Goal: Task Accomplishment & Management: Manage account settings

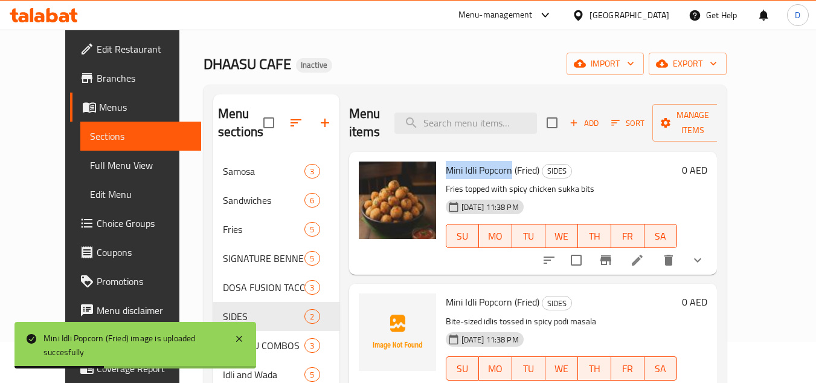
scroll to position [60, 0]
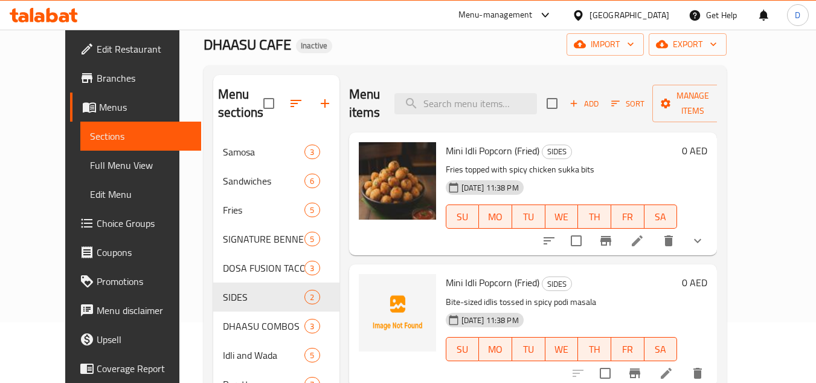
click at [454, 273] on span "Mini Idli Popcorn (Fried)" at bounding box center [493, 282] width 94 height 18
click at [484, 273] on span "Mini Idli Popcorn (Fried)" at bounding box center [493, 282] width 94 height 18
drag, startPoint x: 496, startPoint y: 267, endPoint x: 425, endPoint y: 256, distance: 71.6
click at [441, 269] on div "Mini Idli Popcorn (Fried) SIDES Bite-sized idlis tossed in spicy podi masala 28…" at bounding box center [562, 325] width 242 height 113
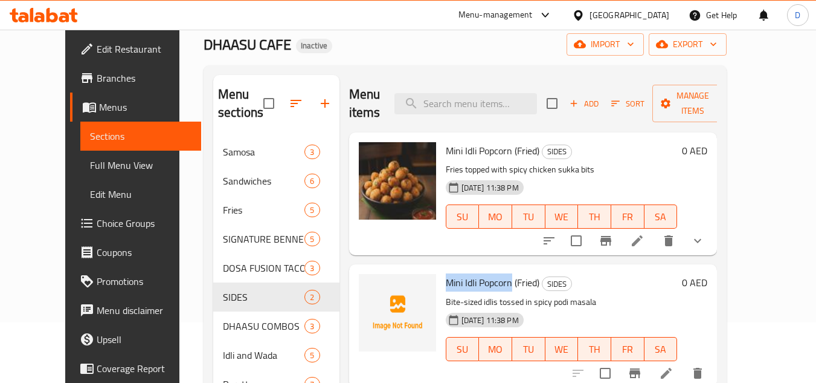
copy span "Mini Idli Popcorn"
click at [549, 294] on p "Bite-sized idlis tossed in spicy podi masala" at bounding box center [562, 301] width 232 height 15
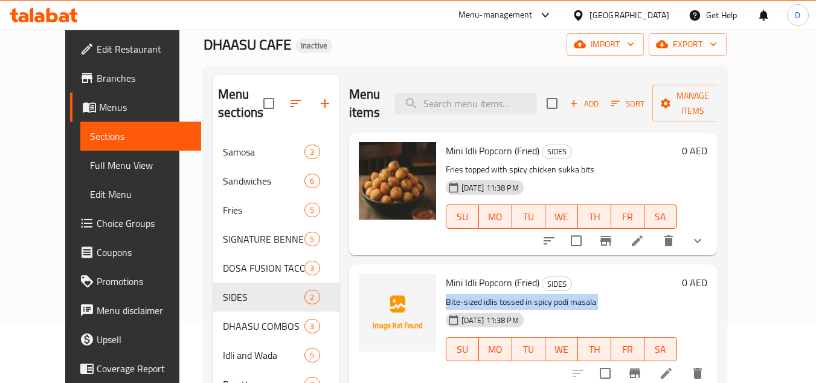
click at [549, 294] on p "Bite-sized idlis tossed in spicy podi masala" at bounding box center [562, 301] width 232 height 15
drag, startPoint x: 380, startPoint y: 183, endPoint x: 364, endPoint y: 316, distance: 133.9
click at [364, 316] on img at bounding box center [397, 312] width 77 height 77
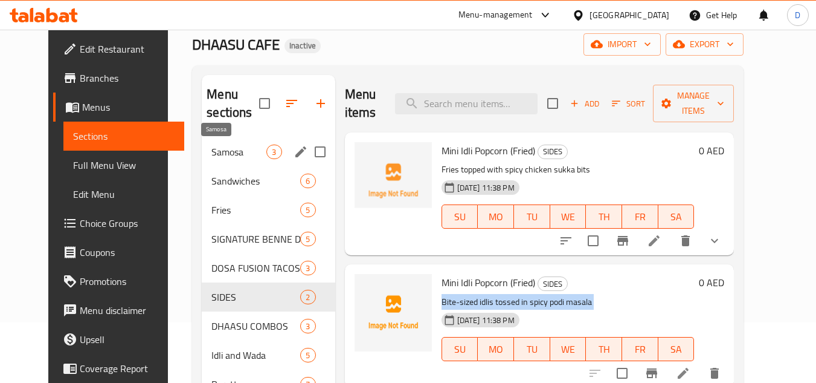
click at [212, 157] on span "Samosa" at bounding box center [239, 151] width 55 height 15
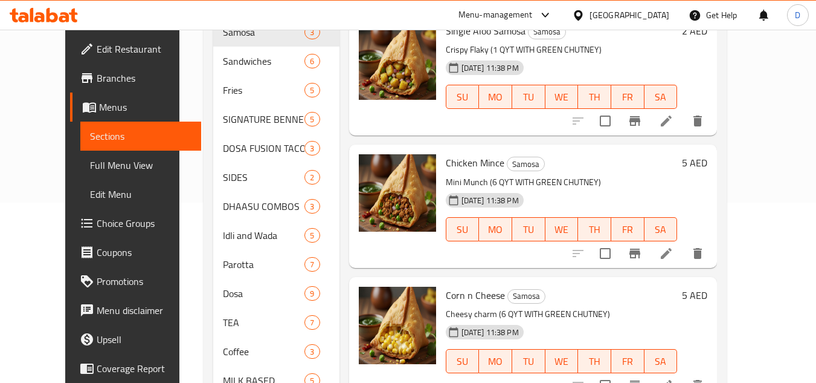
scroll to position [60, 0]
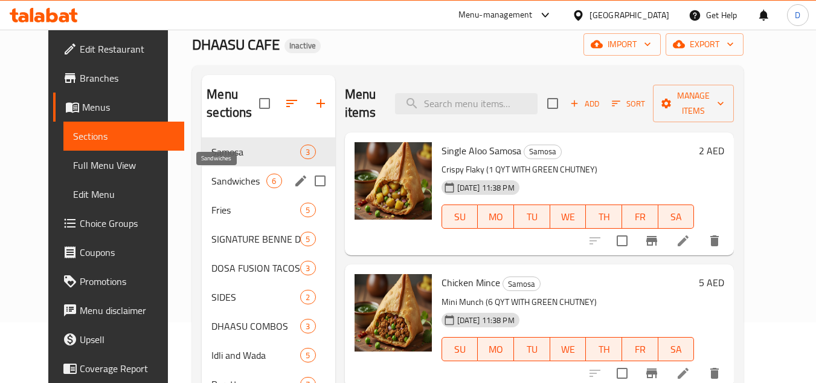
click at [225, 174] on span "Sandwiches" at bounding box center [239, 180] width 55 height 15
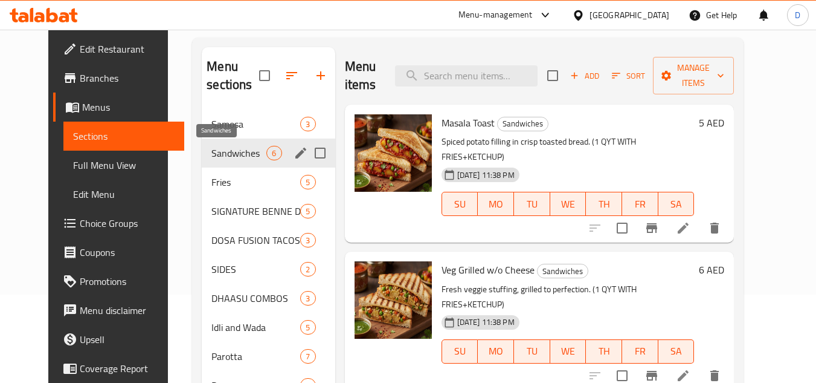
scroll to position [181, 0]
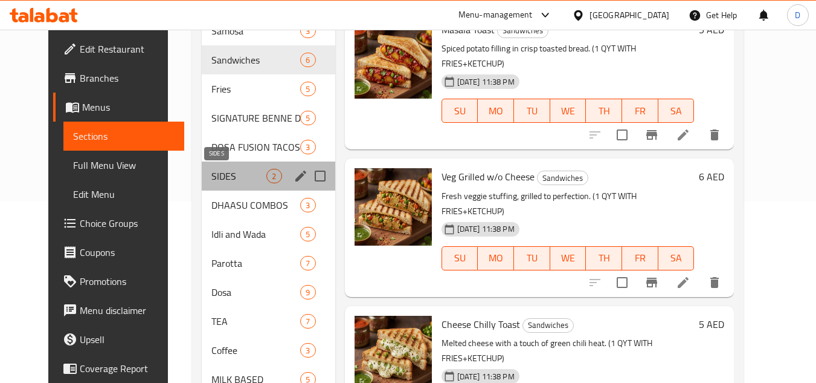
click at [212, 169] on span "SIDES" at bounding box center [239, 176] width 55 height 15
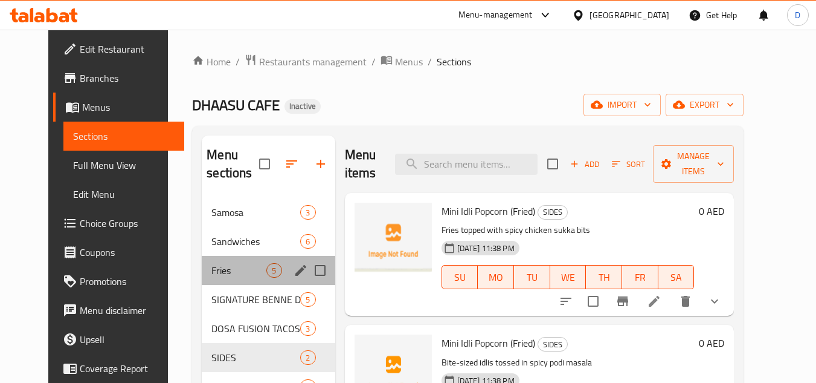
click at [202, 280] on div "Fries 5" at bounding box center [268, 270] width 133 height 29
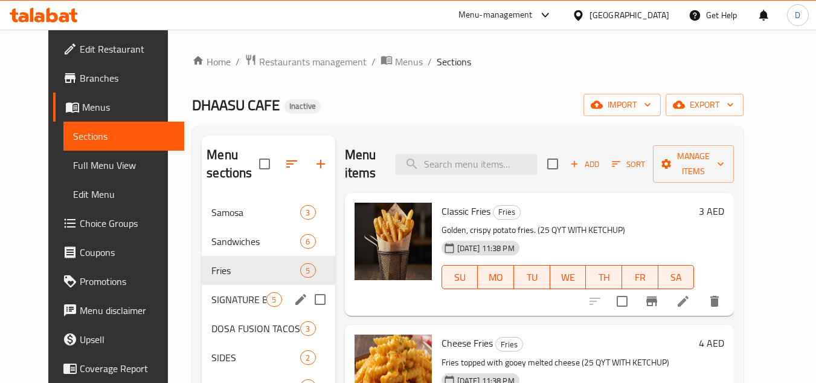
click at [219, 303] on span "SIGNATURE BENNE DOSA SPECIALS" at bounding box center [239, 299] width 55 height 15
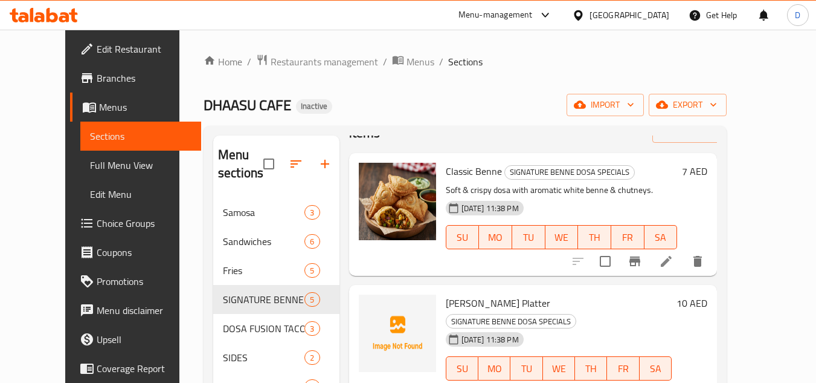
scroll to position [60, 0]
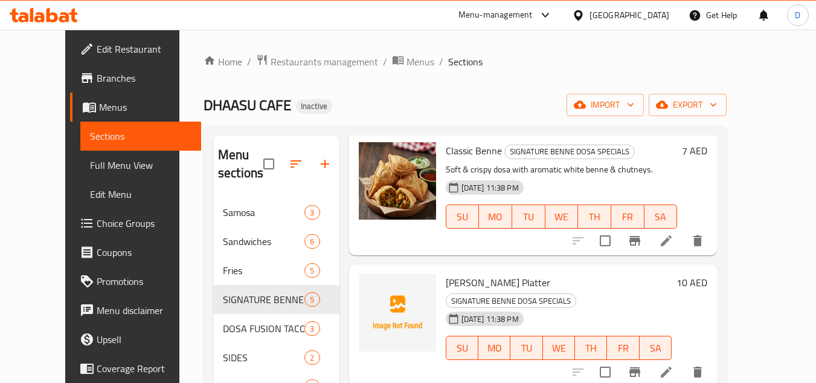
click at [476, 284] on span "Masala Benne Platter" at bounding box center [498, 282] width 105 height 18
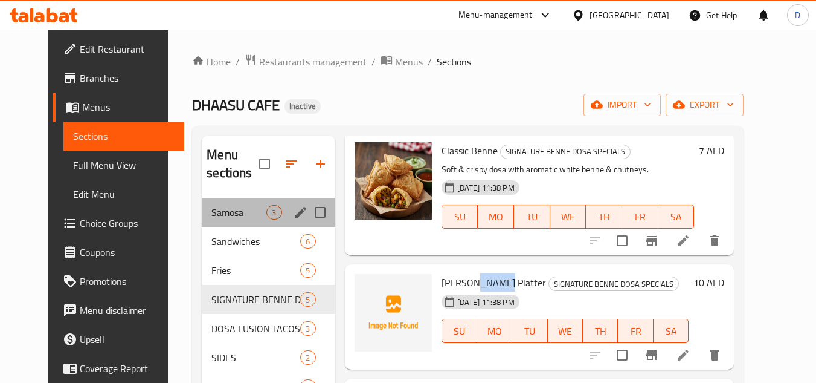
click at [210, 199] on div "Samosa 3" at bounding box center [268, 212] width 133 height 29
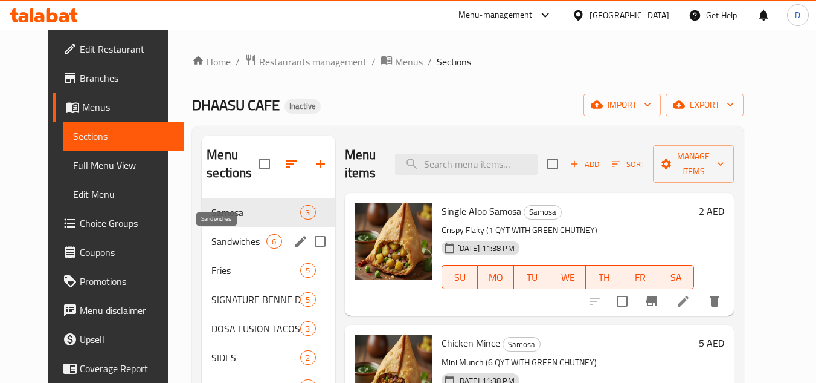
click at [236, 240] on span "Sandwiches" at bounding box center [239, 241] width 55 height 15
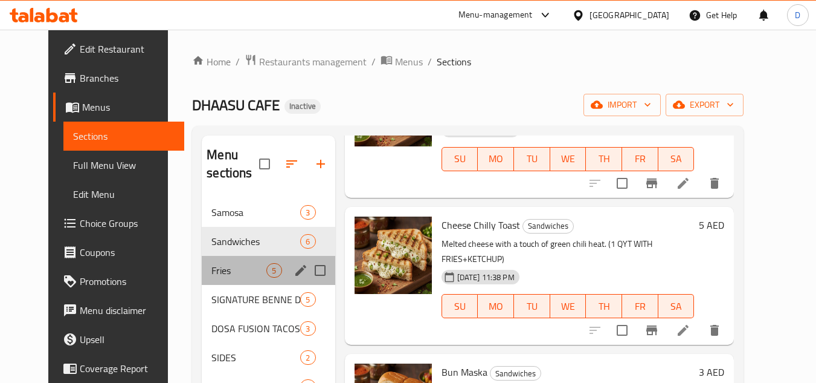
click at [232, 280] on div "Fries 5" at bounding box center [268, 270] width 133 height 29
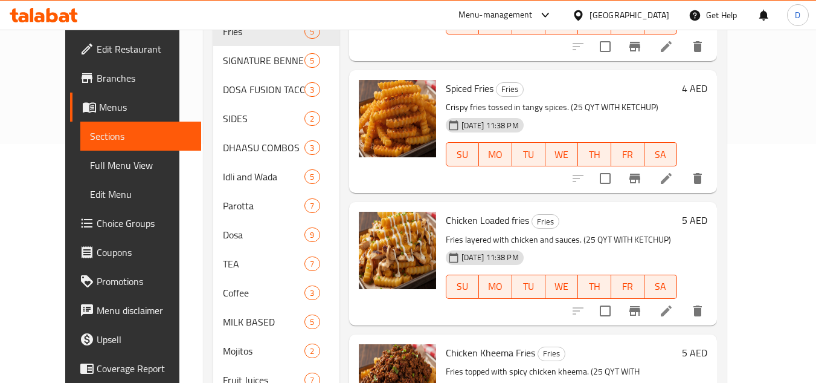
scroll to position [45, 0]
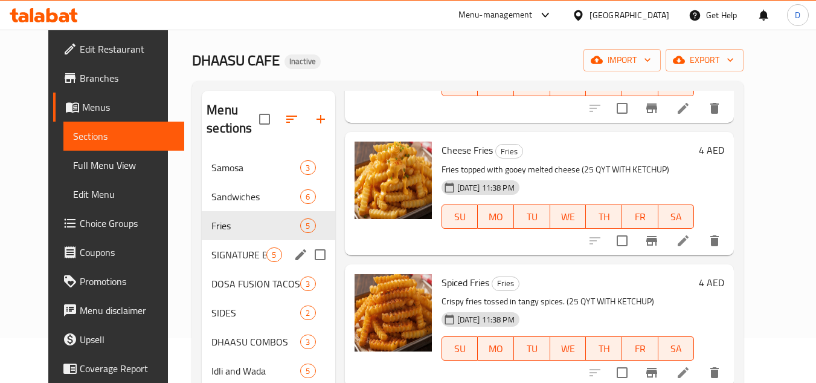
click at [217, 263] on div "SIGNATURE BENNE DOSA SPECIALS 5" at bounding box center [268, 254] width 133 height 29
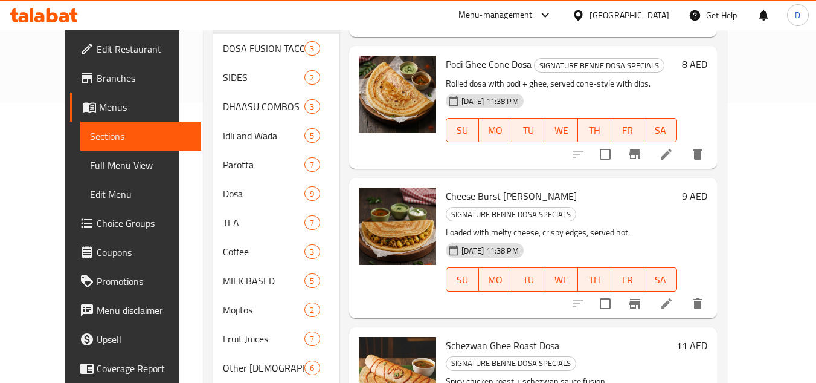
scroll to position [105, 0]
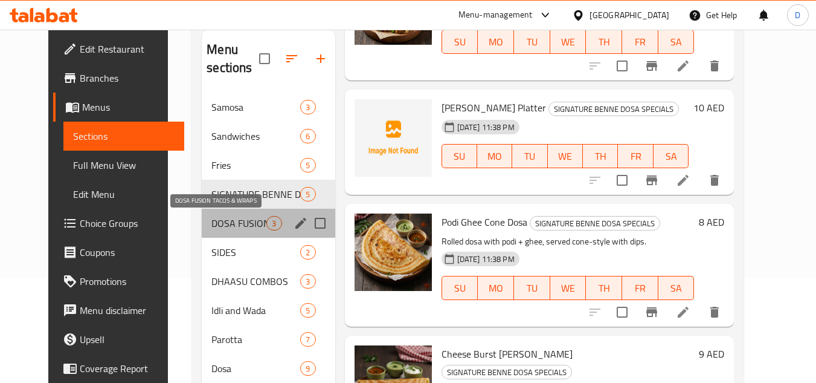
click at [219, 222] on span "DOSA FUSION TACOS & WRAPS" at bounding box center [239, 223] width 55 height 15
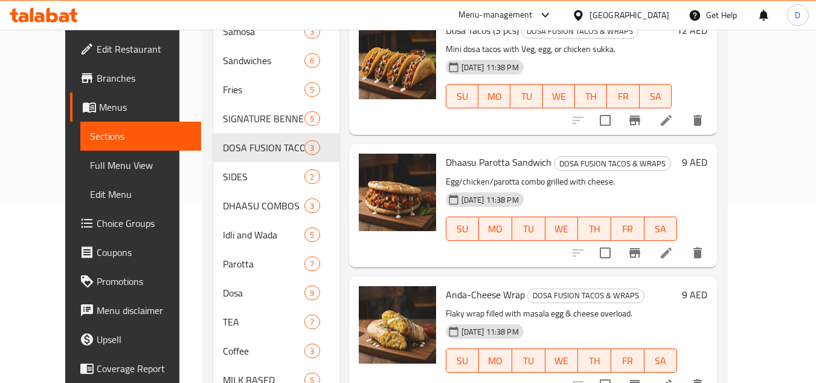
scroll to position [166, 0]
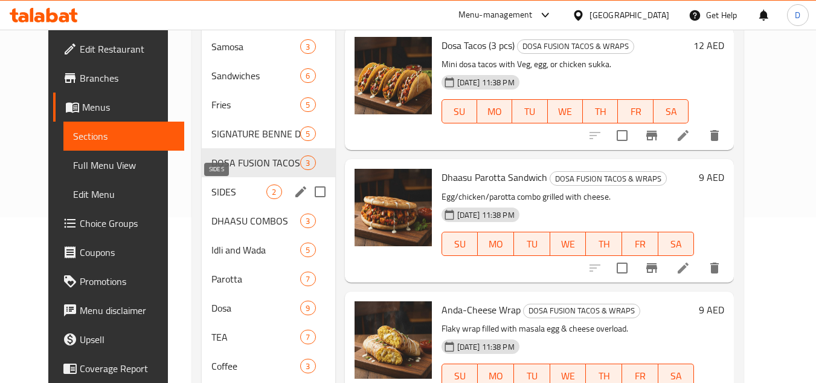
click at [212, 195] on span "SIDES" at bounding box center [239, 191] width 55 height 15
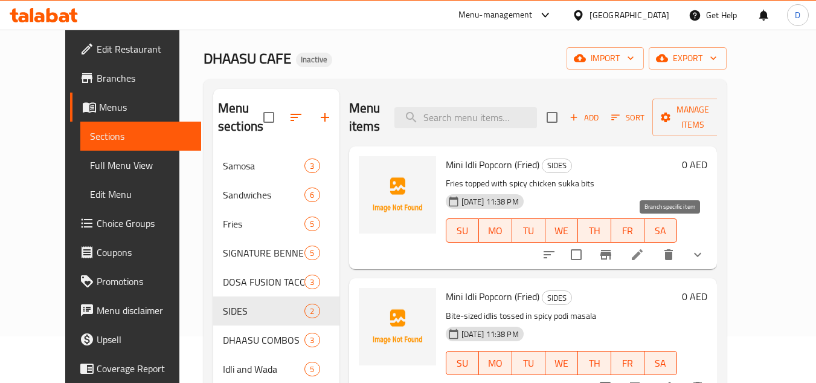
scroll to position [121, 0]
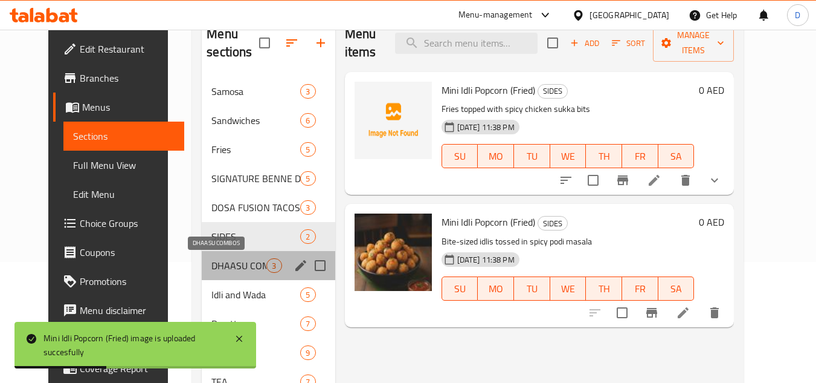
click at [245, 271] on span "DHAASU COMBOS" at bounding box center [239, 265] width 55 height 15
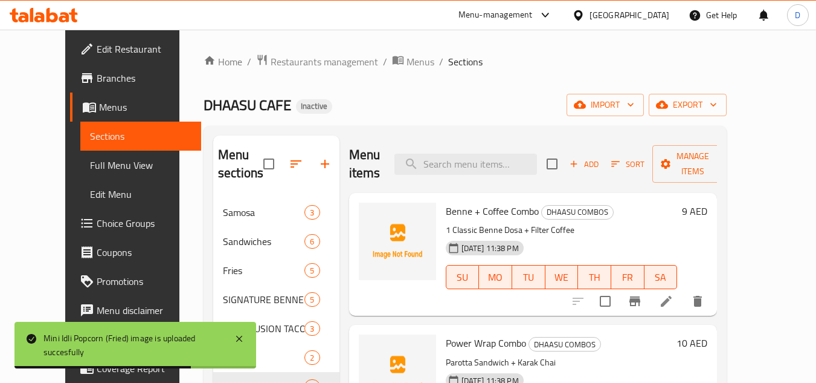
click at [446, 202] on span "Benne + Coffee Combo" at bounding box center [492, 211] width 93 height 18
copy span "Benne"
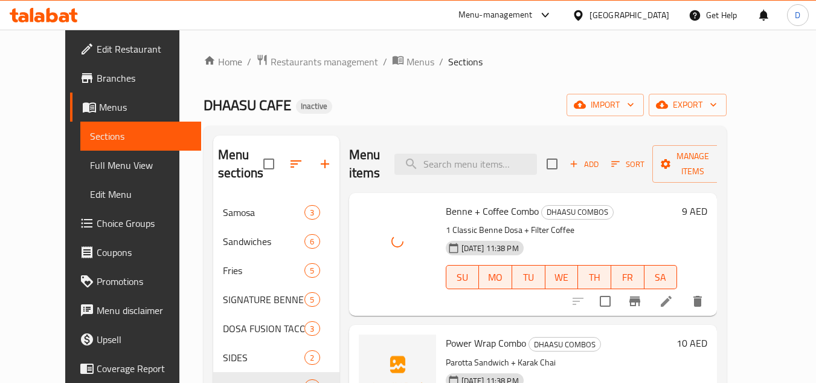
click at [471, 334] on span "Power Wrap Combo" at bounding box center [486, 343] width 80 height 18
copy h6 "Power Wrap Combo"
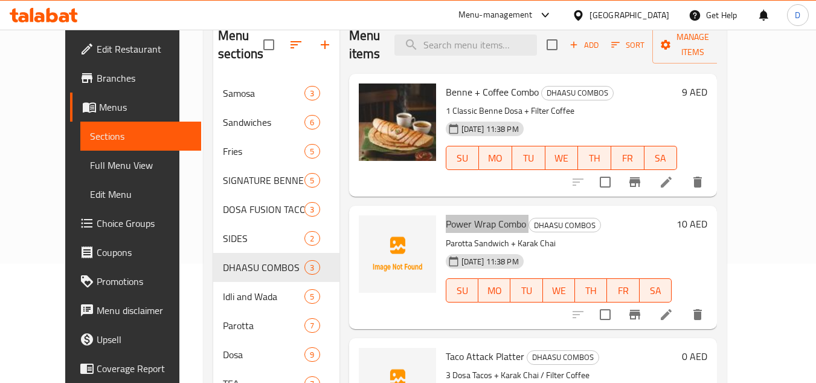
scroll to position [121, 0]
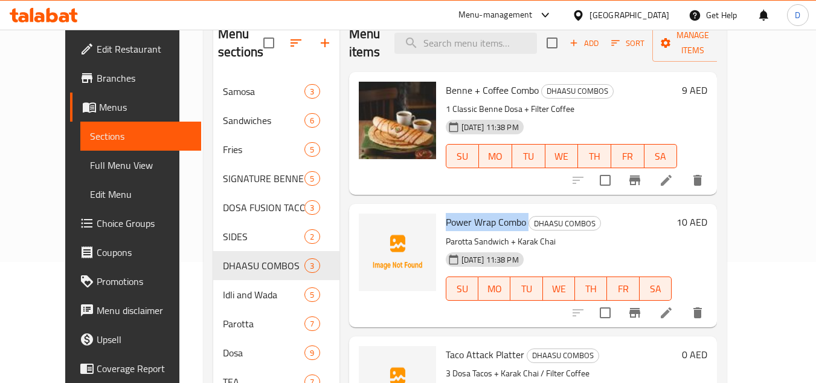
click at [505, 213] on span "Power Wrap Combo" at bounding box center [486, 222] width 80 height 18
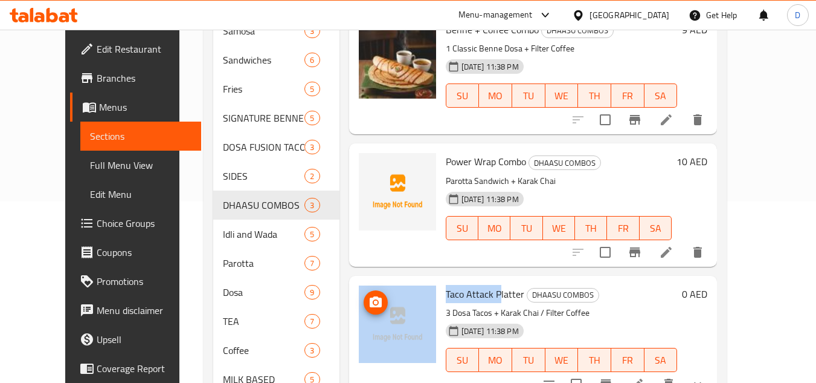
drag, startPoint x: 485, startPoint y: 278, endPoint x: 416, endPoint y: 280, distance: 68.3
click at [416, 280] on div "Taco Attack Platter DHAASU COMBOS 3 Dosa Tacos + Karak Chai / Filter Coffee 28-…" at bounding box center [533, 336] width 359 height 113
copy div "Taco Attack P"
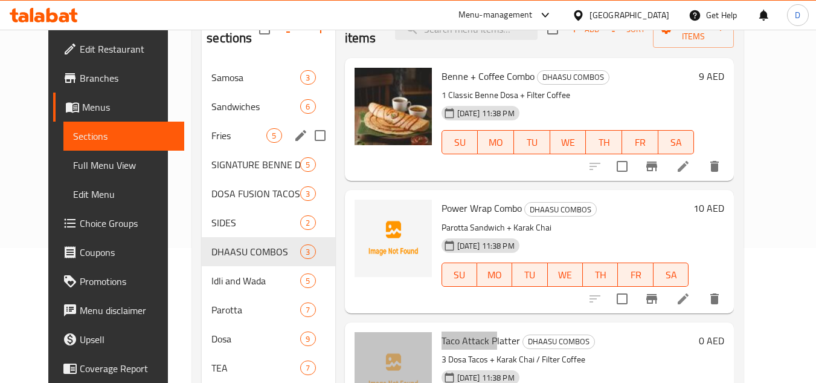
scroll to position [121, 0]
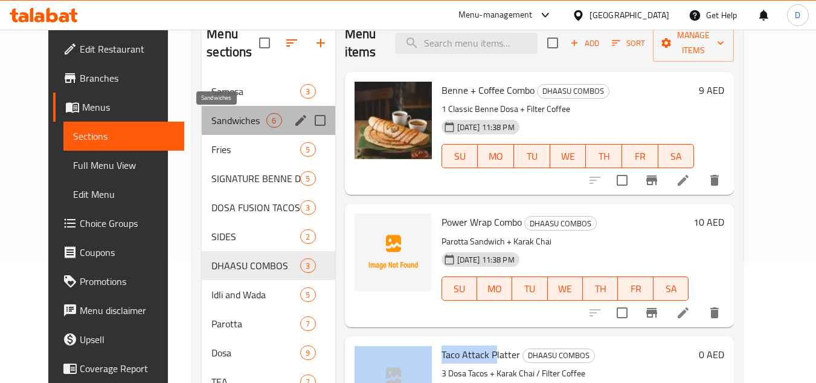
click at [222, 118] on span "Sandwiches" at bounding box center [239, 120] width 55 height 15
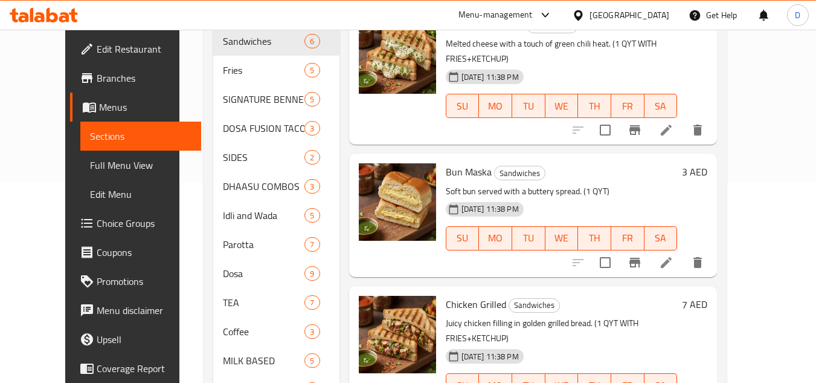
scroll to position [166, 0]
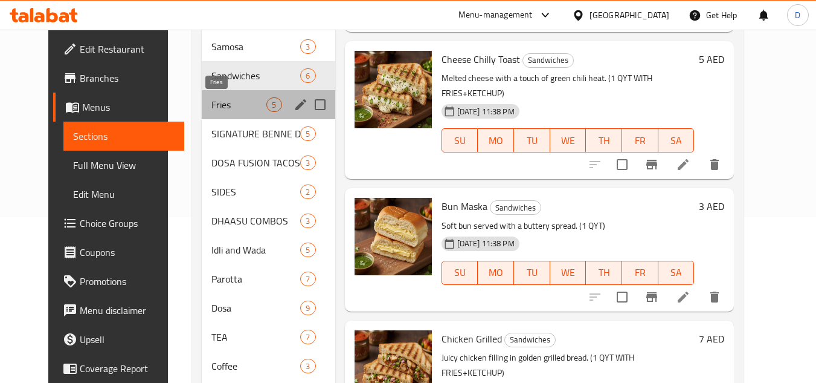
click at [221, 106] on span "Fries" at bounding box center [239, 104] width 55 height 15
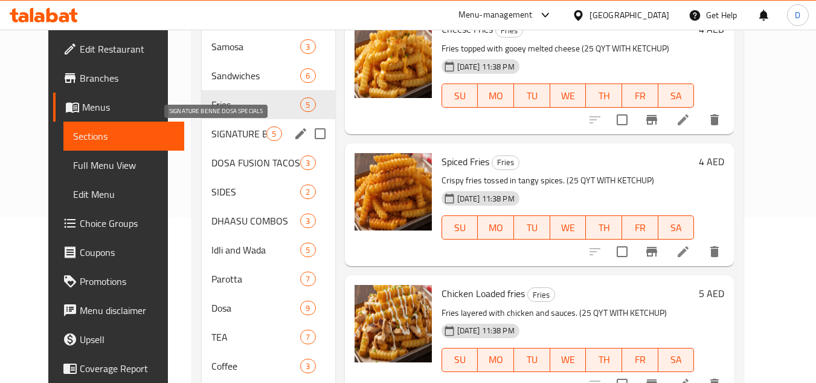
click at [220, 126] on span "SIGNATURE BENNE DOSA SPECIALS" at bounding box center [239, 133] width 55 height 15
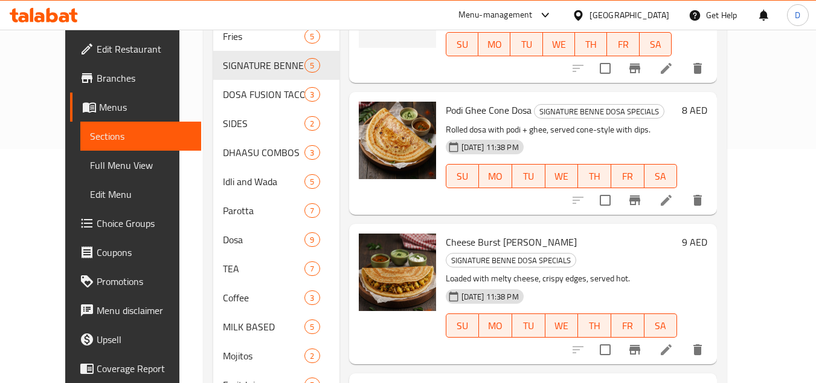
scroll to position [226, 0]
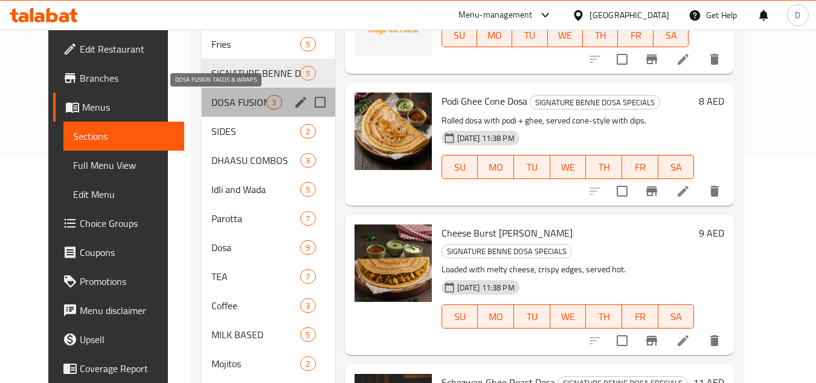
click at [224, 104] on span "DOSA FUSION TACOS & WRAPS" at bounding box center [239, 102] width 55 height 15
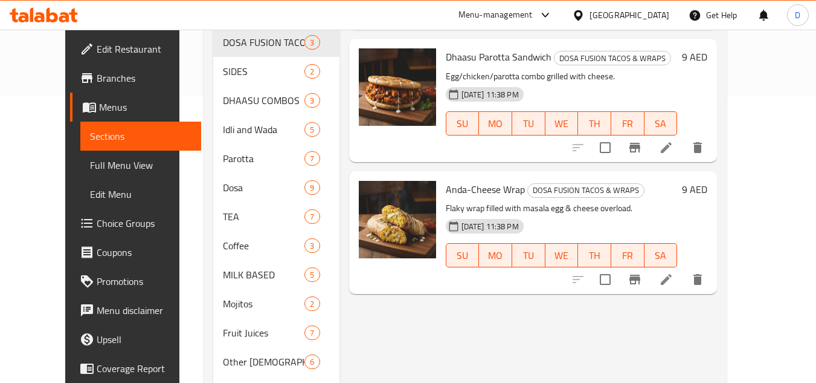
scroll to position [286, 0]
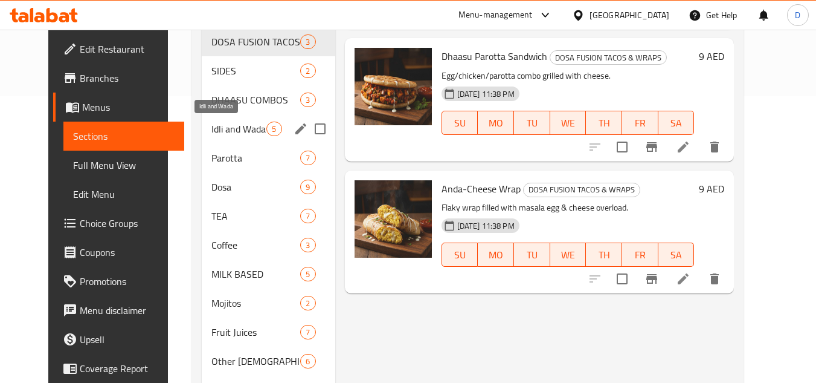
click at [218, 130] on span "Idli and Wada" at bounding box center [239, 128] width 55 height 15
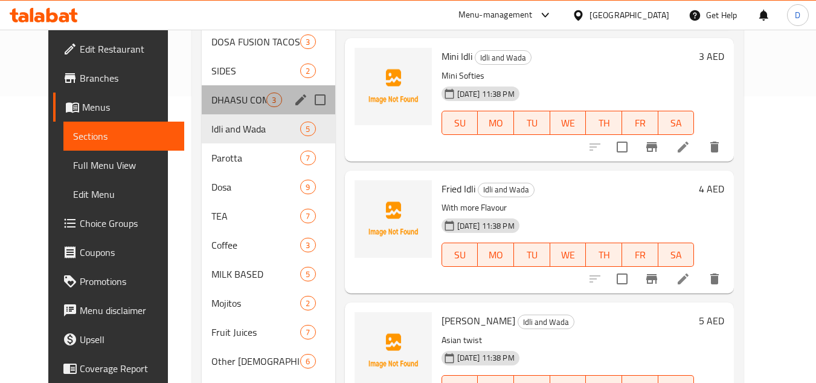
click at [227, 109] on div "DHAASU COMBOS 3" at bounding box center [268, 99] width 133 height 29
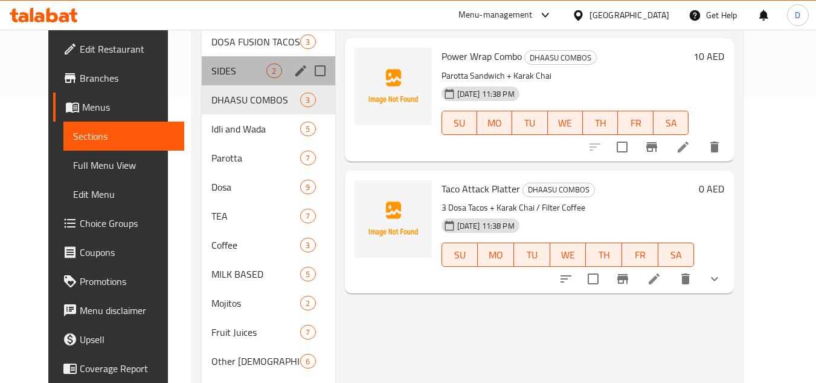
click at [236, 78] on div "SIDES 2" at bounding box center [268, 70] width 133 height 29
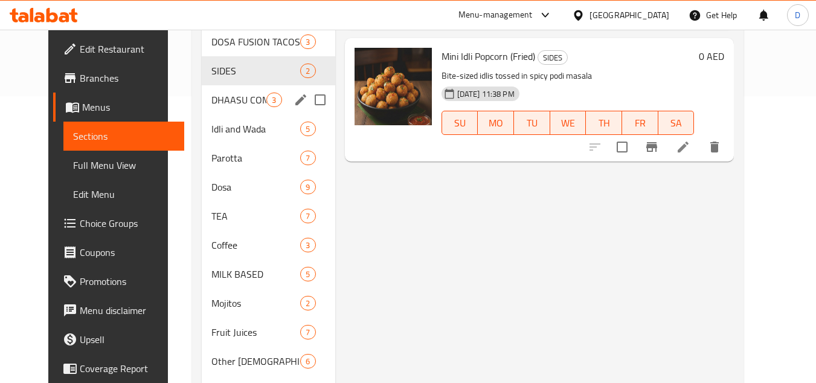
click at [228, 94] on span "DHAASU COMBOS" at bounding box center [239, 99] width 55 height 15
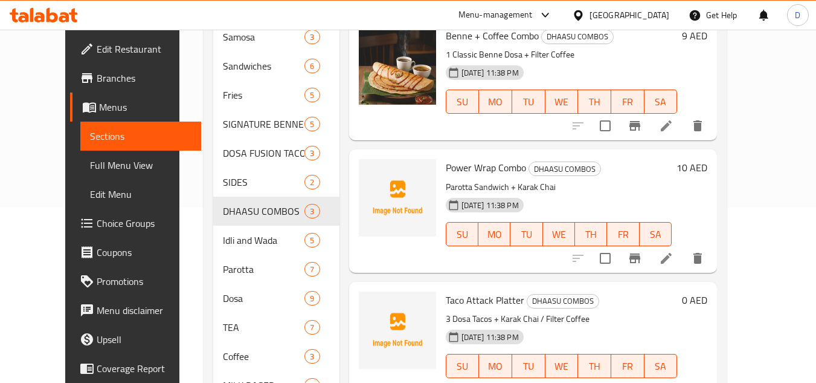
scroll to position [302, 0]
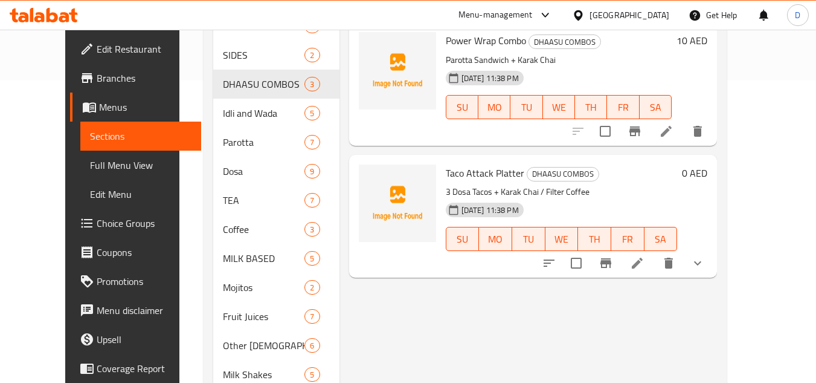
click at [486, 164] on span "Taco Attack Platter" at bounding box center [485, 173] width 79 height 18
copy h6 "Taco Attack Platter"
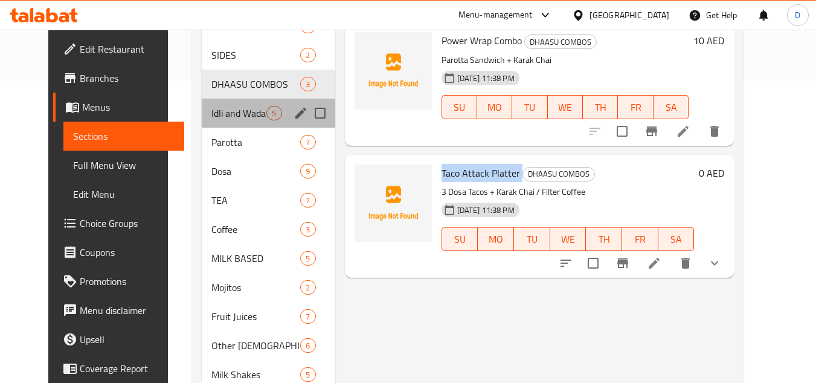
click at [250, 124] on div "Idli and Wada 5" at bounding box center [268, 113] width 133 height 29
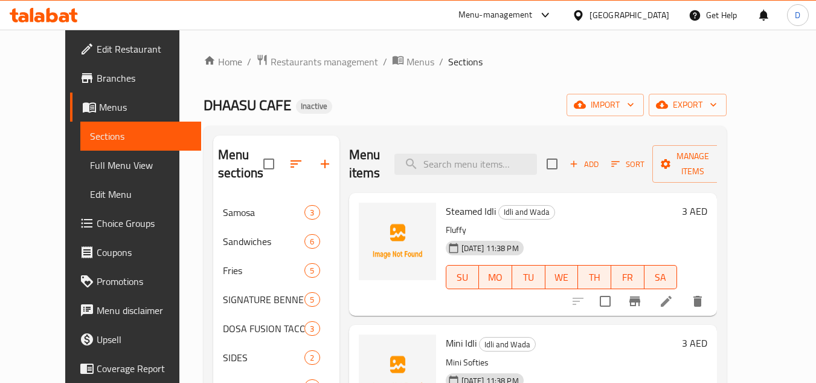
click at [457, 210] on span "Steamed Idli" at bounding box center [471, 211] width 50 height 18
copy h6 "Steamed Idli"
click at [446, 343] on span "Mini Idli" at bounding box center [461, 343] width 31 height 18
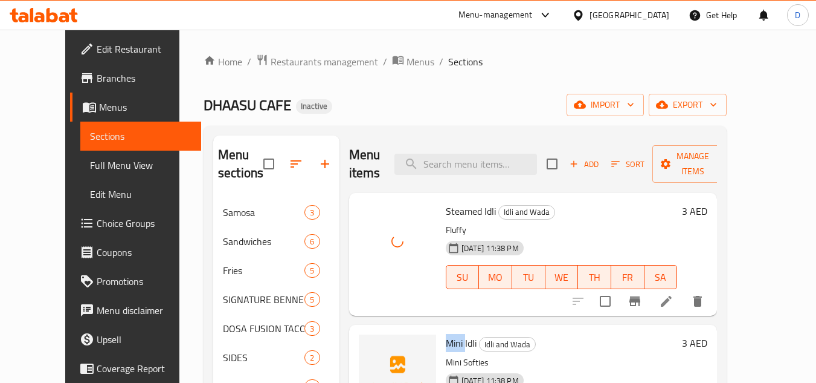
click at [446, 343] on span "Mini Idli" at bounding box center [461, 343] width 31 height 18
copy span "Mini"
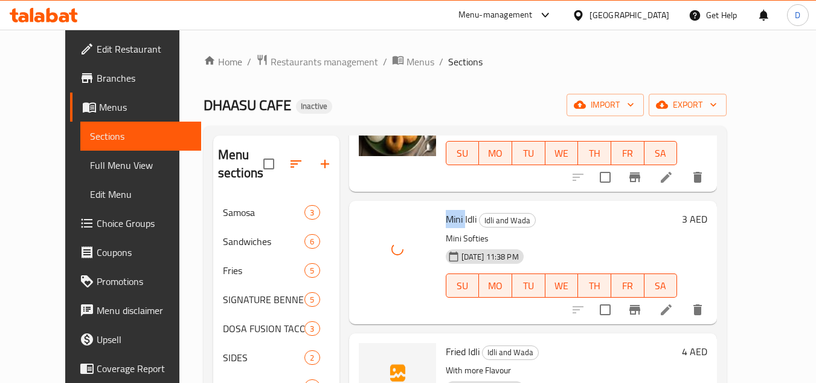
scroll to position [148, 0]
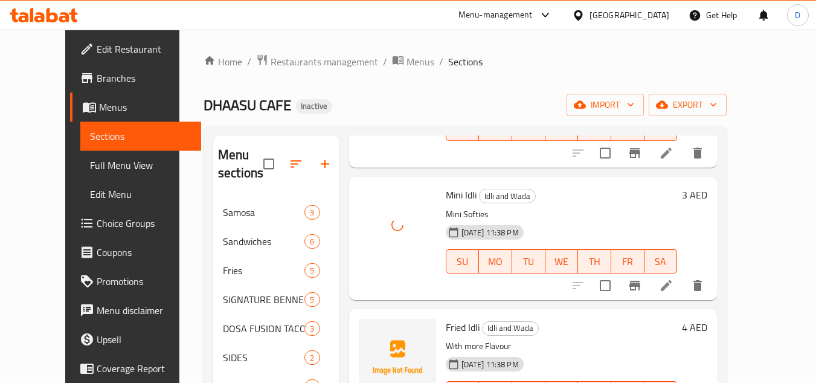
click at [446, 327] on span "Fried Idli" at bounding box center [463, 327] width 34 height 18
copy span "Fried"
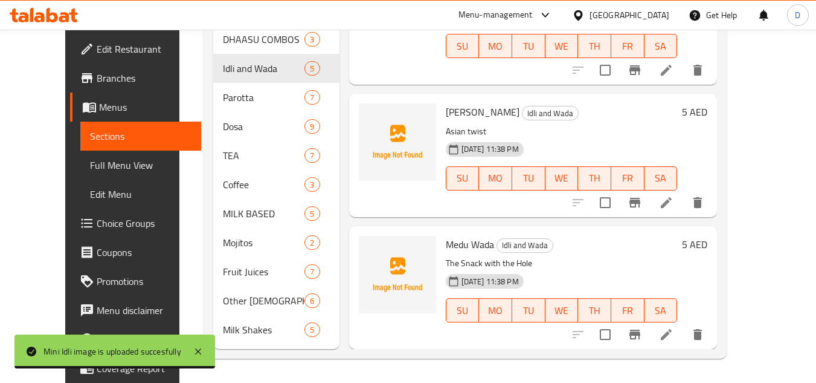
scroll to position [286, 0]
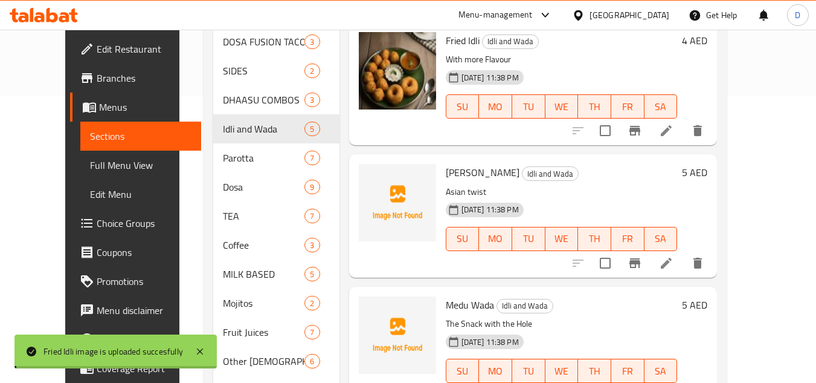
click at [454, 175] on span "[PERSON_NAME]" at bounding box center [483, 172] width 74 height 18
copy span "Schezwan"
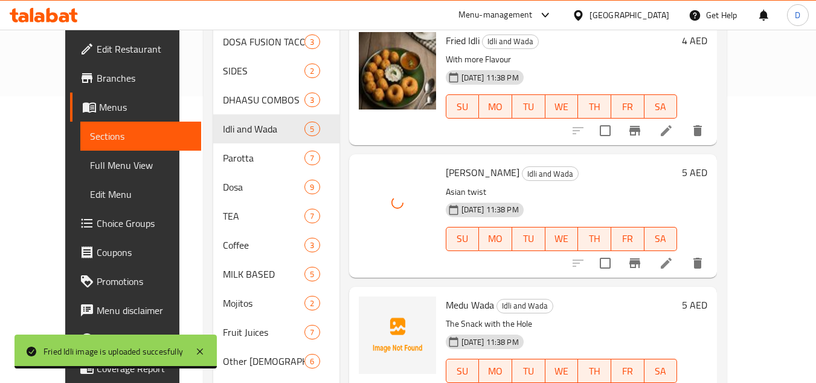
click at [446, 305] on span "Medu Wada" at bounding box center [470, 305] width 48 height 18
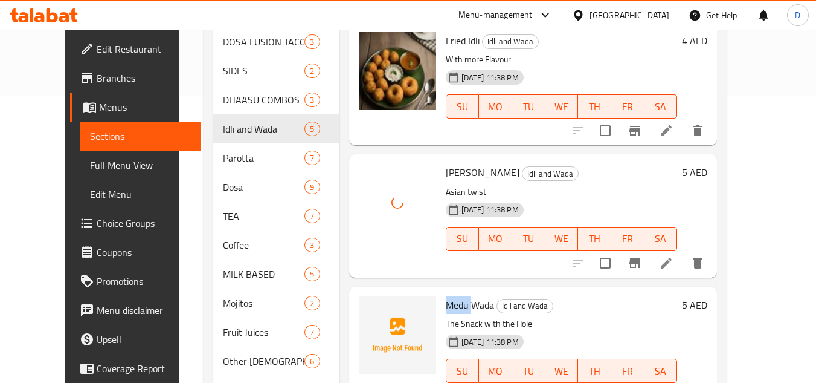
click at [446, 305] on span "Medu Wada" at bounding box center [470, 305] width 48 height 18
copy h6 "Medu Wada"
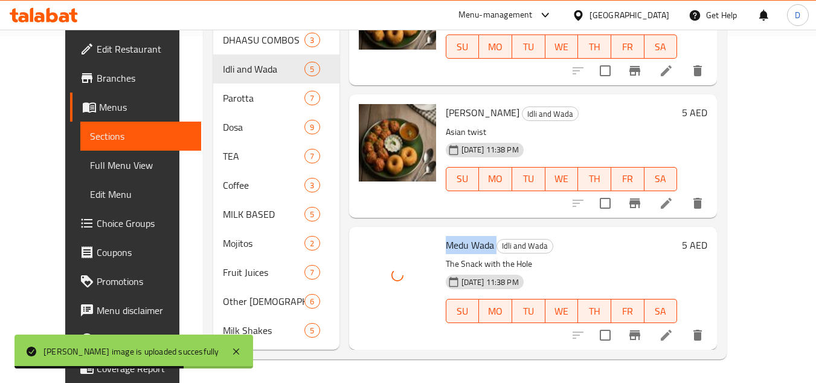
scroll to position [347, 0]
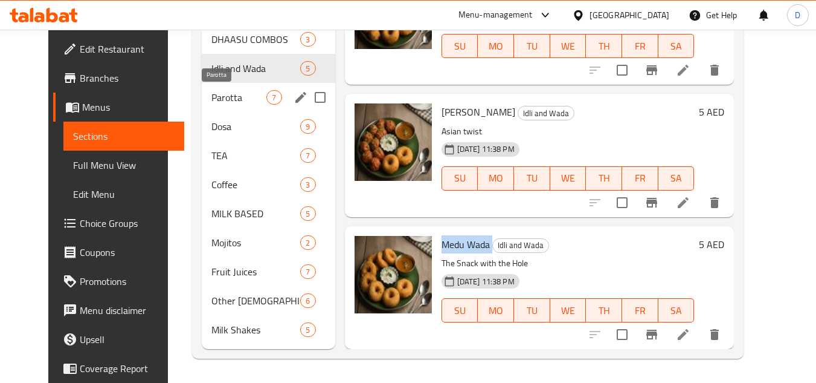
click at [245, 92] on span "Parotta" at bounding box center [239, 97] width 55 height 15
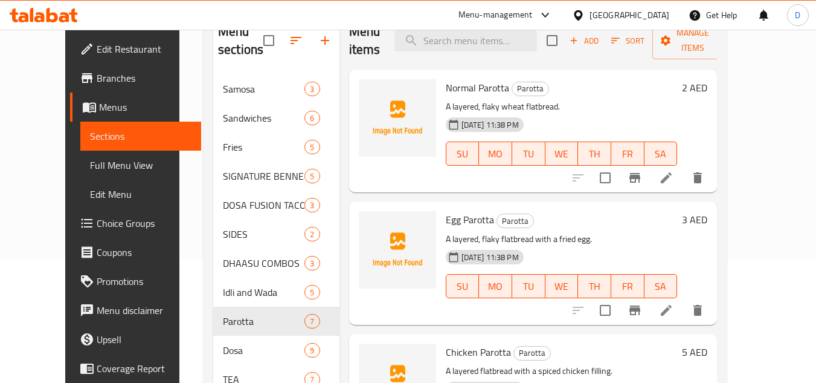
scroll to position [45, 0]
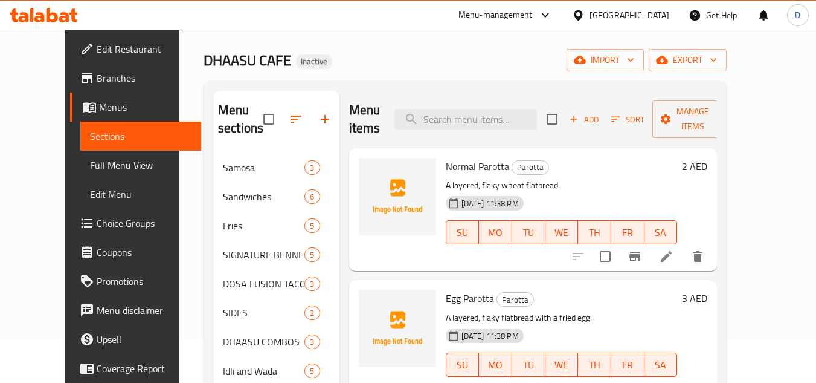
click at [477, 163] on span "Normal Parotta" at bounding box center [477, 166] width 63 height 18
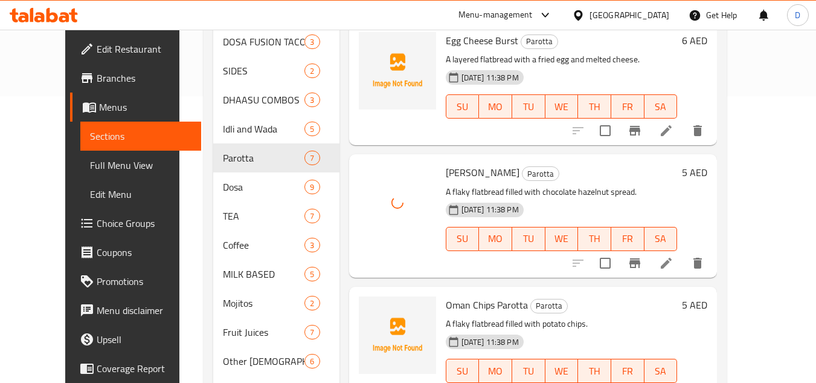
scroll to position [347, 0]
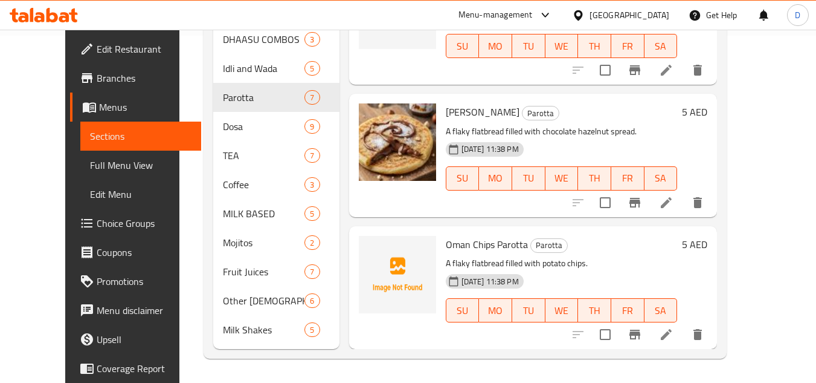
click at [458, 245] on span "Oman Chips Parotta" at bounding box center [487, 244] width 82 height 18
click at [488, 248] on span "Oman Chips Parotta" at bounding box center [487, 244] width 82 height 18
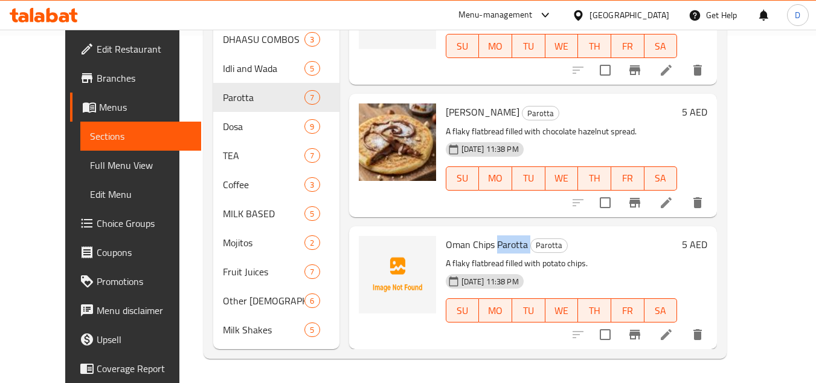
click at [488, 248] on span "Oman Chips Parotta" at bounding box center [487, 244] width 82 height 18
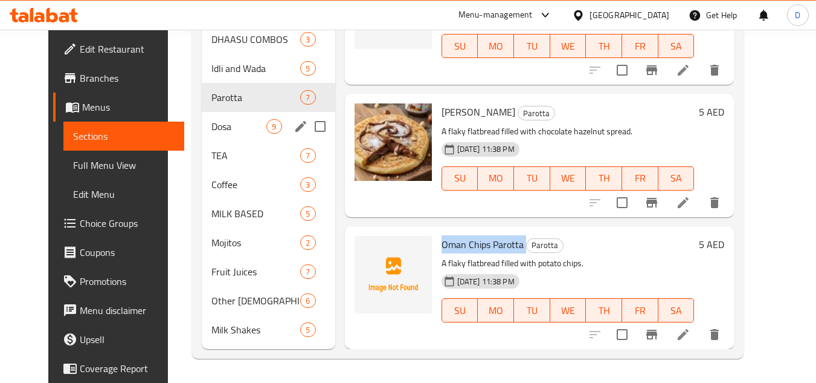
click at [214, 133] on span "Dosa" at bounding box center [239, 126] width 55 height 15
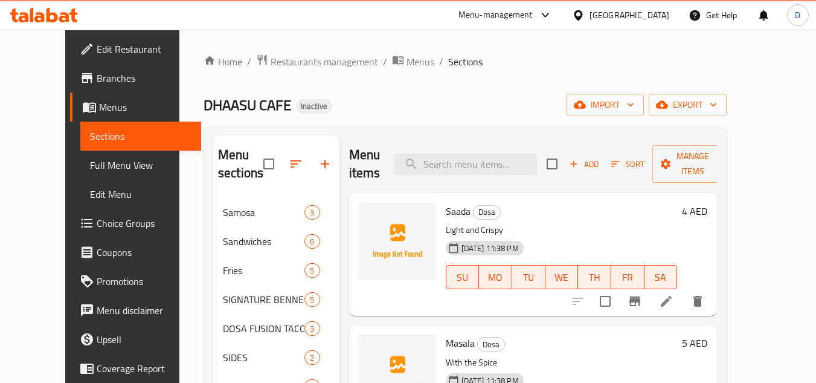
click at [446, 203] on span "Saada" at bounding box center [458, 211] width 25 height 18
click at [447, 345] on span "Masala" at bounding box center [460, 343] width 29 height 18
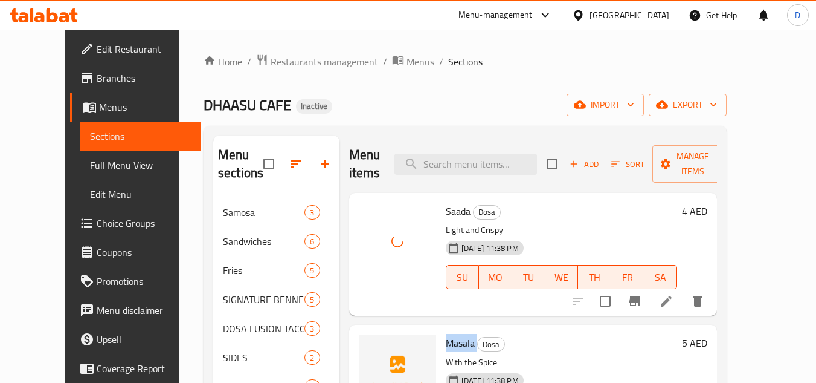
click at [447, 345] on span "Masala" at bounding box center [460, 343] width 29 height 18
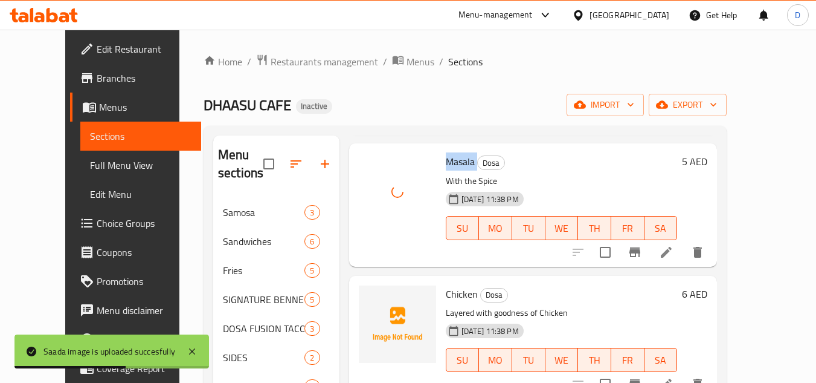
scroll to position [242, 0]
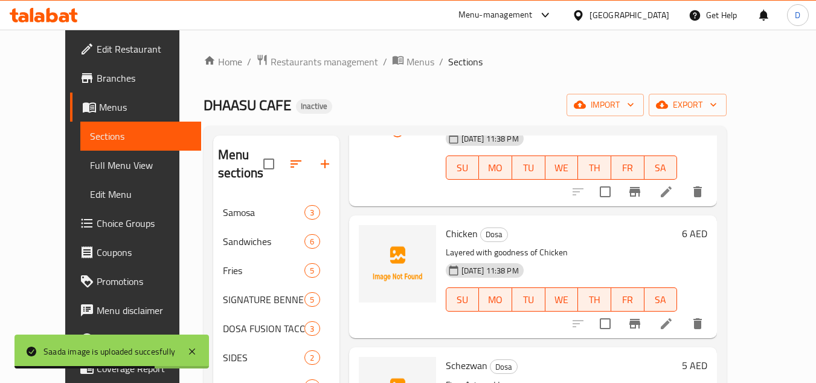
click at [450, 234] on span "Chicken" at bounding box center [462, 233] width 32 height 18
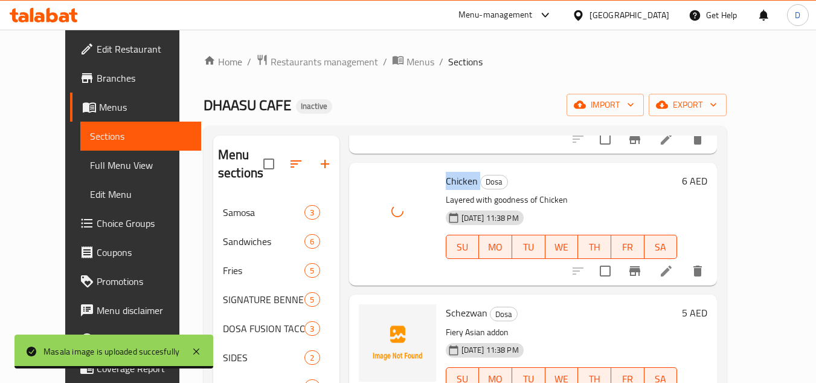
scroll to position [363, 0]
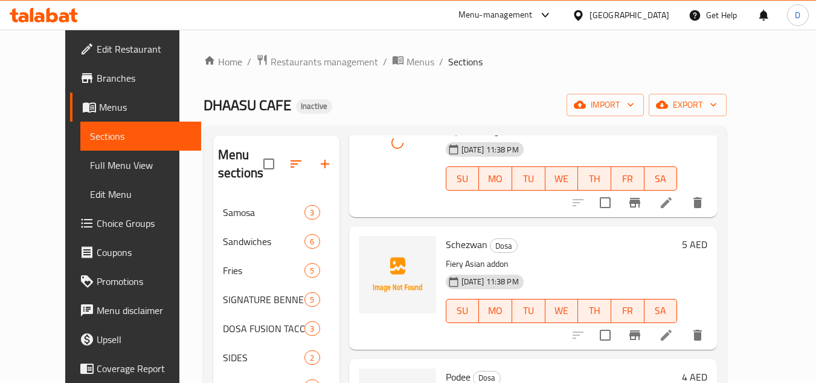
click at [453, 236] on span "Schezwan" at bounding box center [467, 244] width 42 height 18
click at [449, 246] on span "Schezwan" at bounding box center [467, 244] width 42 height 18
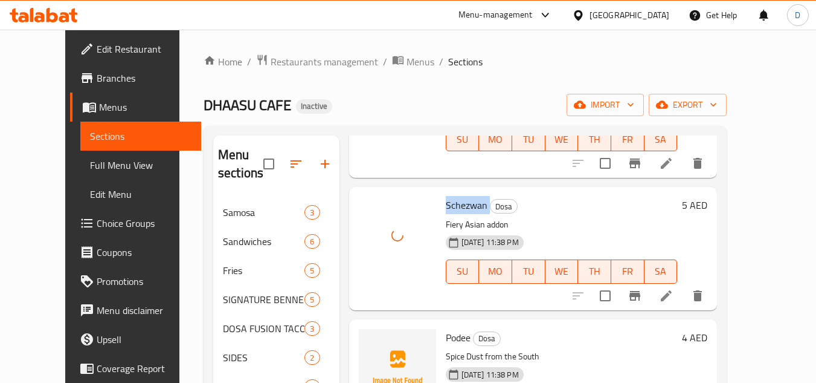
scroll to position [423, 0]
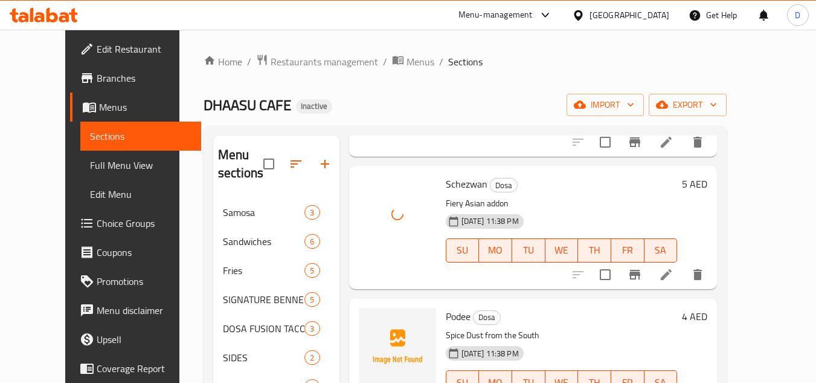
click at [446, 315] on span "Podee" at bounding box center [458, 316] width 25 height 18
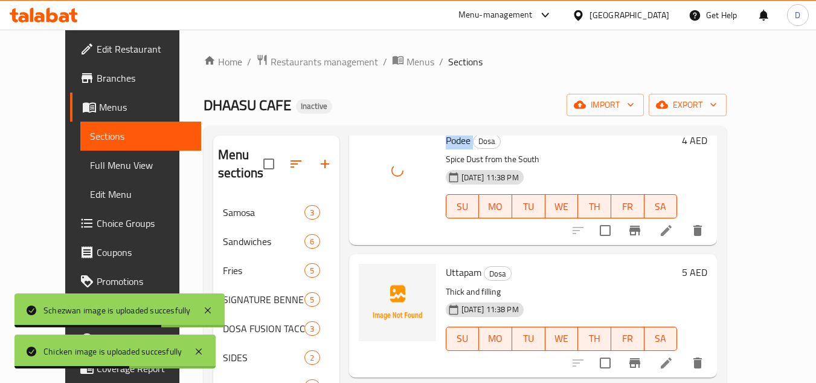
scroll to position [658, 0]
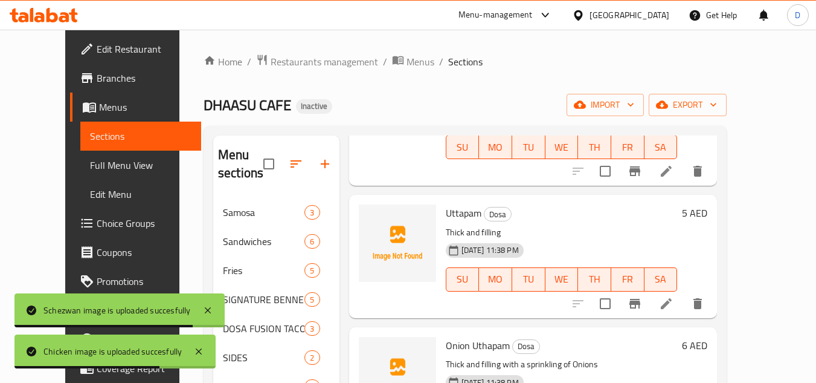
click at [452, 213] on span "Uttapam" at bounding box center [464, 213] width 36 height 18
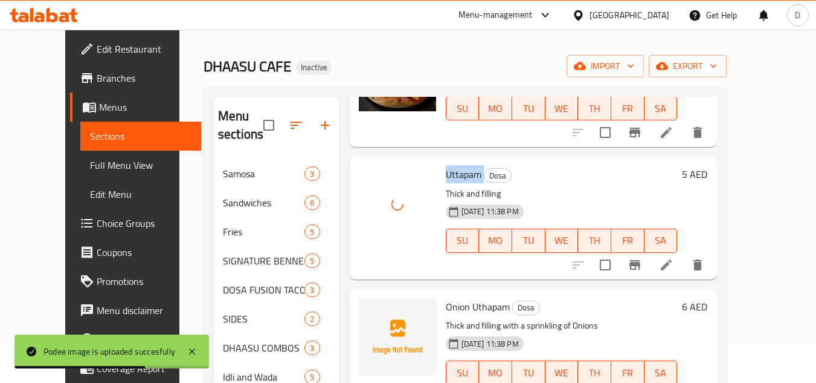
scroll to position [60, 0]
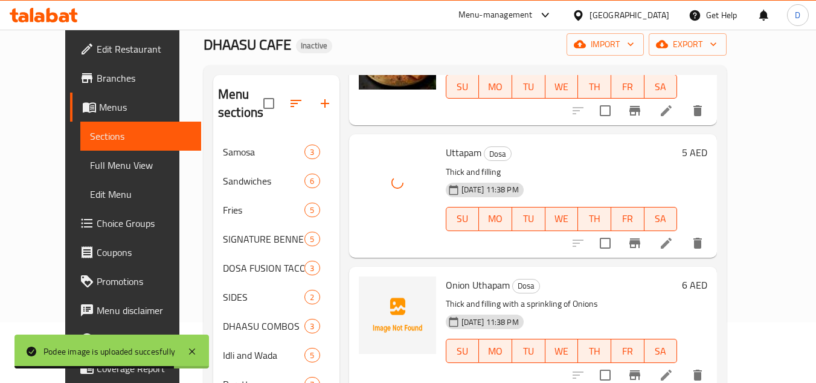
click at [446, 286] on span "Onion Uthapam" at bounding box center [478, 285] width 64 height 18
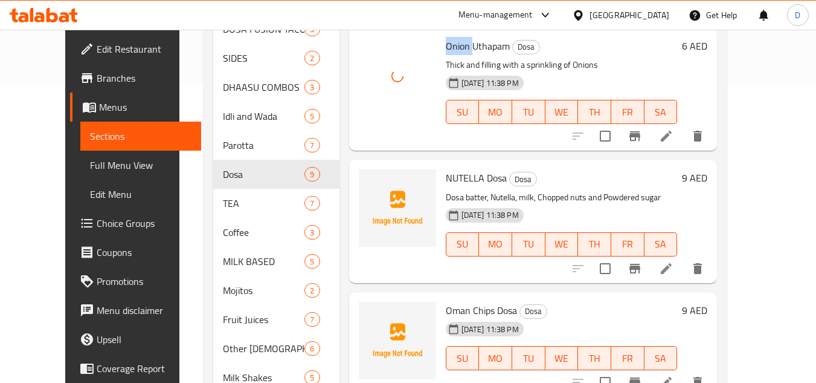
scroll to position [302, 0]
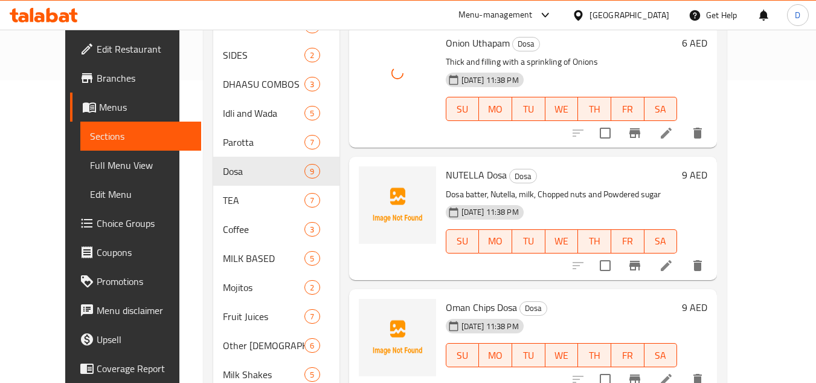
click at [452, 170] on span "NUTELLA Dosa" at bounding box center [476, 175] width 61 height 18
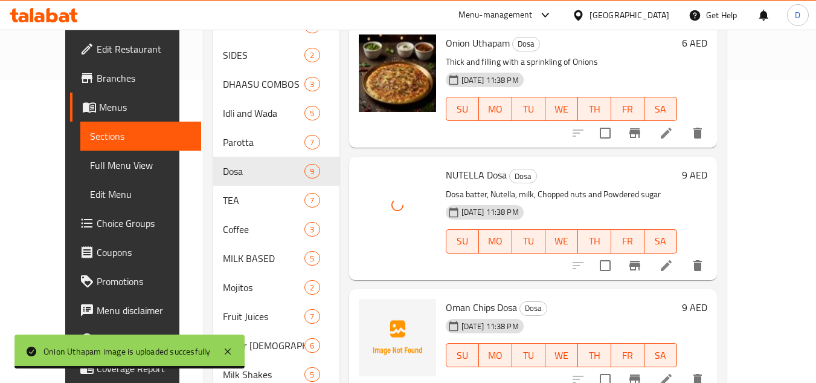
click at [472, 309] on span "Oman Chips Dosa" at bounding box center [481, 307] width 71 height 18
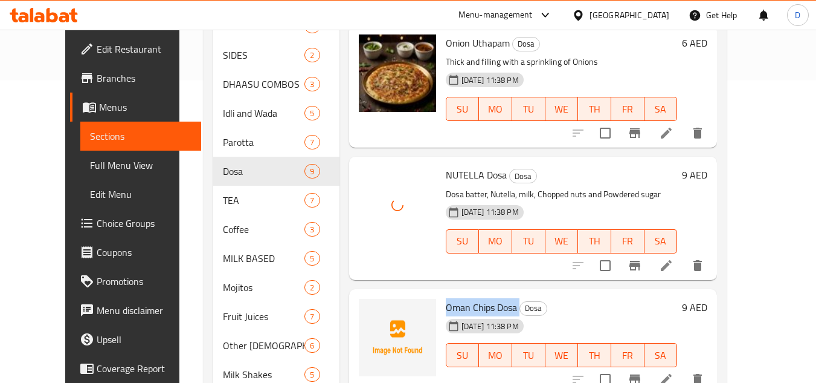
click at [472, 309] on span "Oman Chips Dosa" at bounding box center [481, 307] width 71 height 18
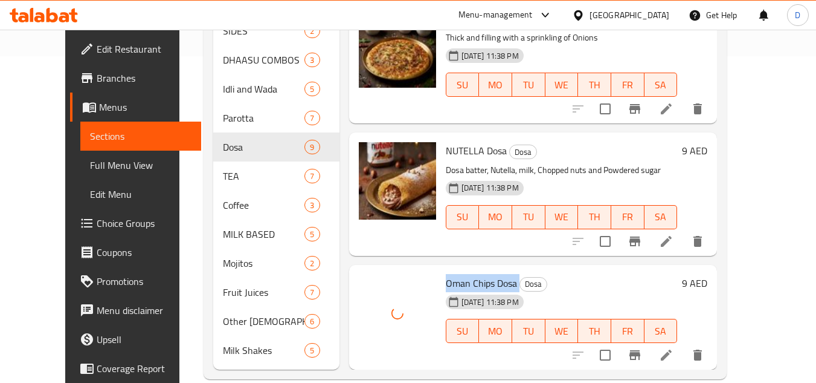
scroll to position [347, 0]
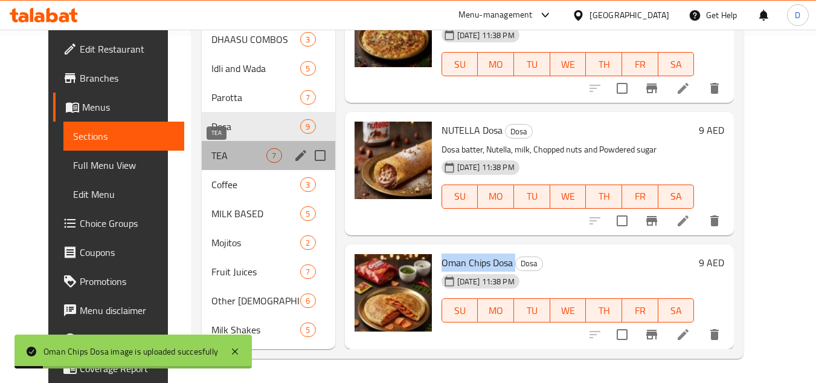
click at [228, 158] on span "TEA" at bounding box center [239, 155] width 55 height 15
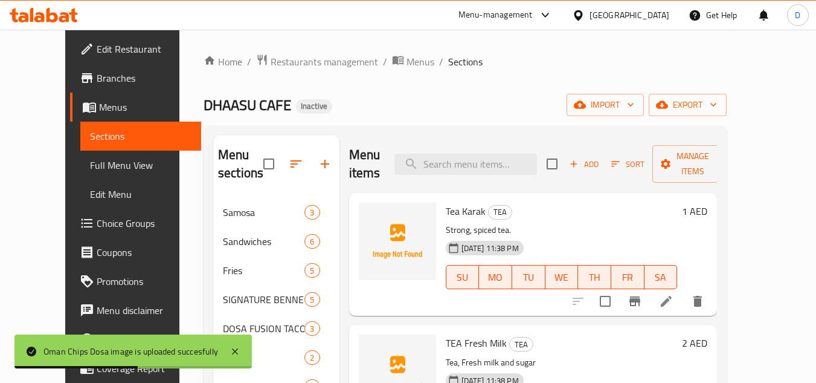
click at [462, 211] on span "Tea Karak" at bounding box center [466, 211] width 40 height 18
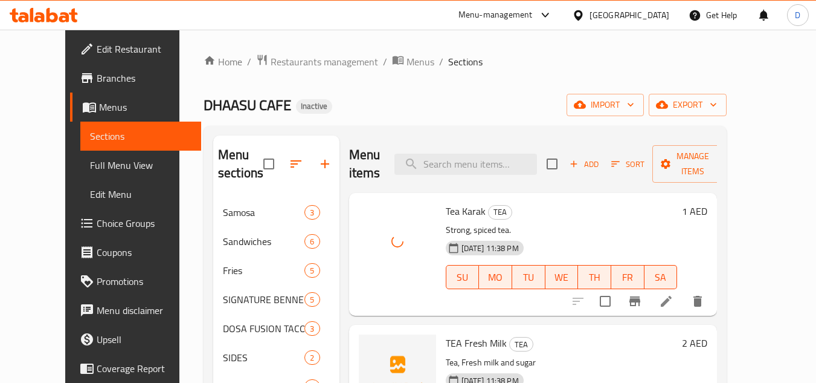
click at [460, 338] on span "TEA Fresh Milk" at bounding box center [476, 343] width 61 height 18
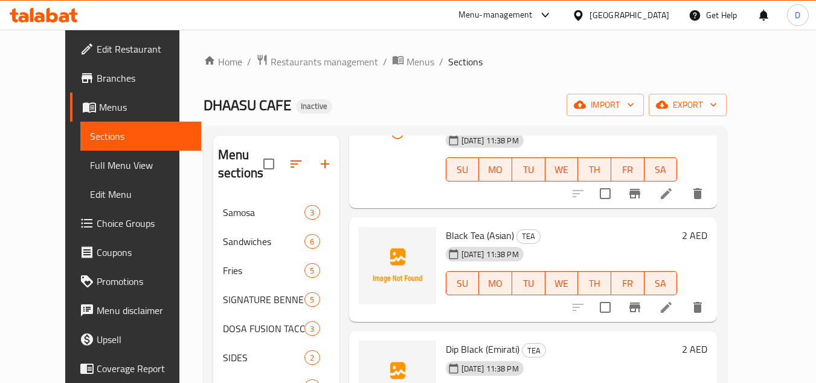
scroll to position [242, 0]
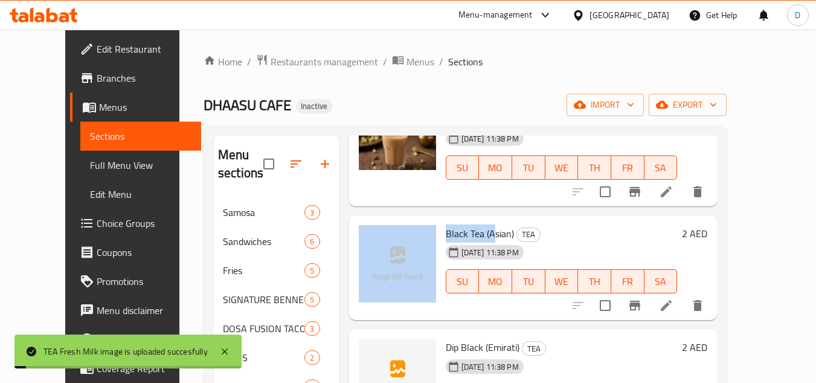
drag, startPoint x: 472, startPoint y: 232, endPoint x: 413, endPoint y: 236, distance: 59.4
click at [414, 236] on div "Black Tea (Asian) TEA 28-09-2025 11:38 PM SU MO TU WE TH FR SA 2 AED" at bounding box center [533, 267] width 359 height 95
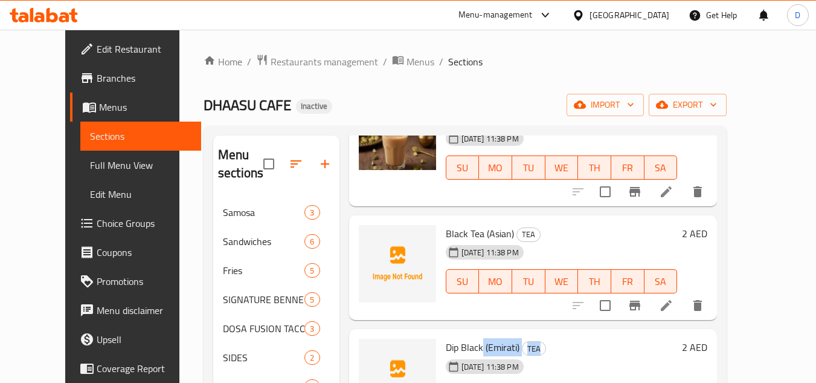
drag, startPoint x: 468, startPoint y: 346, endPoint x: 425, endPoint y: 359, distance: 44.9
click at [441, 359] on div "Dip Black (Emirati) TEA 28-09-2025 11:38 PM SU MO TU WE TH FR SA" at bounding box center [562, 381] width 242 height 95
click at [462, 347] on span "Dip Black (Emirati)" at bounding box center [483, 347] width 74 height 18
drag, startPoint x: 466, startPoint y: 346, endPoint x: 425, endPoint y: 346, distance: 40.5
click at [441, 346] on div "Dip Black (Emirati) TEA 28-09-2025 11:38 PM SU MO TU WE TH FR SA" at bounding box center [562, 381] width 242 height 95
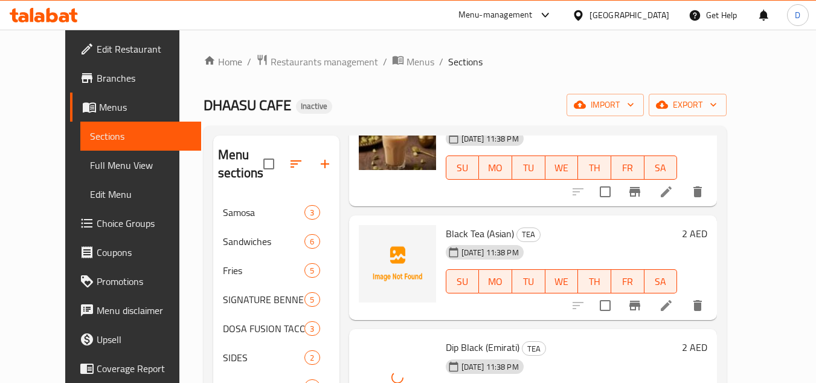
click at [446, 234] on span "Black Tea (Asian)" at bounding box center [480, 233] width 68 height 18
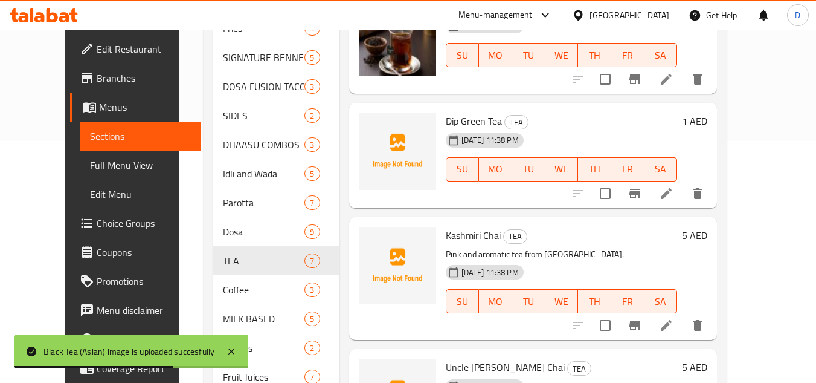
click at [467, 121] on span "Dip Green Tea" at bounding box center [474, 121] width 56 height 18
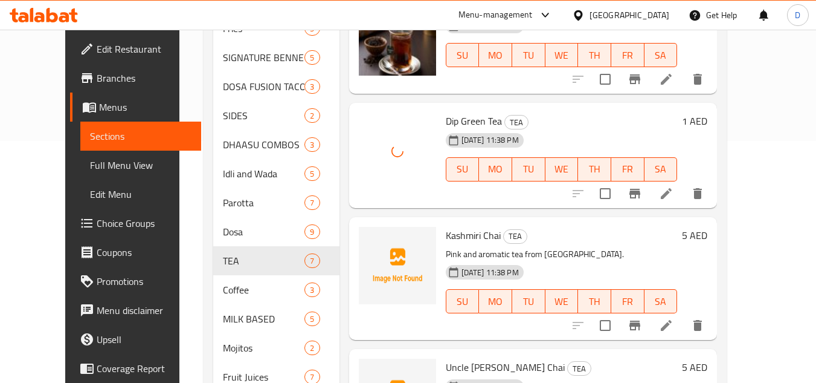
click at [454, 228] on span "Kashmiri Chai" at bounding box center [473, 235] width 55 height 18
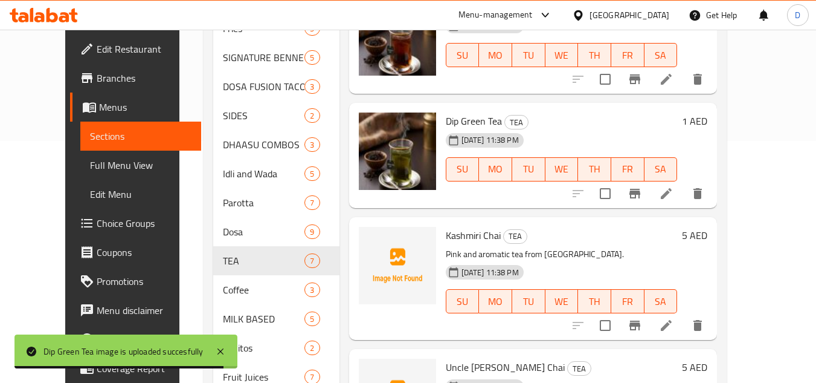
click at [457, 120] on span "Dip Green Tea" at bounding box center [474, 121] width 56 height 18
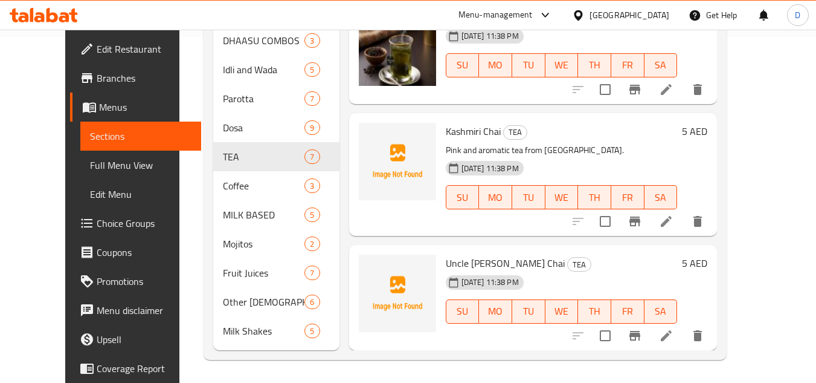
scroll to position [347, 0]
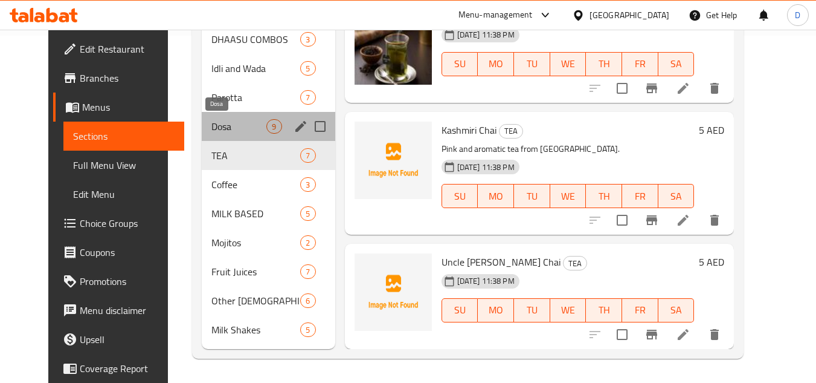
click at [212, 121] on span "Dosa" at bounding box center [239, 126] width 55 height 15
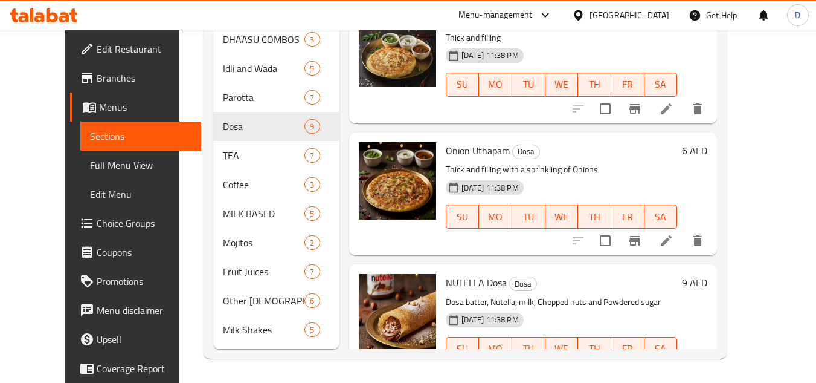
scroll to position [658, 0]
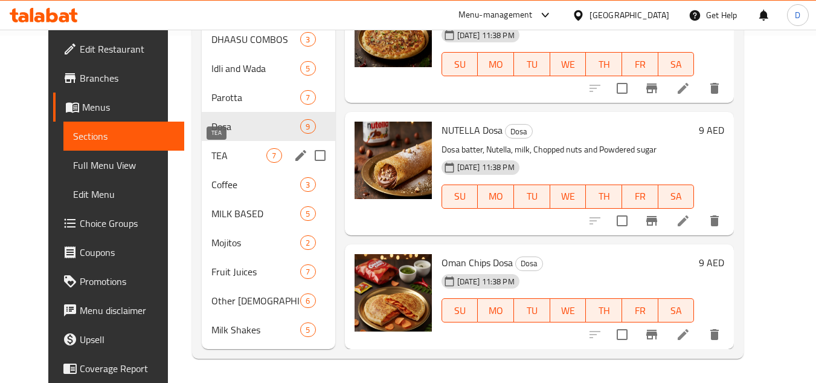
click at [212, 160] on span "TEA" at bounding box center [239, 155] width 55 height 15
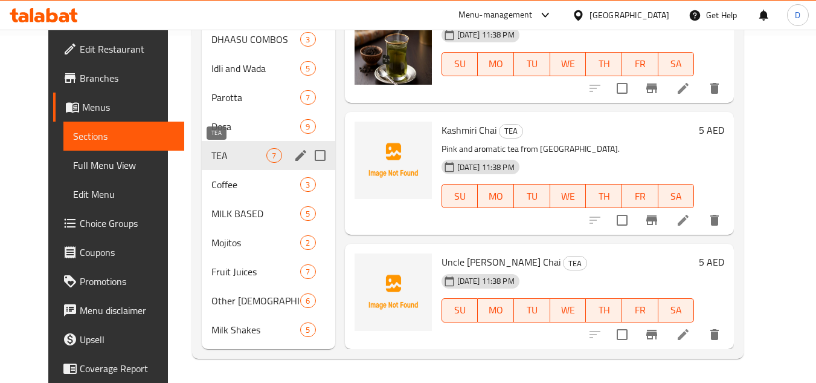
scroll to position [340, 0]
click at [239, 135] on div "Dosa 9" at bounding box center [268, 126] width 133 height 29
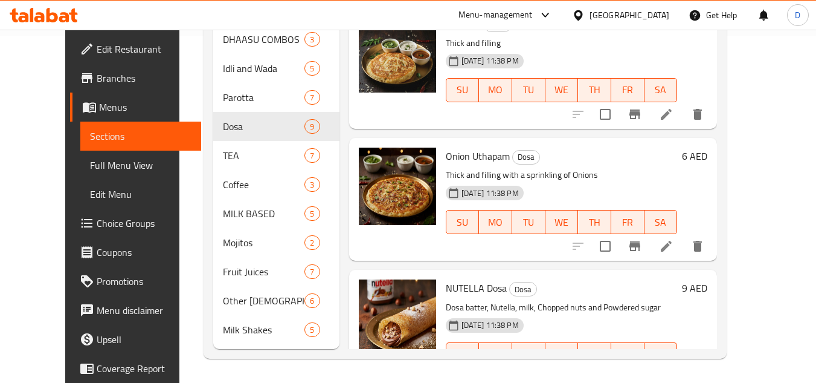
scroll to position [658, 0]
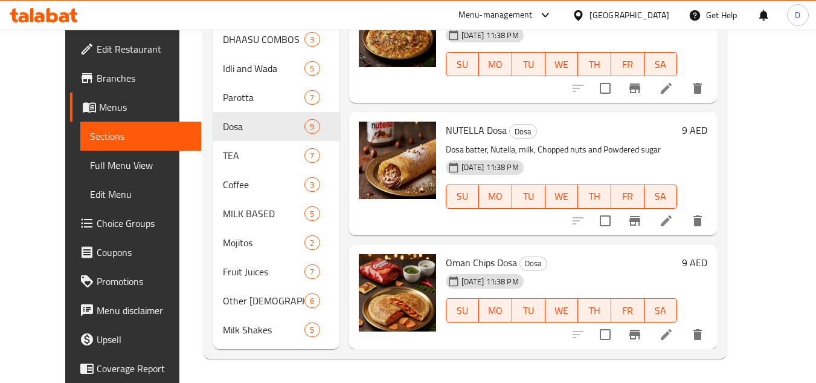
click at [471, 256] on span "Oman Chips Dosa" at bounding box center [481, 262] width 71 height 18
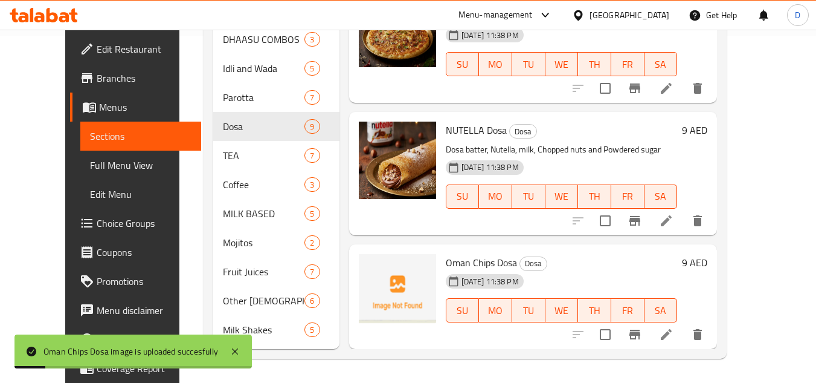
click at [595, 266] on h6 "Oman Chips Dosa Dosa" at bounding box center [562, 262] width 232 height 17
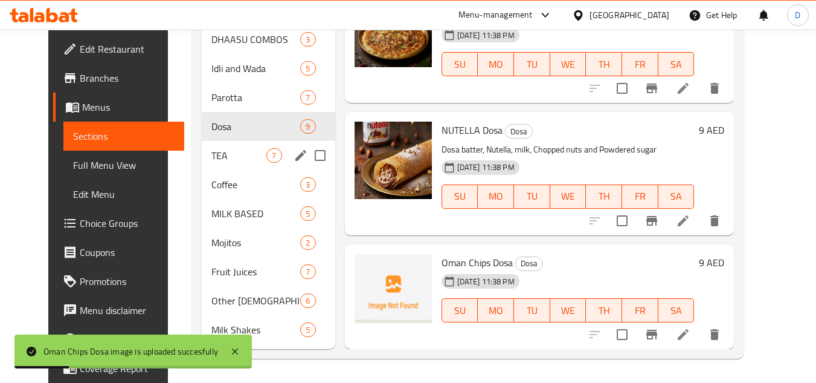
click at [212, 159] on span "TEA" at bounding box center [239, 155] width 55 height 15
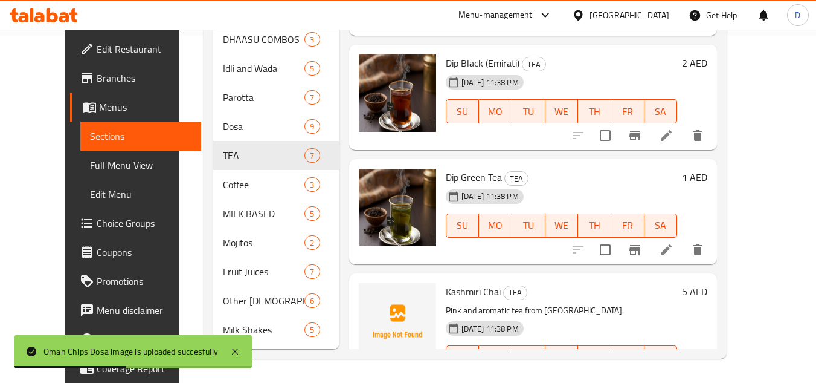
scroll to position [302, 0]
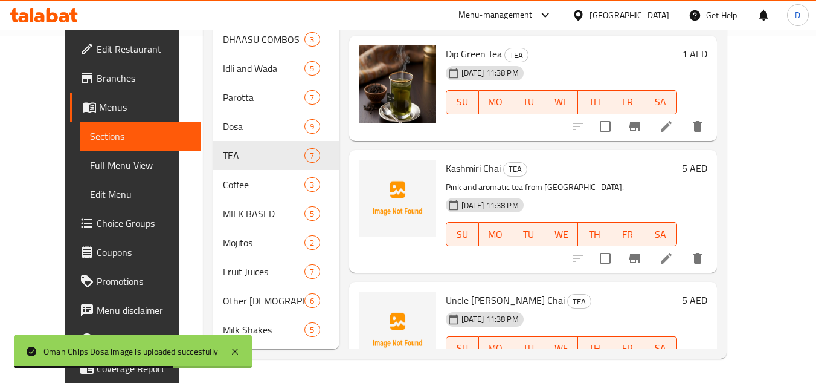
click at [459, 163] on span "Kashmiri Chai" at bounding box center [473, 168] width 55 height 18
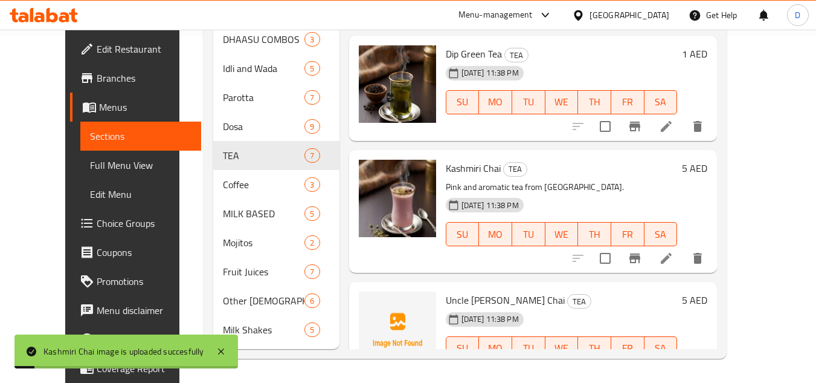
click at [446, 298] on span "Uncle Sam's Chai" at bounding box center [505, 300] width 119 height 18
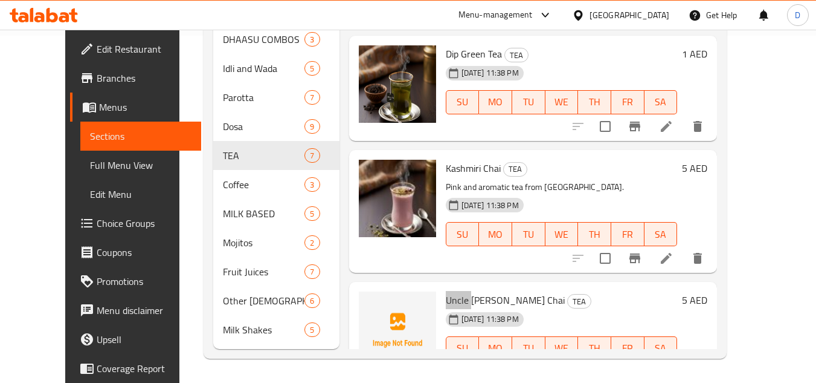
scroll to position [340, 0]
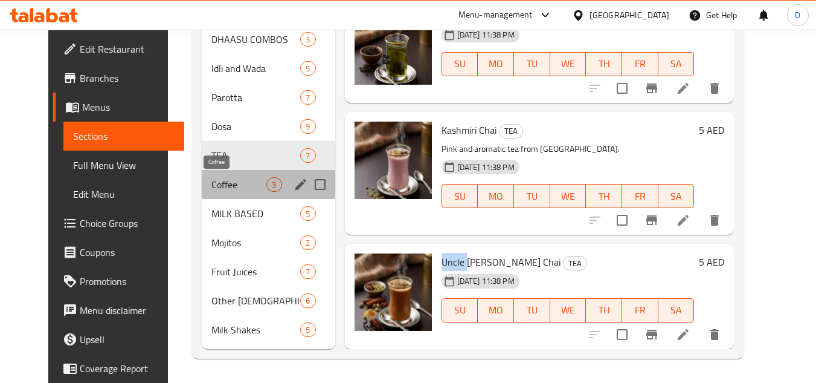
click at [219, 184] on span "Coffee" at bounding box center [239, 184] width 55 height 15
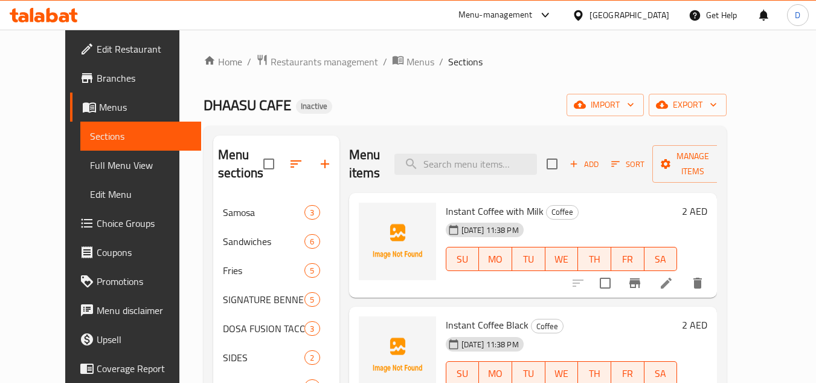
click at [515, 202] on span "Instant Coffee with Milk" at bounding box center [495, 211] width 98 height 18
click at [479, 315] on span "Instant Coffee Black" at bounding box center [487, 324] width 83 height 18
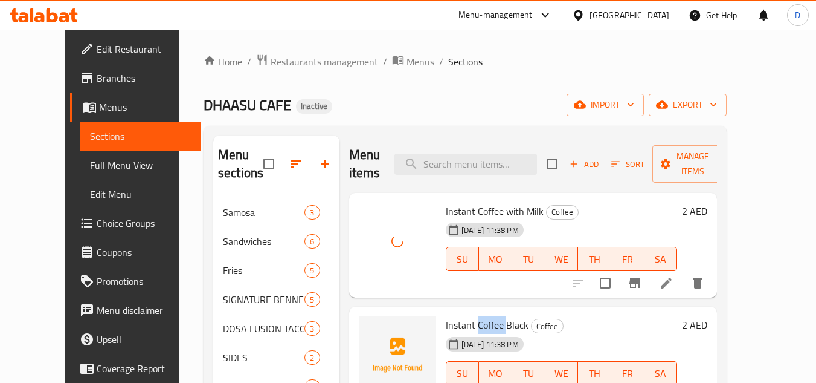
click at [479, 315] on span "Instant Coffee Black" at bounding box center [487, 324] width 83 height 18
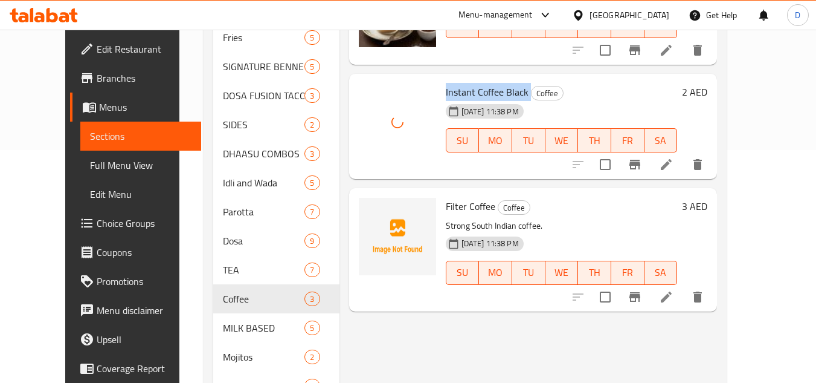
scroll to position [242, 0]
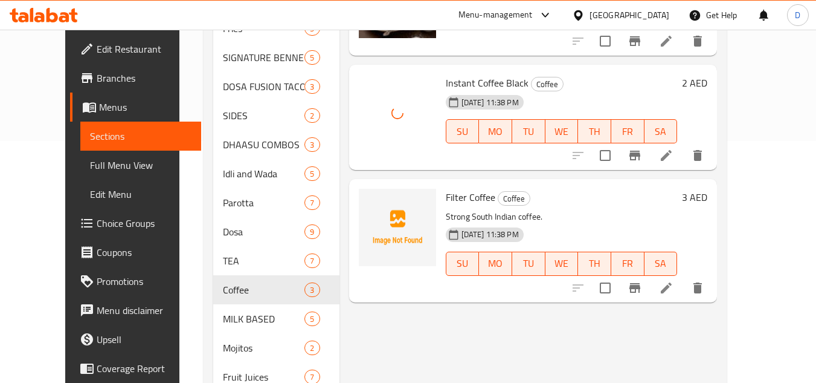
click at [446, 188] on span "Filter Coffee" at bounding box center [471, 197] width 50 height 18
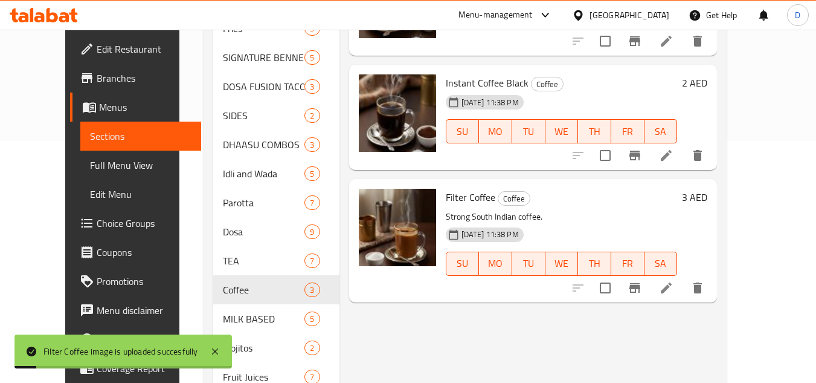
click at [475, 292] on div "Menu items Add Sort Manage items Instant Coffee with Milk Coffee 28-09-2025 11:…" at bounding box center [529, 174] width 378 height 560
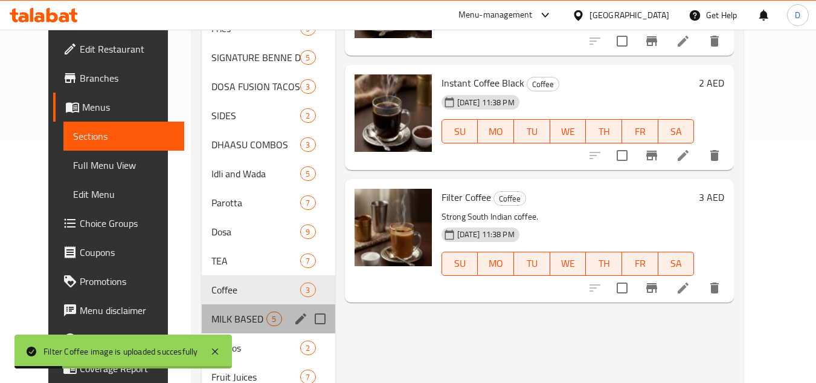
click at [239, 309] on div "MILK BASED 5" at bounding box center [268, 318] width 133 height 29
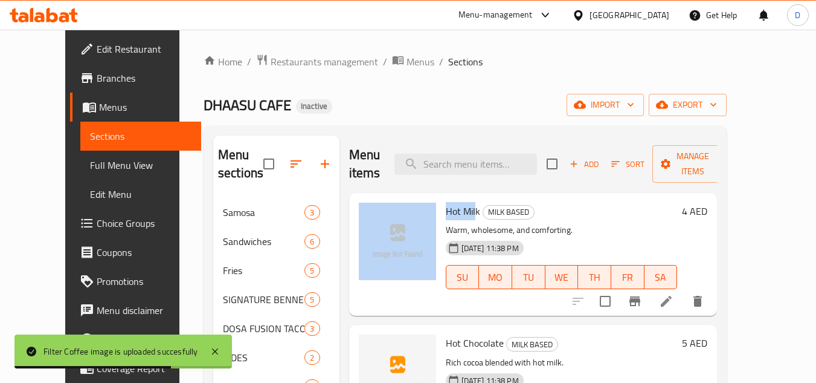
drag, startPoint x: 461, startPoint y: 213, endPoint x: 420, endPoint y: 210, distance: 41.2
click at [421, 211] on div "Hot Milk MILK BASED Warm, wholesome, and comforting. 28-09-2025 11:38 PM SU MO …" at bounding box center [533, 254] width 359 height 113
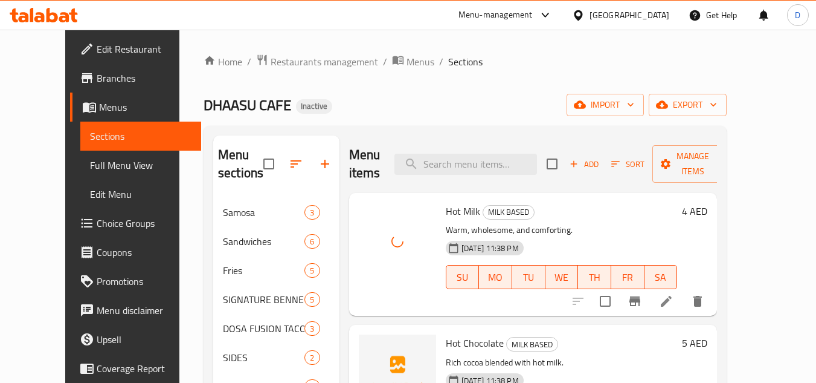
click at [465, 342] on span "Hot Chocolate" at bounding box center [475, 343] width 58 height 18
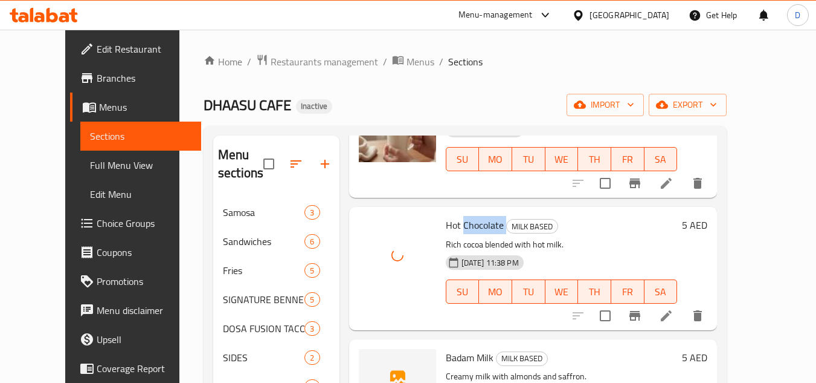
scroll to position [148, 0]
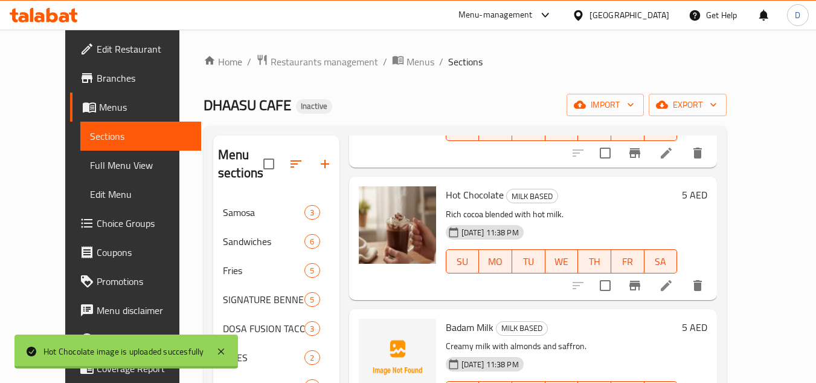
click at [447, 329] on span "Badam Milk" at bounding box center [470, 327] width 48 height 18
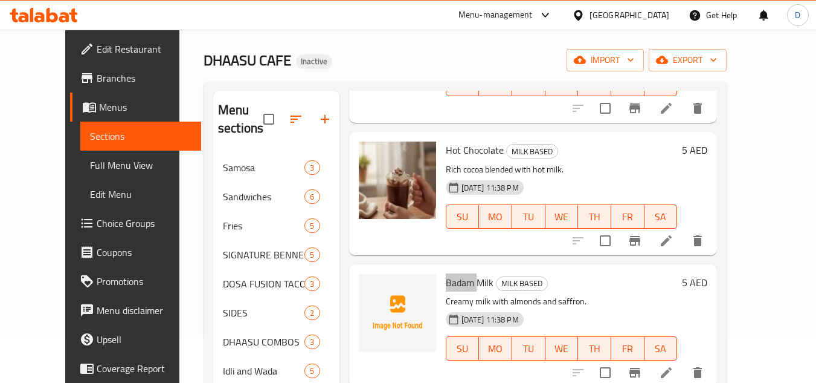
scroll to position [181, 0]
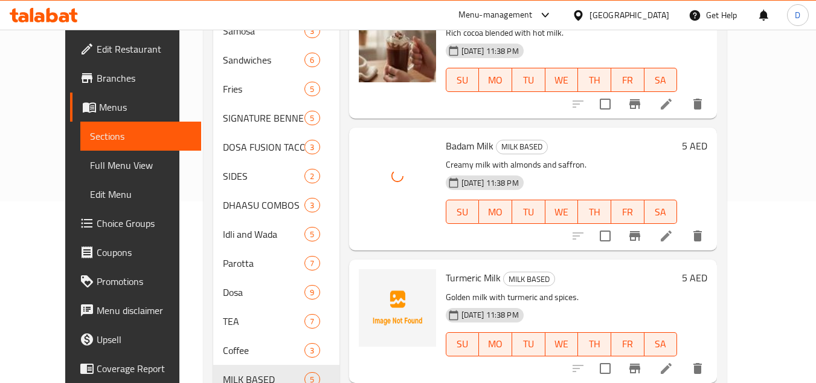
click at [448, 277] on span "Turmeric Milk" at bounding box center [473, 277] width 55 height 18
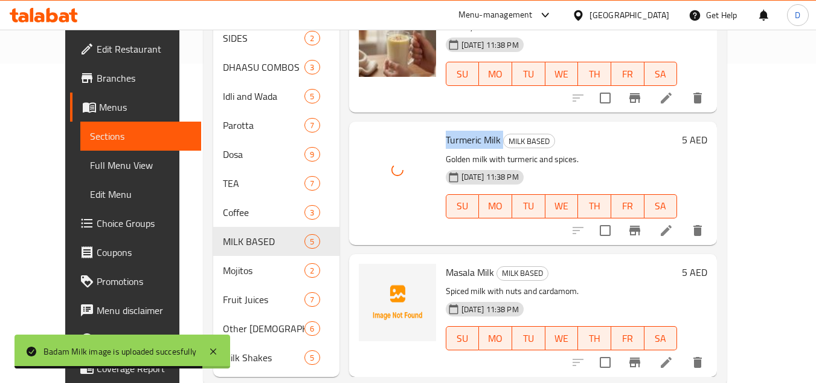
scroll to position [347, 0]
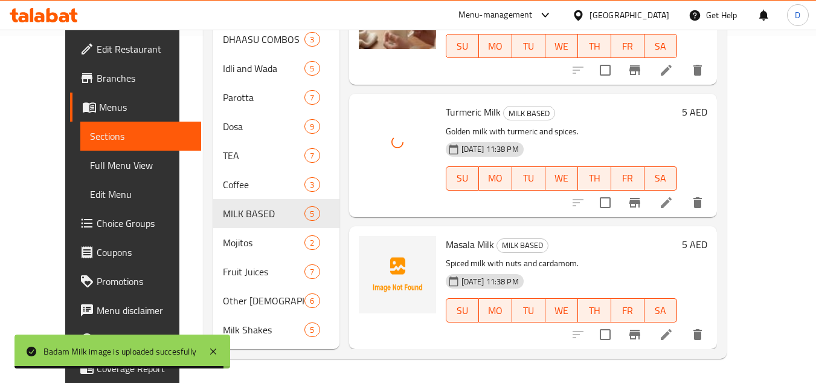
click at [446, 253] on span "Masala Milk" at bounding box center [470, 244] width 48 height 18
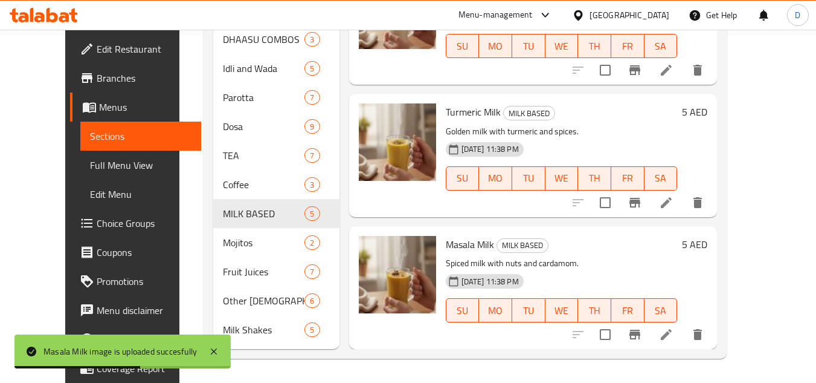
click at [601, 259] on p "Spiced milk with nuts and cardamom." at bounding box center [562, 263] width 232 height 15
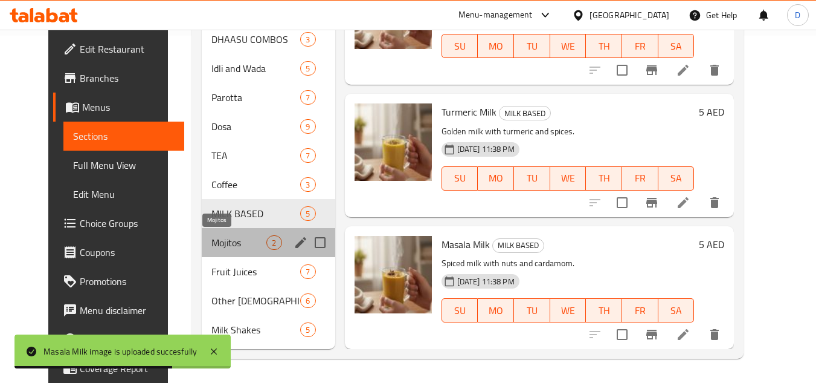
click at [212, 244] on span "Mojitos" at bounding box center [239, 242] width 55 height 15
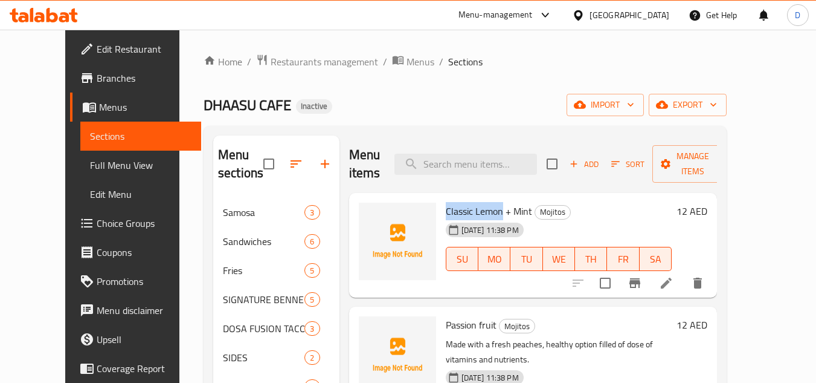
drag, startPoint x: 486, startPoint y: 194, endPoint x: 425, endPoint y: 196, distance: 61.7
click at [441, 198] on div "Classic Lemon + Mint Mojitos 28-09-2025 11:38 PM SU MO TU WE TH FR SA" at bounding box center [559, 245] width 236 height 95
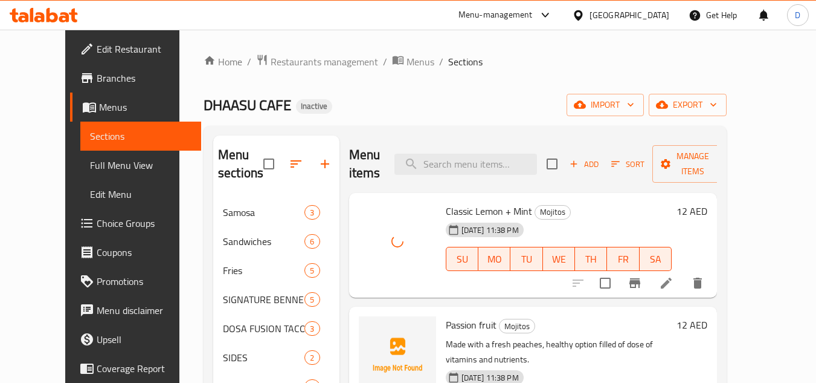
click at [453, 315] on span "Passion fruit" at bounding box center [471, 324] width 51 height 18
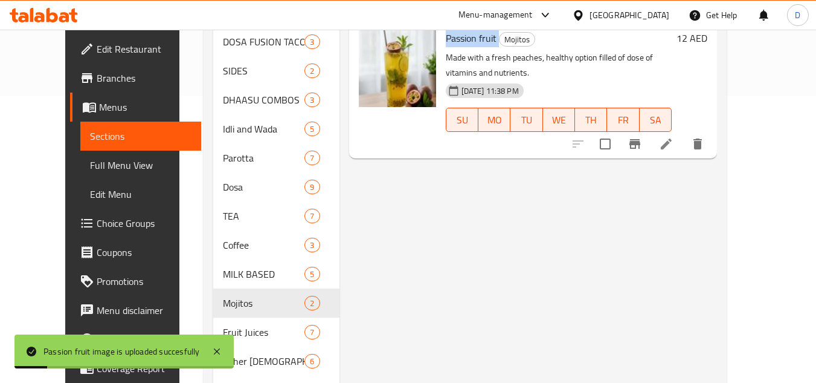
scroll to position [347, 0]
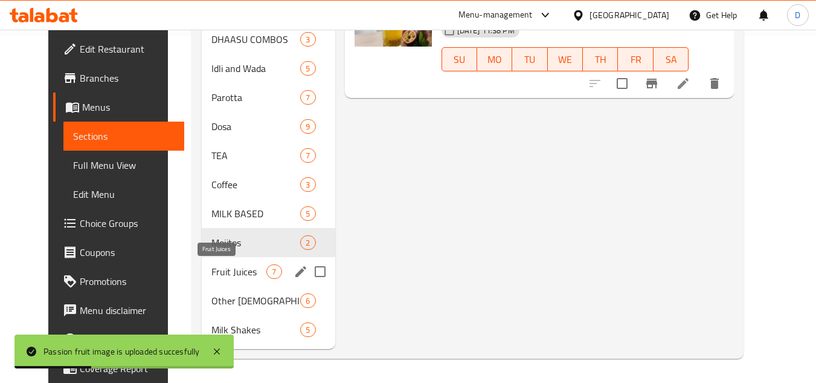
click at [217, 273] on span "Fruit Juices" at bounding box center [239, 271] width 55 height 15
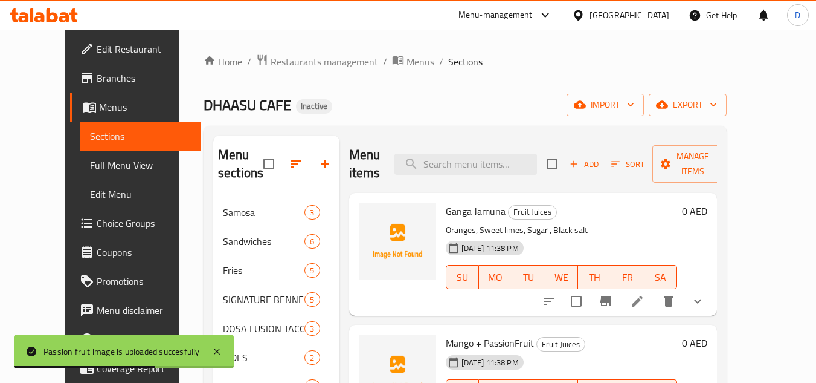
click at [469, 212] on span "Ganga Jamuna" at bounding box center [476, 211] width 60 height 18
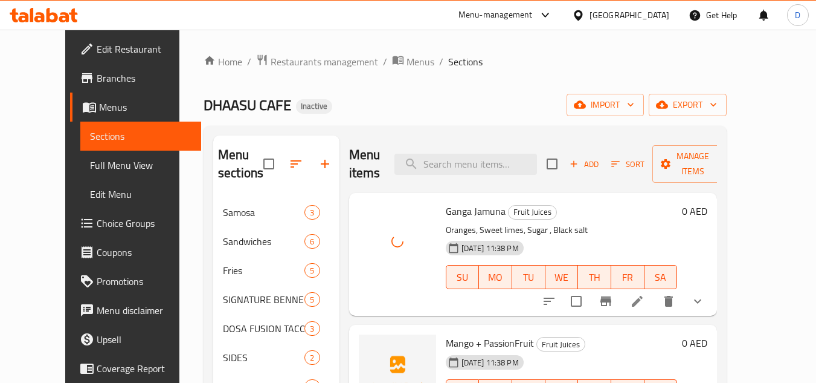
click at [482, 344] on span "Mango + PassionFruit" at bounding box center [490, 343] width 88 height 18
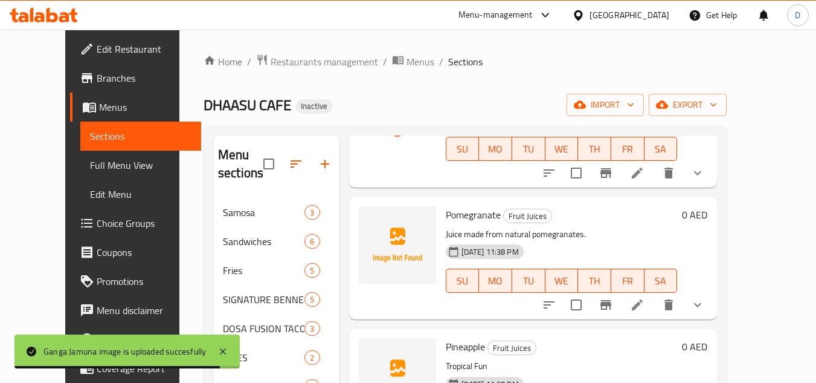
scroll to position [302, 0]
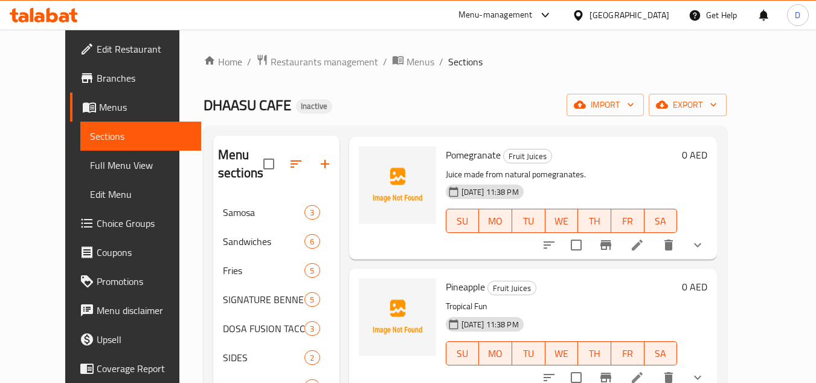
click at [468, 158] on span "Pomegranate" at bounding box center [473, 155] width 55 height 18
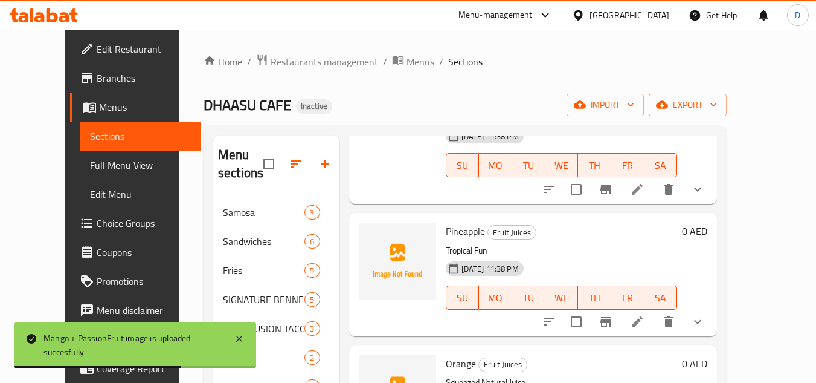
scroll to position [363, 0]
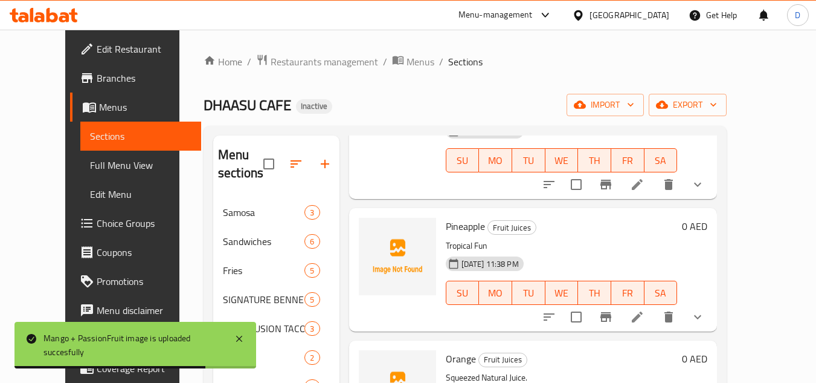
click at [459, 228] on span "Pineapple" at bounding box center [465, 226] width 39 height 18
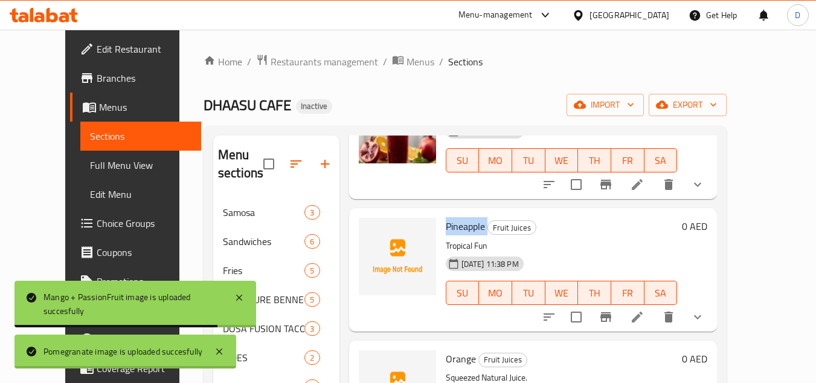
click at [459, 228] on span "Pineapple" at bounding box center [465, 226] width 39 height 18
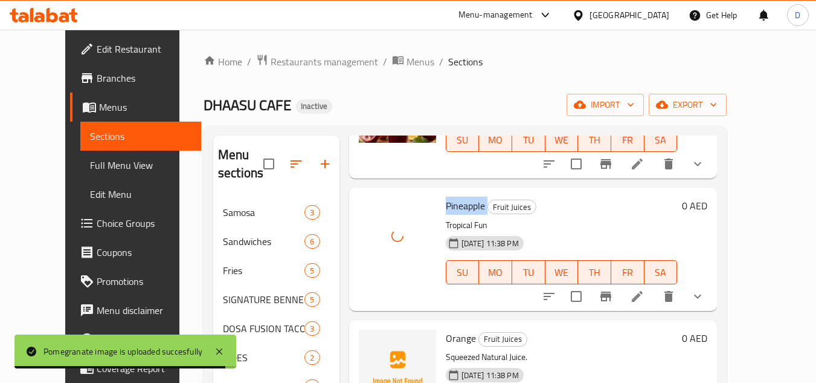
scroll to position [394, 0]
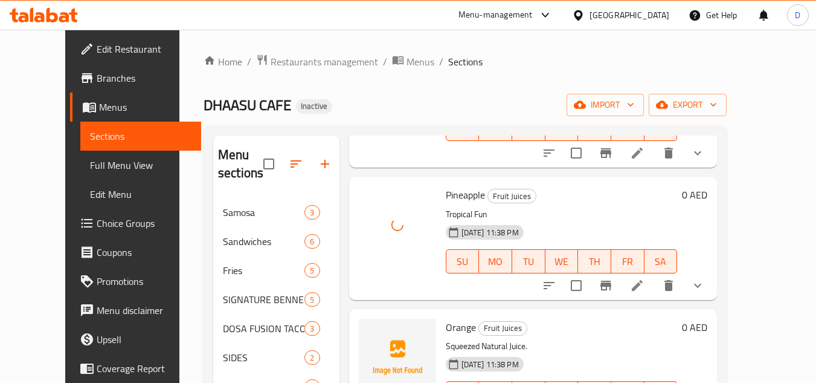
click at [450, 323] on span "Orange" at bounding box center [461, 327] width 30 height 18
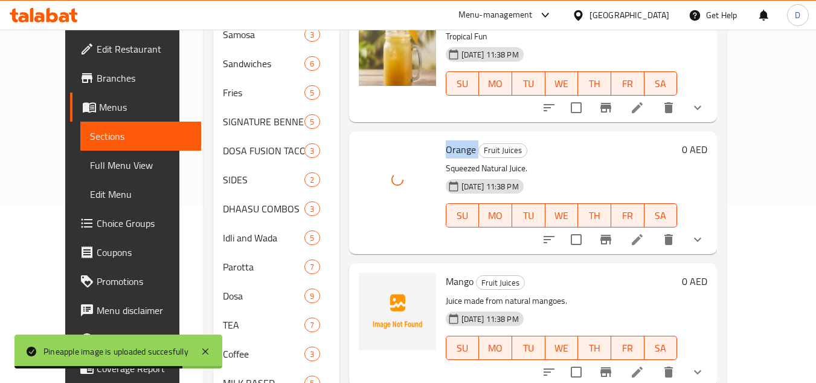
scroll to position [181, 0]
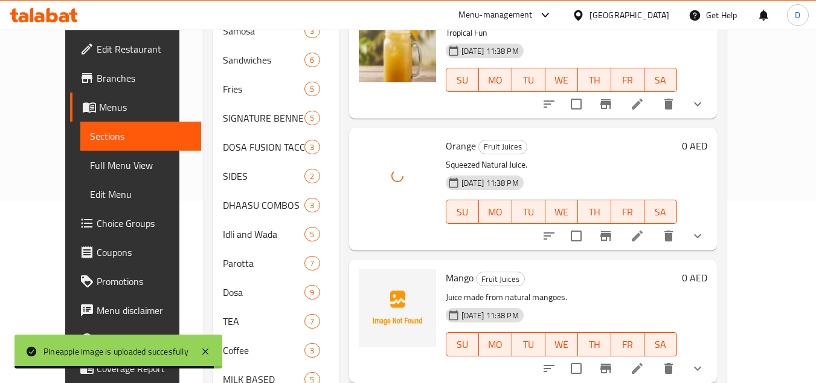
click at [446, 280] on span "Mango" at bounding box center [460, 277] width 28 height 18
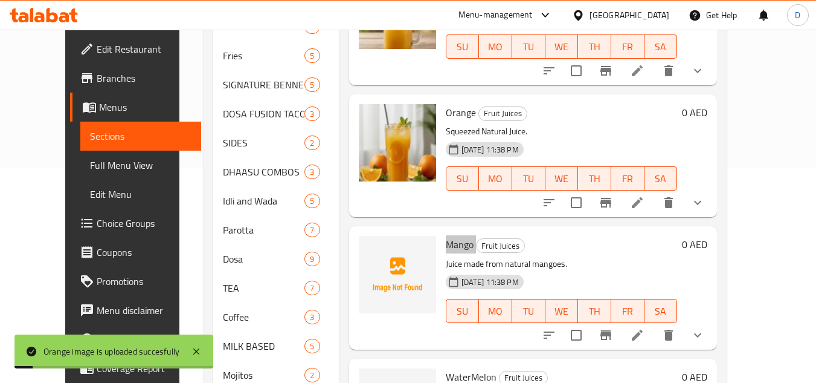
scroll to position [242, 0]
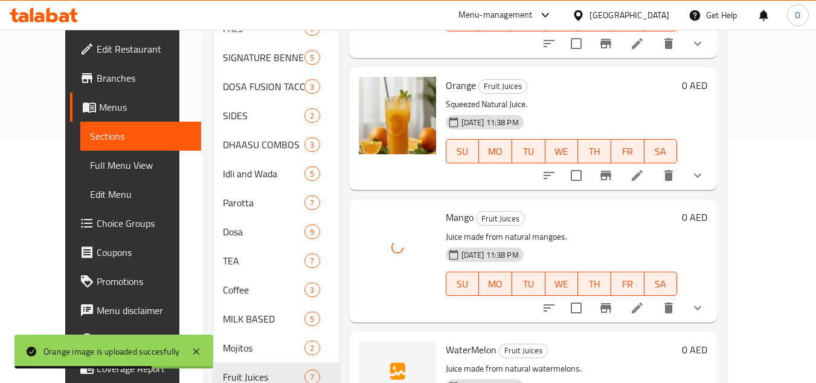
click at [448, 346] on span "WaterMelon" at bounding box center [471, 349] width 51 height 18
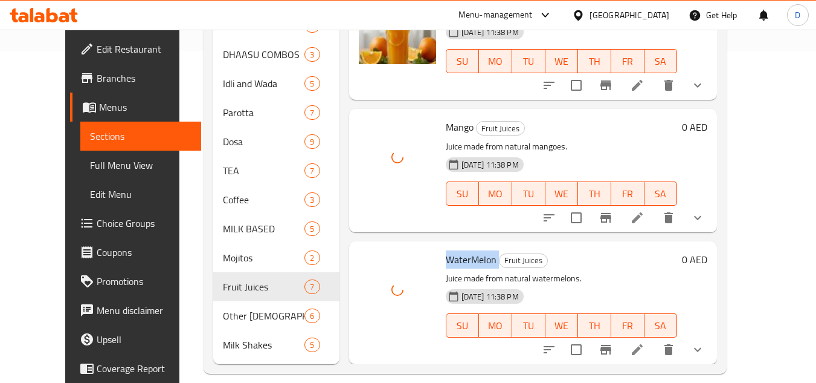
scroll to position [347, 0]
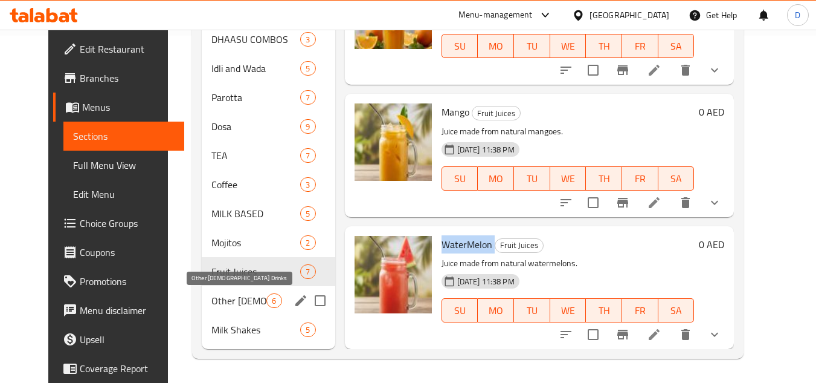
click at [212, 305] on span "Other Indian Drinks" at bounding box center [239, 300] width 55 height 15
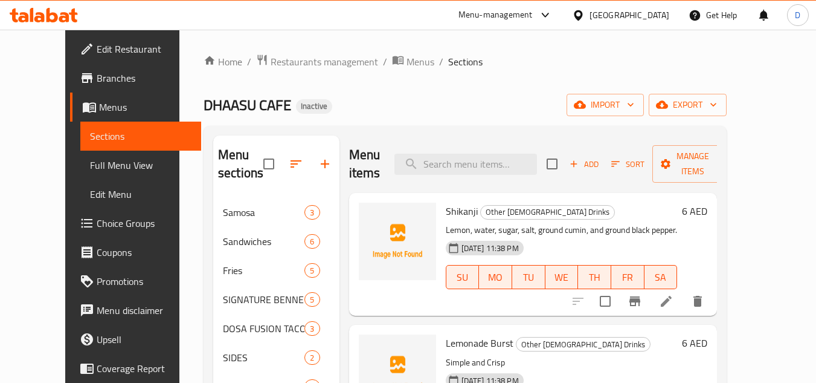
click at [447, 216] on span "Shikanji" at bounding box center [462, 211] width 32 height 18
click at [446, 344] on span "Lemonade Burst" at bounding box center [480, 343] width 68 height 18
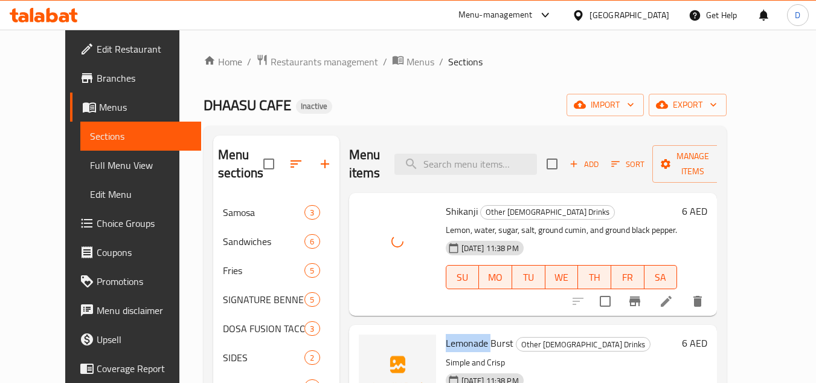
click at [446, 344] on span "Lemonade Burst" at bounding box center [480, 343] width 68 height 18
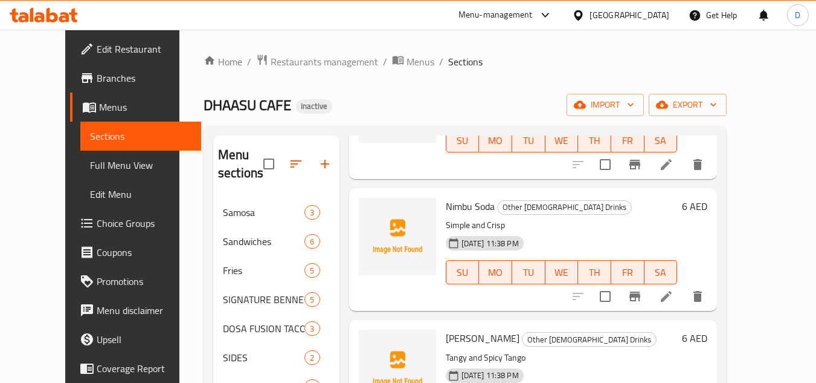
scroll to position [280, 0]
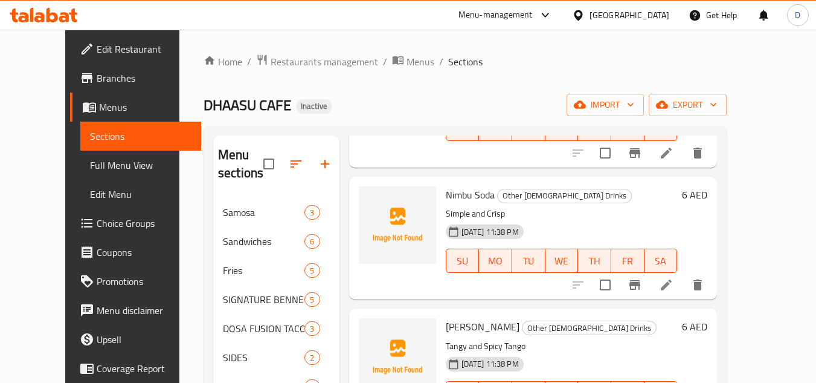
click at [468, 201] on span "Nimbu Soda" at bounding box center [470, 195] width 49 height 18
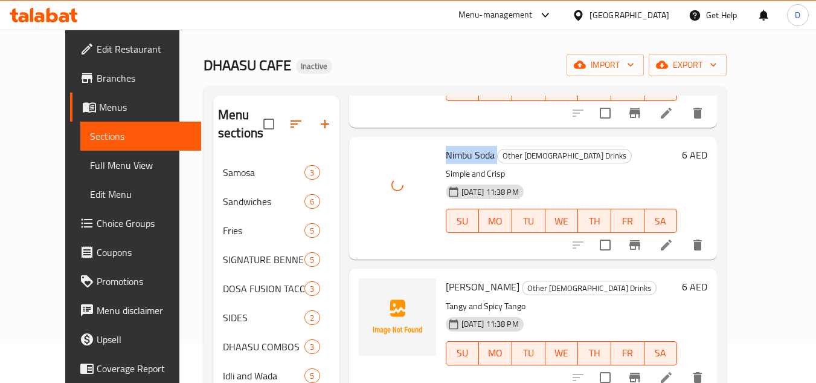
scroll to position [121, 0]
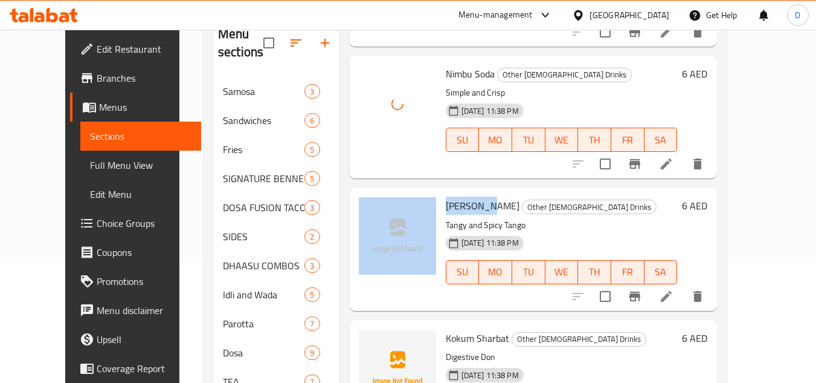
drag, startPoint x: 462, startPoint y: 208, endPoint x: 421, endPoint y: 214, distance: 41.5
click at [421, 214] on div "Jal Jeera Other Indian Drinks Tangy and Spicy Tango 28-09-2025 11:38 PM SU MO T…" at bounding box center [533, 248] width 359 height 113
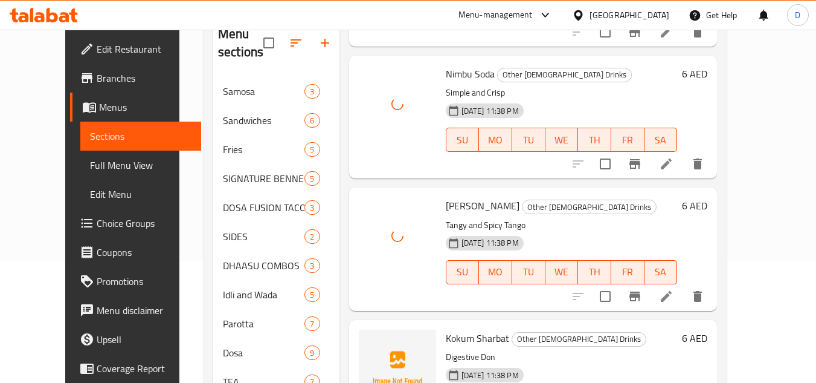
click at [446, 341] on span "Kokum Sharbat" at bounding box center [477, 338] width 63 height 18
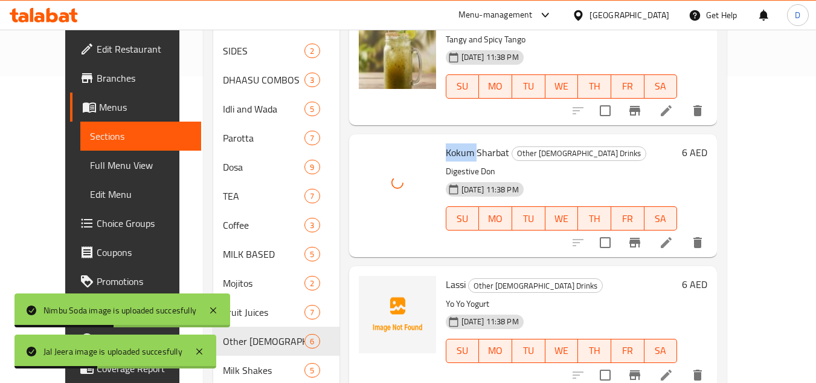
scroll to position [347, 0]
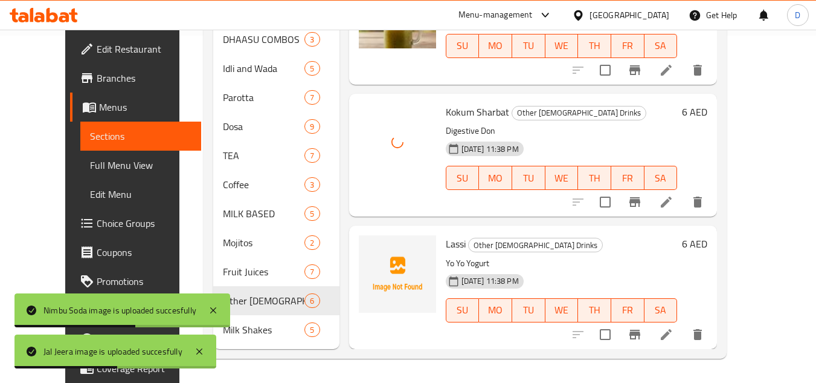
click at [446, 250] on span "Lassi" at bounding box center [456, 243] width 20 height 18
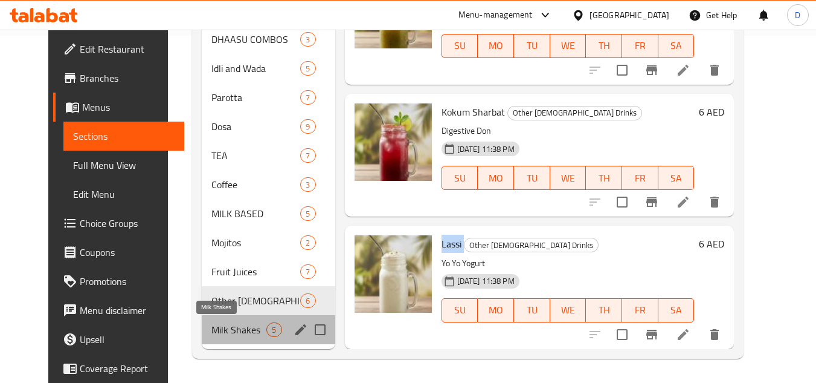
click at [233, 332] on span "Milk Shakes" at bounding box center [239, 329] width 55 height 15
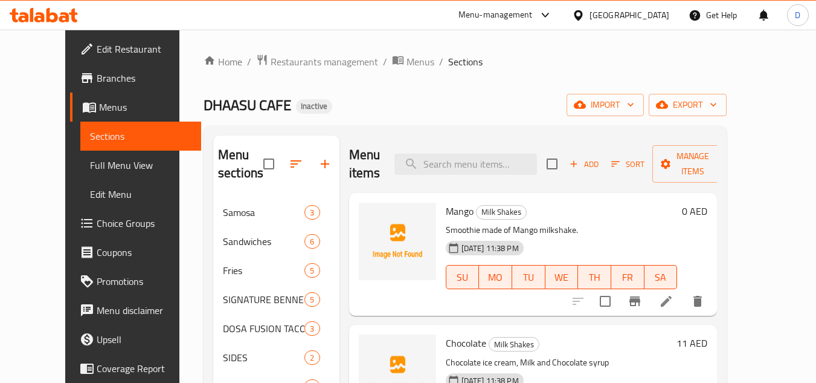
click at [446, 207] on span "Mango" at bounding box center [460, 211] width 28 height 18
click at [446, 344] on span "Chocolate" at bounding box center [466, 343] width 40 height 18
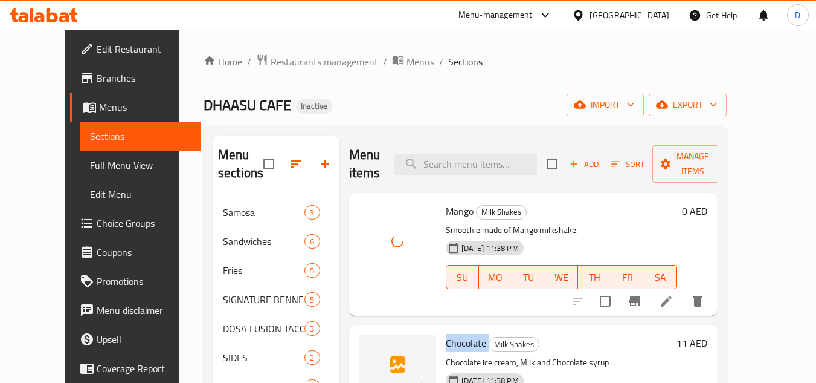
click at [446, 344] on span "Chocolate" at bounding box center [466, 343] width 40 height 18
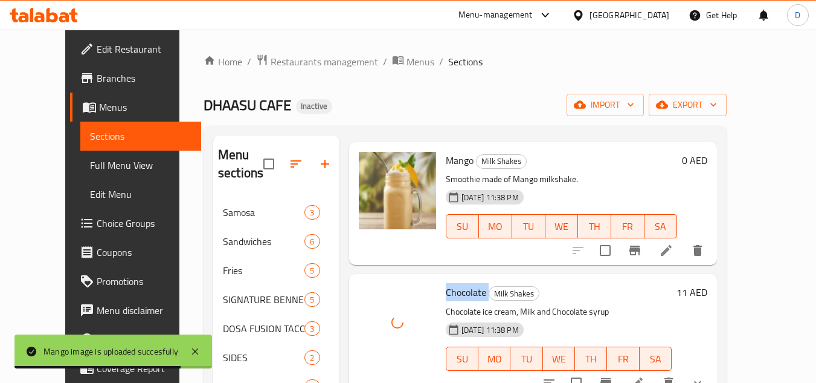
scroll to position [148, 0]
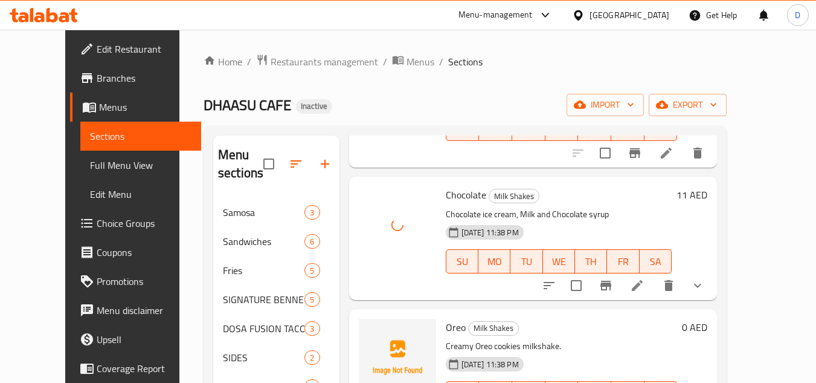
click at [446, 332] on span "Oreo" at bounding box center [456, 327] width 20 height 18
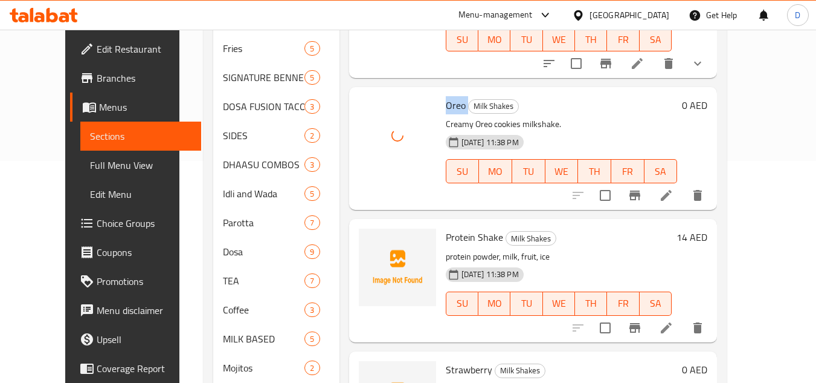
scroll to position [242, 0]
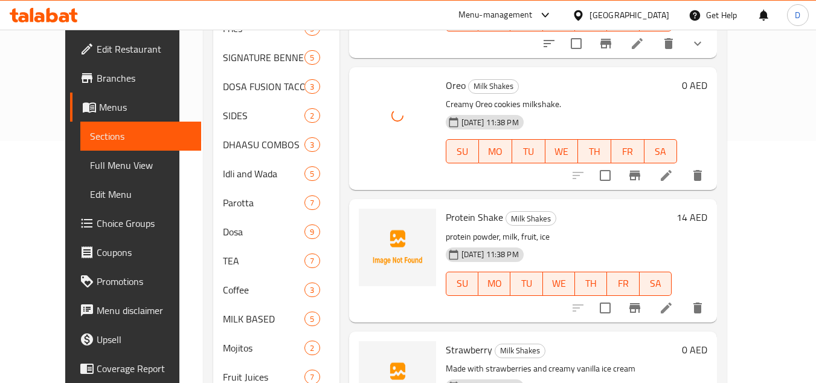
click at [446, 218] on span "Protein Shake" at bounding box center [474, 217] width 57 height 18
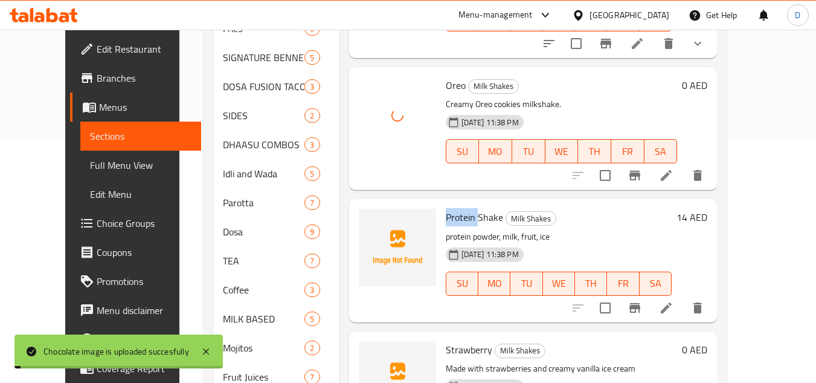
click at [446, 218] on span "Protein Shake" at bounding box center [474, 217] width 57 height 18
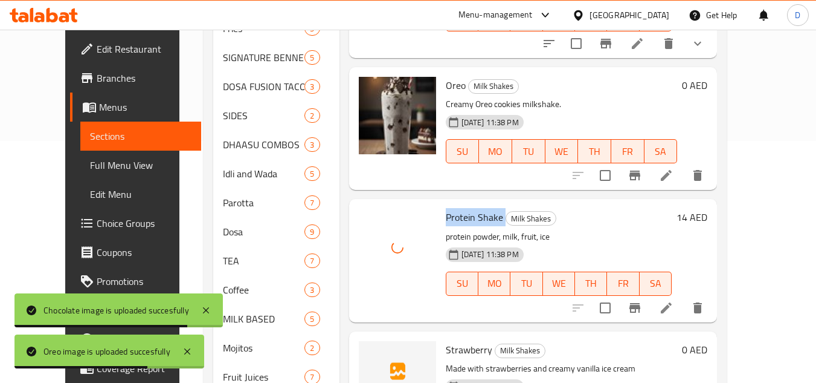
click at [456, 355] on span "Strawberry" at bounding box center [469, 349] width 47 height 18
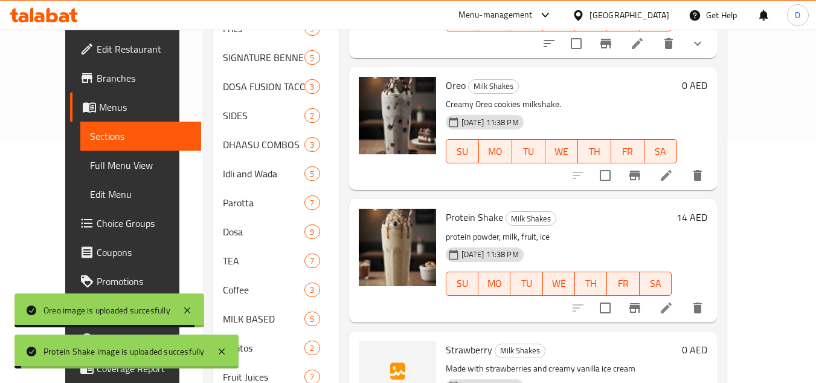
click at [446, 349] on span "Strawberry" at bounding box center [469, 349] width 47 height 18
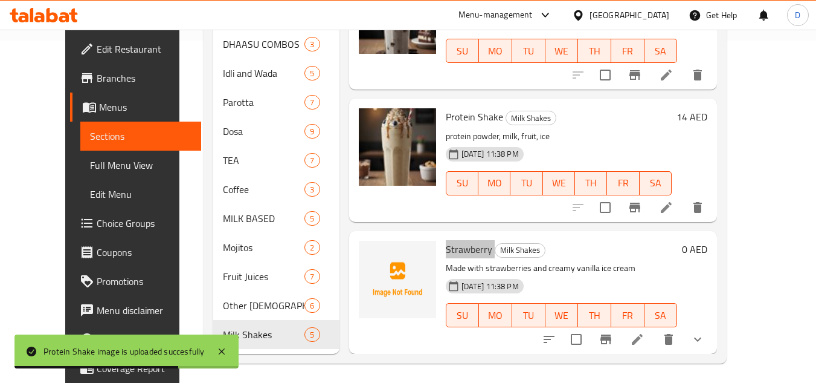
scroll to position [347, 0]
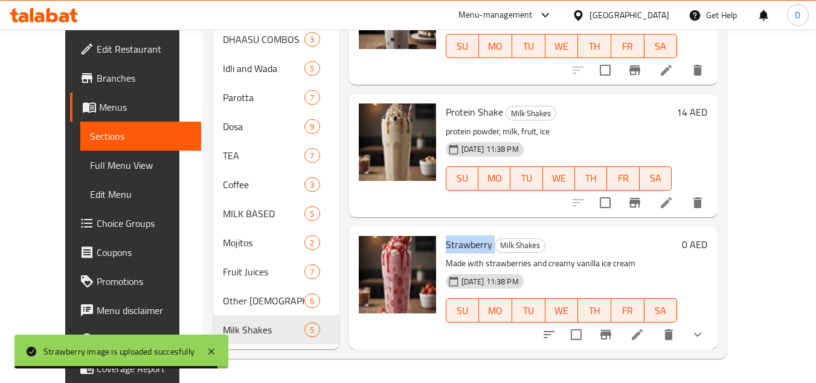
drag, startPoint x: 85, startPoint y: 172, endPoint x: 62, endPoint y: 15, distance: 158.7
click at [90, 172] on span "Full Menu View" at bounding box center [141, 165] width 102 height 15
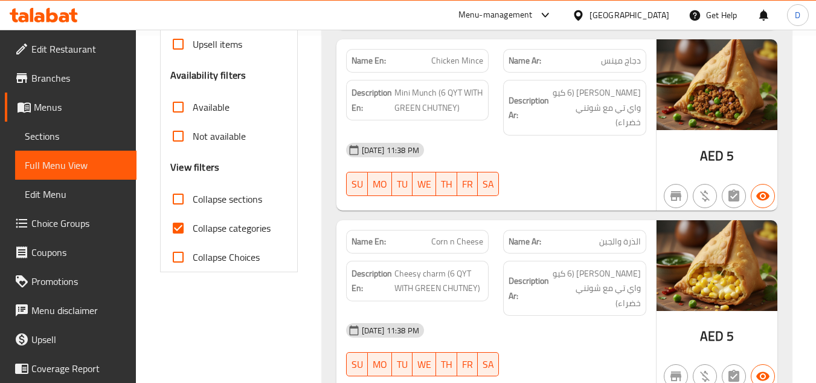
click at [227, 216] on label "Collapse categories" at bounding box center [217, 227] width 107 height 29
click at [193, 216] on input "Collapse categories" at bounding box center [178, 227] width 29 height 29
checkbox input "false"
click at [242, 198] on span "Collapse sections" at bounding box center [227, 199] width 69 height 15
click at [193, 198] on input "Collapse sections" at bounding box center [178, 198] width 29 height 29
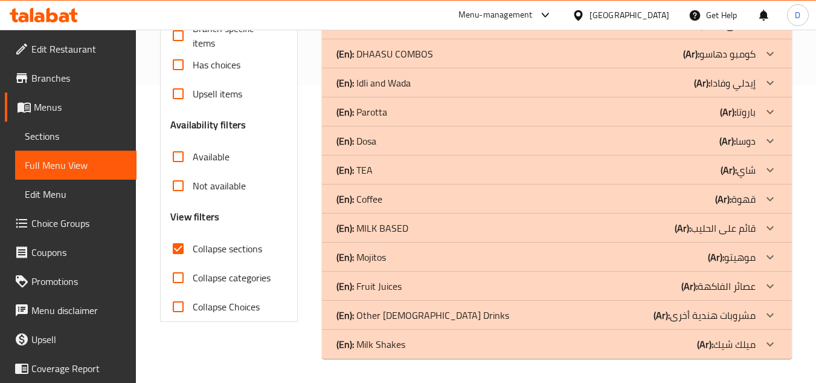
scroll to position [297, 0]
click at [217, 253] on span "Collapse sections" at bounding box center [227, 248] width 69 height 15
click at [193, 253] on input "Collapse sections" at bounding box center [178, 248] width 29 height 29
checkbox input "false"
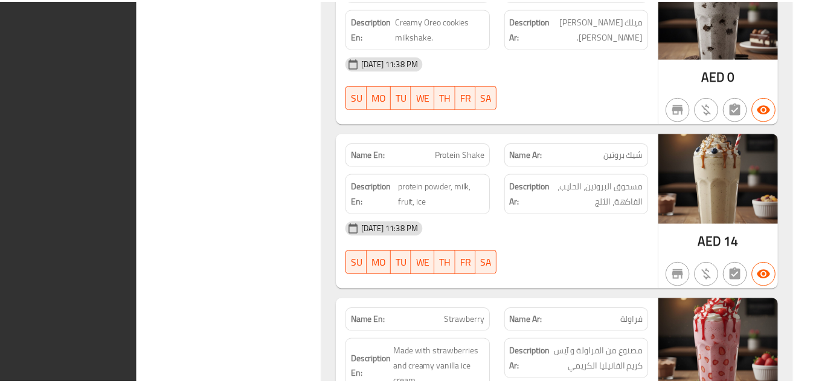
scroll to position [17082, 0]
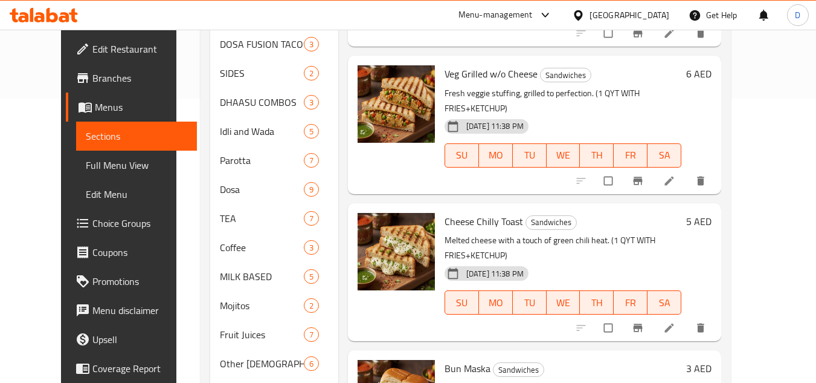
scroll to position [226, 0]
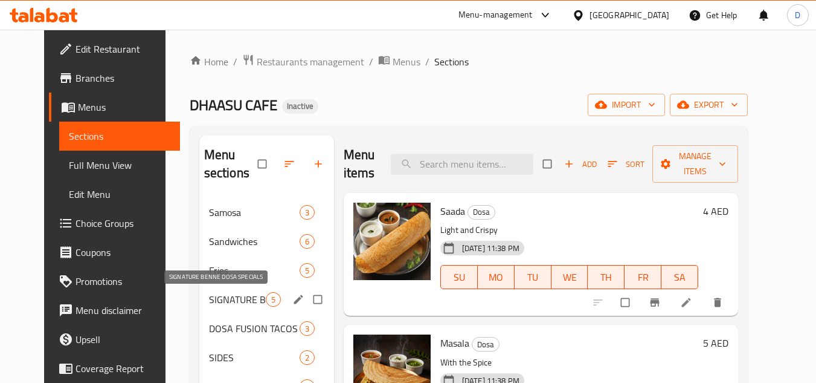
scroll to position [347, 0]
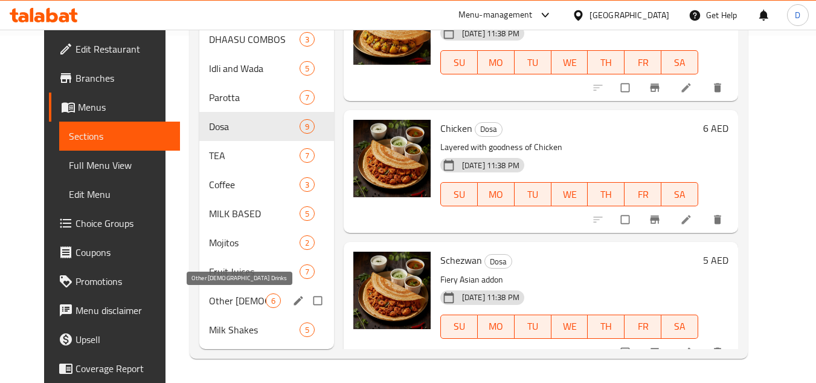
click at [227, 297] on span "Other [DEMOGRAPHIC_DATA] Drinks" at bounding box center [237, 300] width 57 height 15
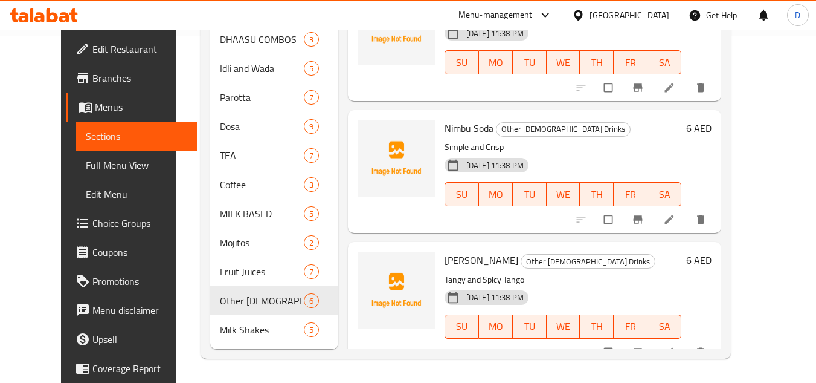
click at [622, 19] on div "United Arab Emirates" at bounding box center [630, 14] width 80 height 13
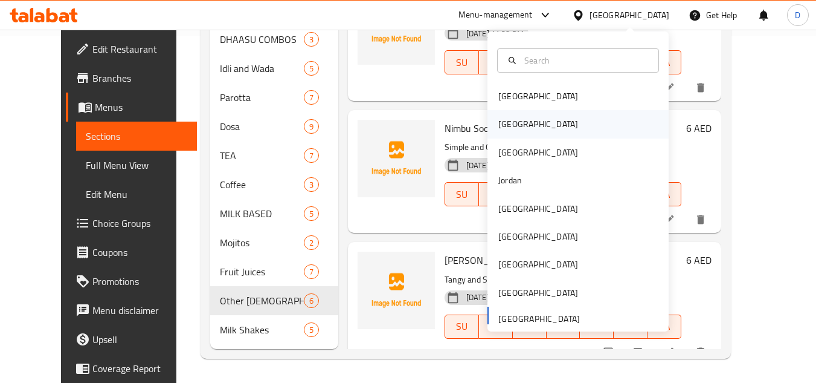
click at [520, 118] on div "[GEOGRAPHIC_DATA]" at bounding box center [538, 124] width 99 height 28
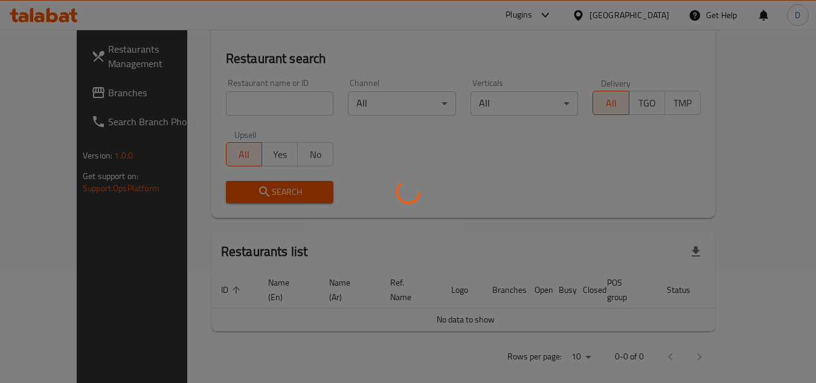
scroll to position [347, 0]
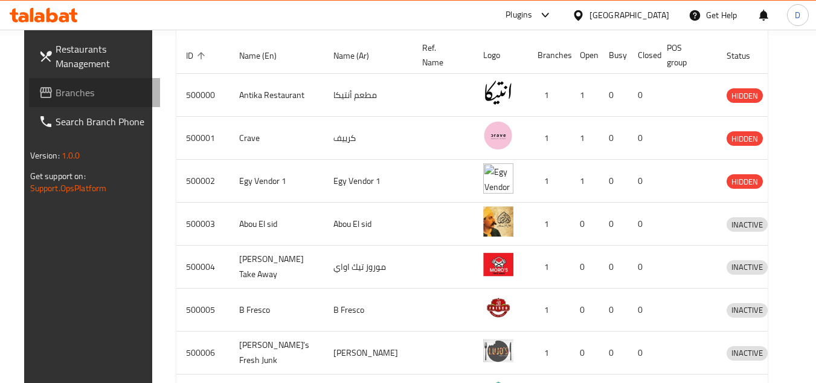
click at [56, 94] on span "Branches" at bounding box center [103, 92] width 95 height 15
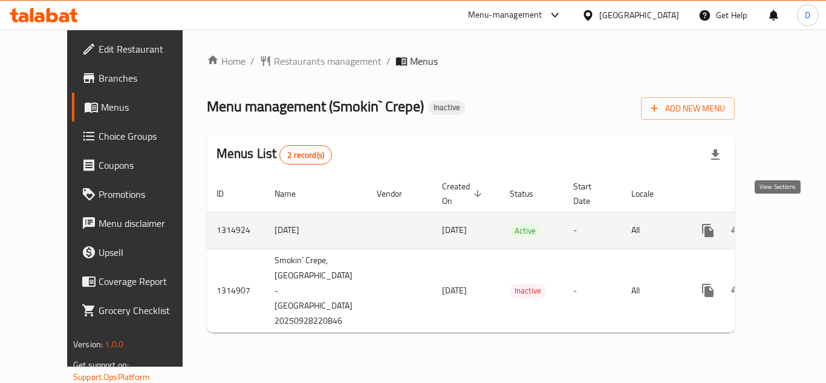
click at [787, 223] on icon "enhanced table" at bounding box center [794, 230] width 15 height 15
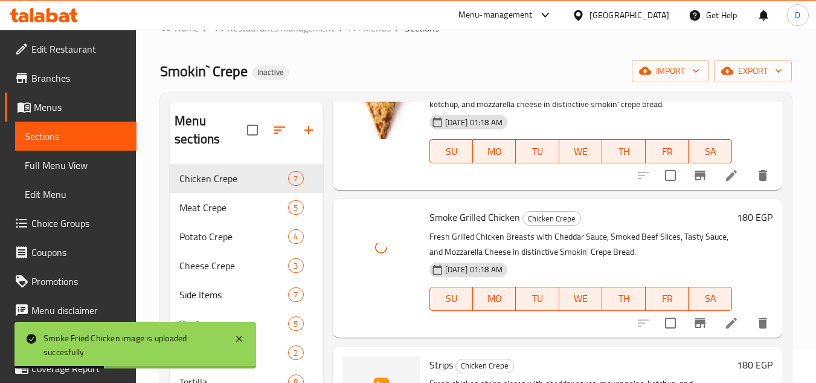
scroll to position [169, 0]
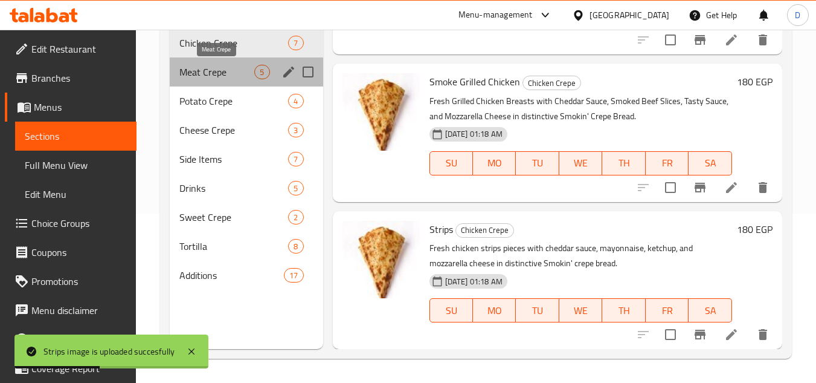
click at [196, 70] on span "Meat Crepe" at bounding box center [216, 72] width 75 height 15
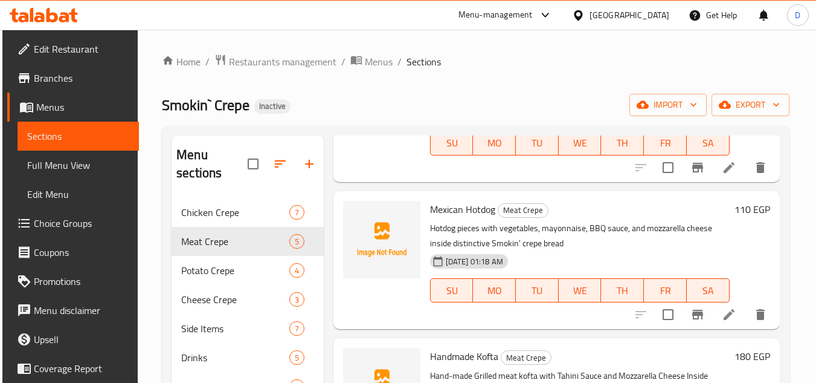
scroll to position [302, 0]
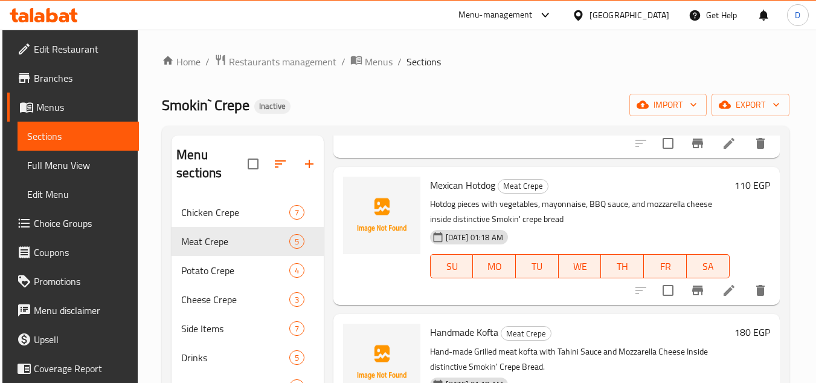
click at [728, 297] on icon at bounding box center [729, 290] width 15 height 15
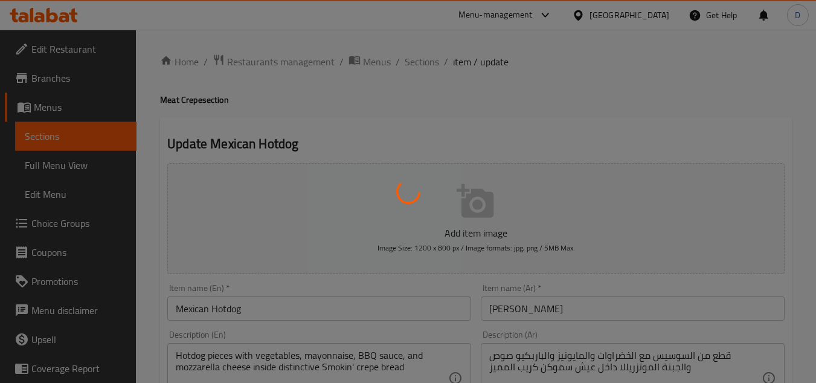
click at [479, 126] on div at bounding box center [408, 191] width 816 height 383
click at [473, 118] on div at bounding box center [408, 191] width 816 height 383
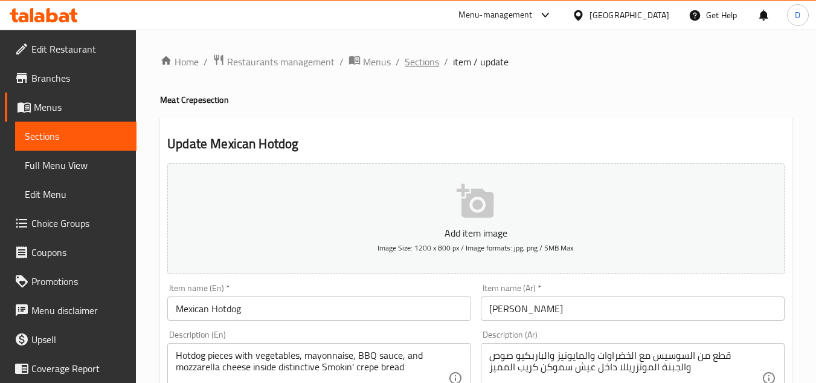
click at [425, 60] on span "Sections" at bounding box center [422, 61] width 34 height 15
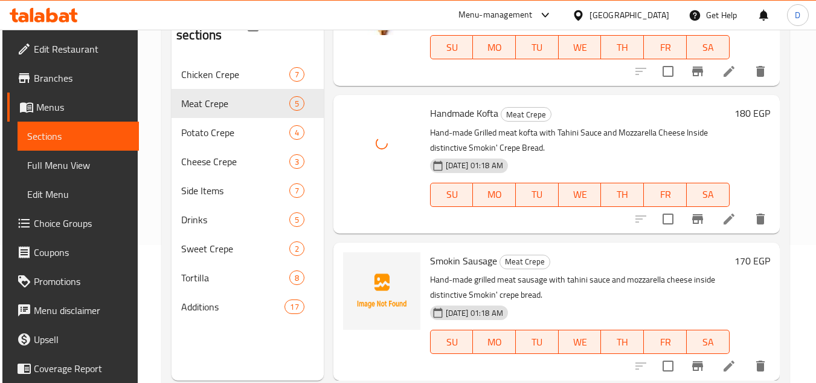
scroll to position [169, 0]
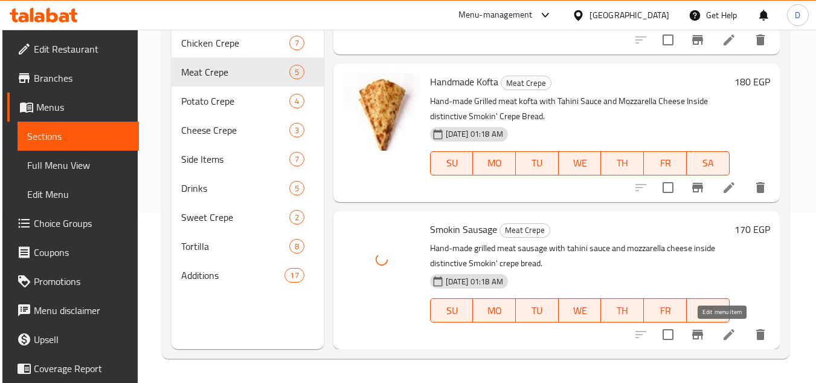
click at [728, 331] on icon at bounding box center [729, 334] width 15 height 15
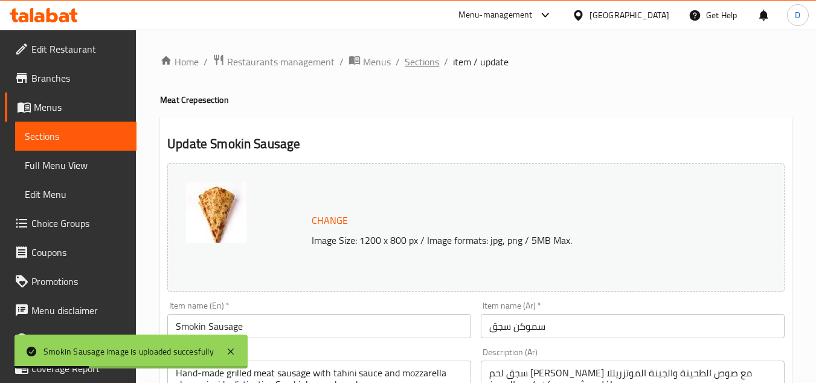
click at [416, 63] on span "Sections" at bounding box center [422, 61] width 34 height 15
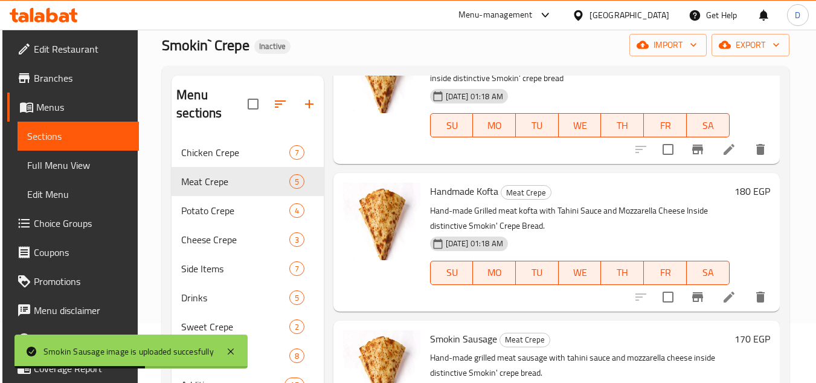
scroll to position [169, 0]
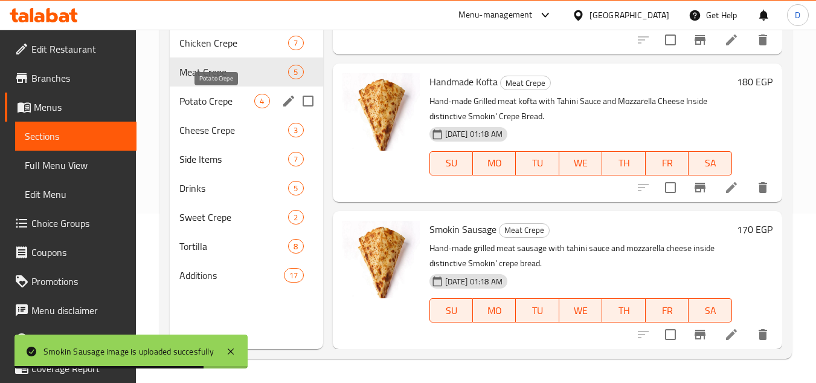
click at [224, 98] on span "Potato Crepe" at bounding box center [216, 101] width 75 height 15
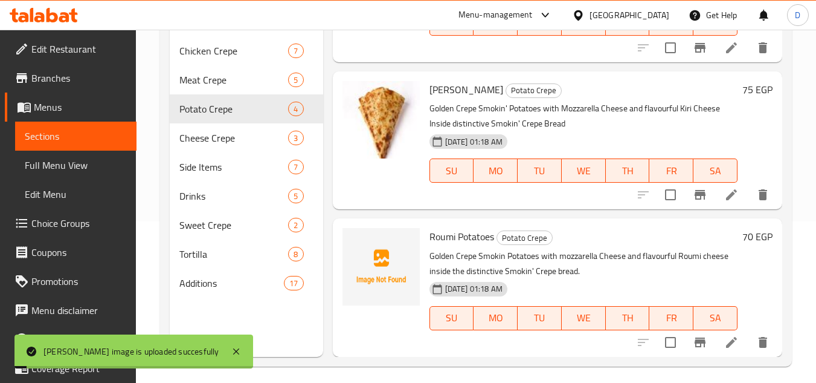
scroll to position [169, 0]
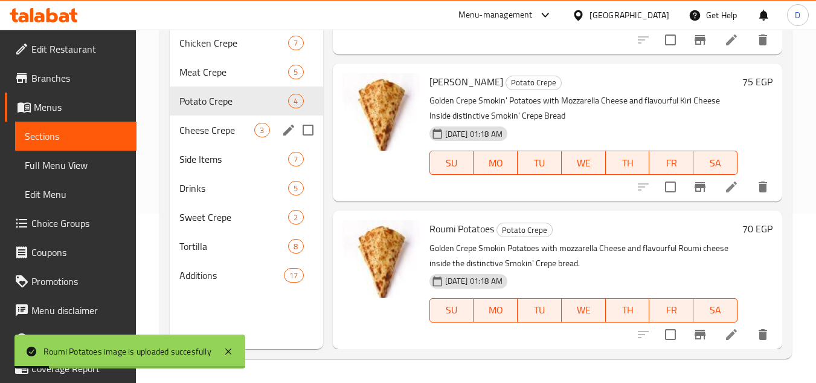
click at [231, 141] on div "Cheese Crepe 3" at bounding box center [246, 129] width 153 height 29
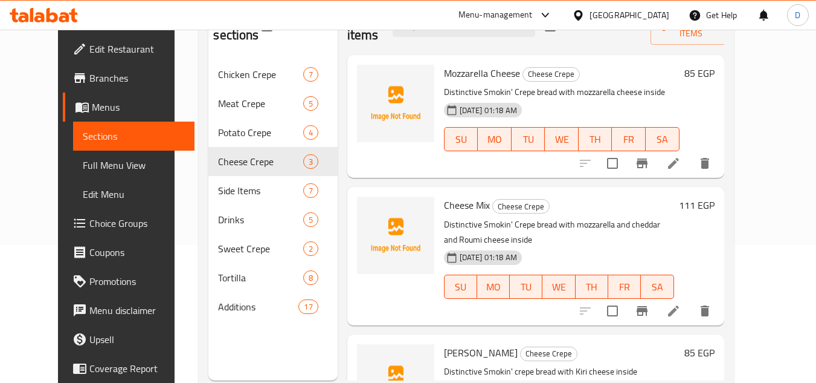
scroll to position [109, 0]
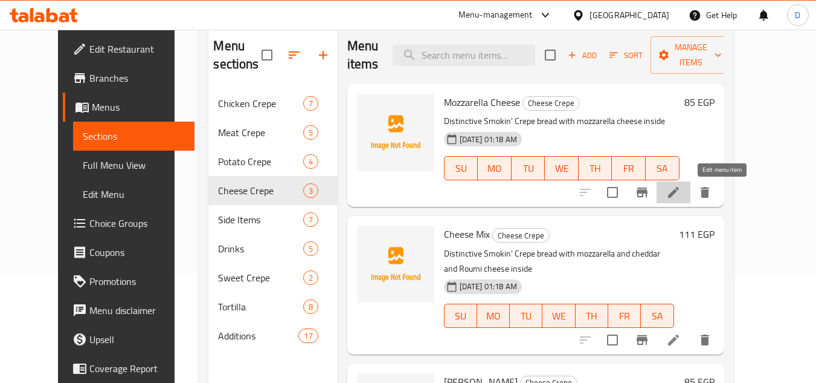
click at [681, 199] on icon at bounding box center [674, 192] width 15 height 15
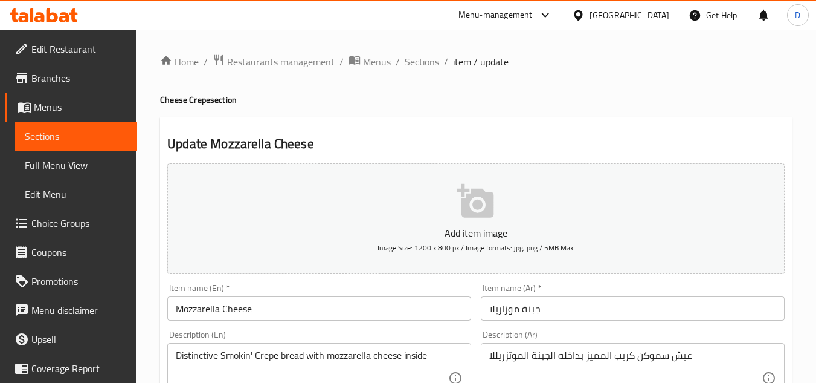
click at [540, 309] on input "جبنة موزاريلا" at bounding box center [633, 308] width 304 height 24
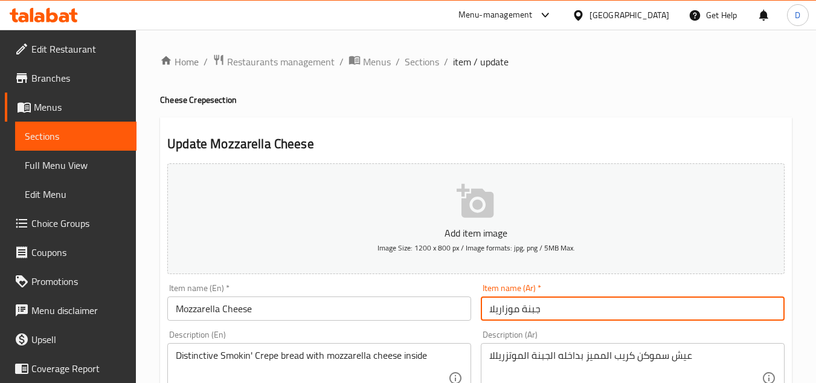
click at [540, 309] on input "جبنة موزاريلا" at bounding box center [633, 308] width 304 height 24
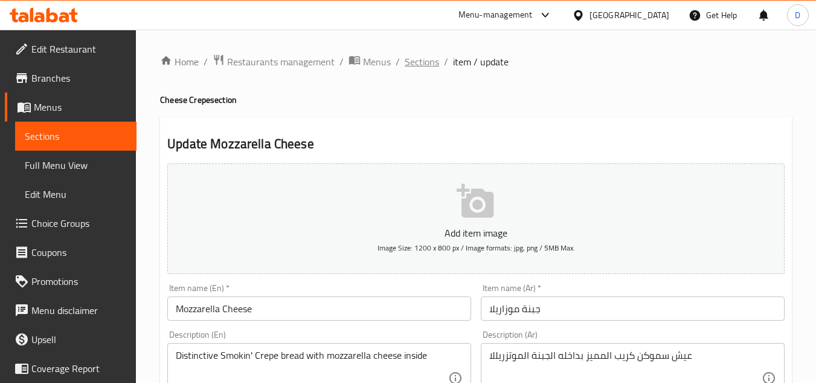
click at [427, 59] on span "Sections" at bounding box center [422, 61] width 34 height 15
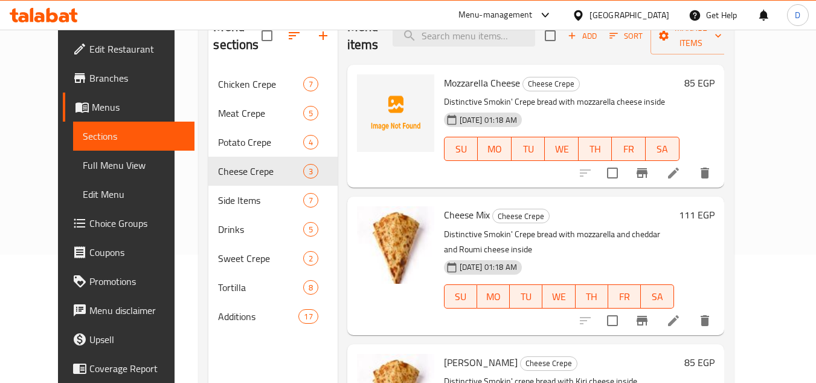
scroll to position [48, 0]
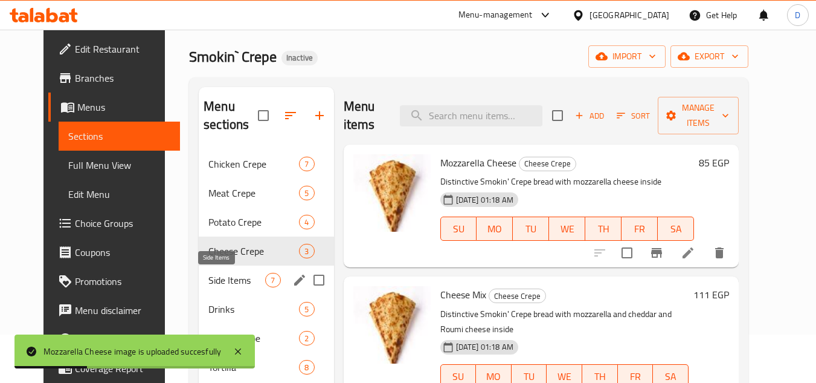
click at [222, 284] on span "Side Items" at bounding box center [236, 280] width 57 height 15
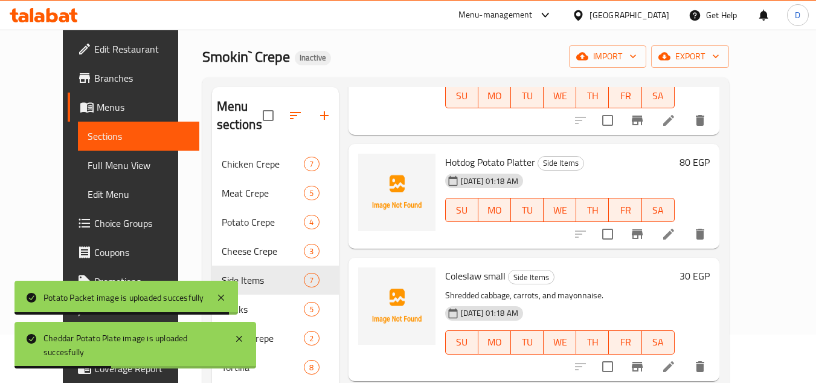
scroll to position [363, 0]
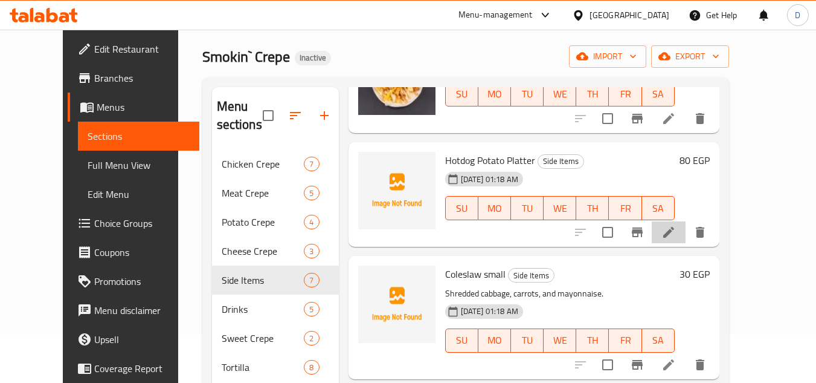
click at [676, 234] on icon at bounding box center [669, 232] width 15 height 15
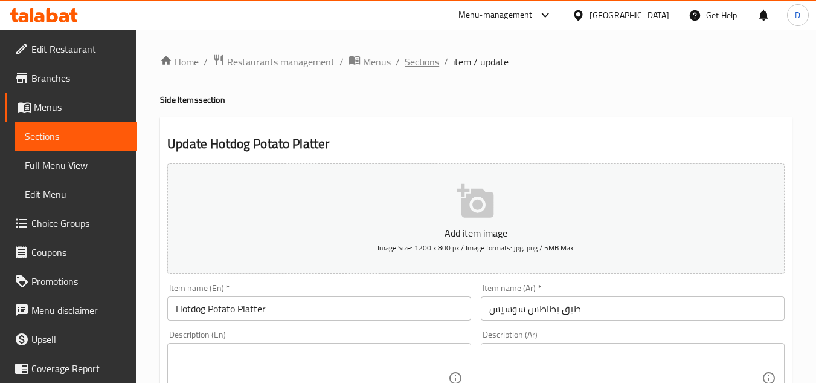
click at [430, 62] on span "Sections" at bounding box center [422, 61] width 34 height 15
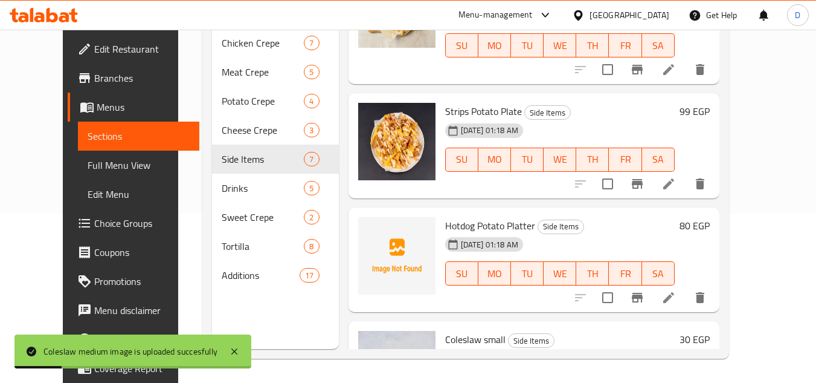
scroll to position [173, 0]
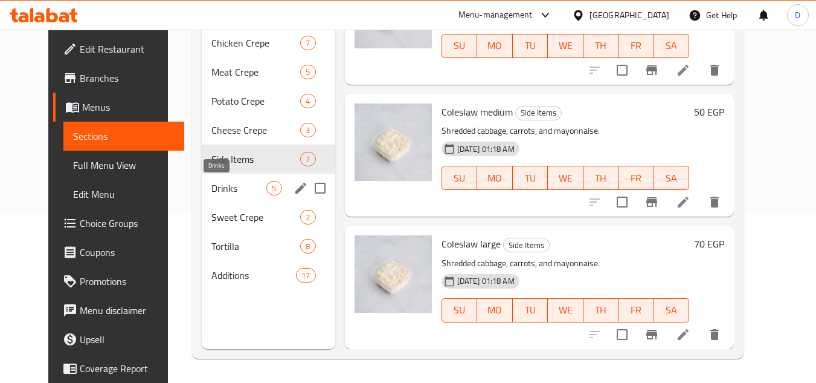
drag, startPoint x: 219, startPoint y: 183, endPoint x: 234, endPoint y: 186, distance: 15.0
click at [219, 183] on span "Drinks" at bounding box center [239, 188] width 55 height 15
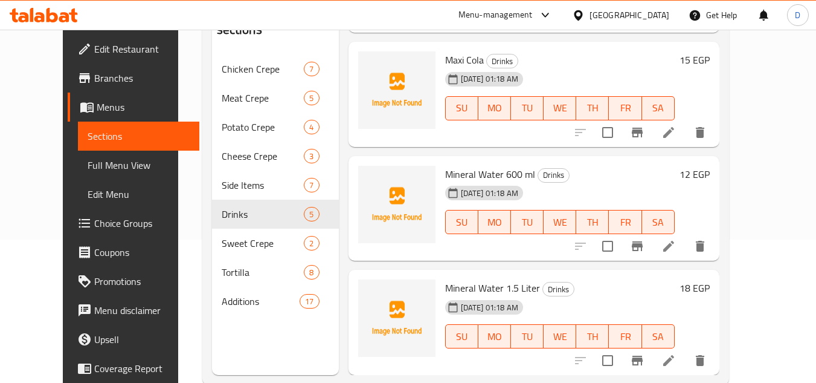
scroll to position [169, 0]
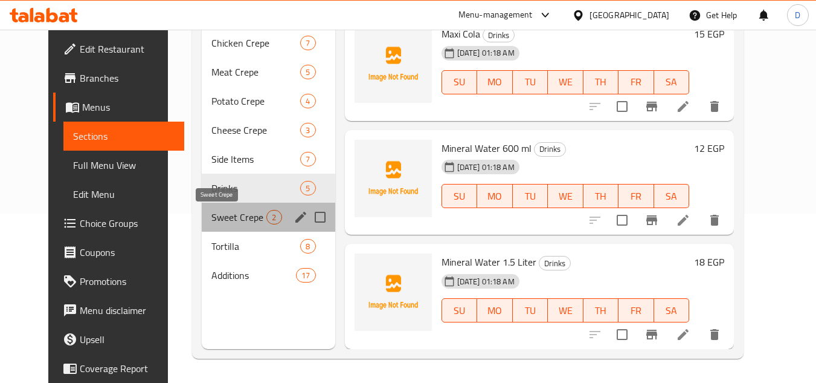
click at [230, 220] on span "Sweet Crepe" at bounding box center [239, 217] width 55 height 15
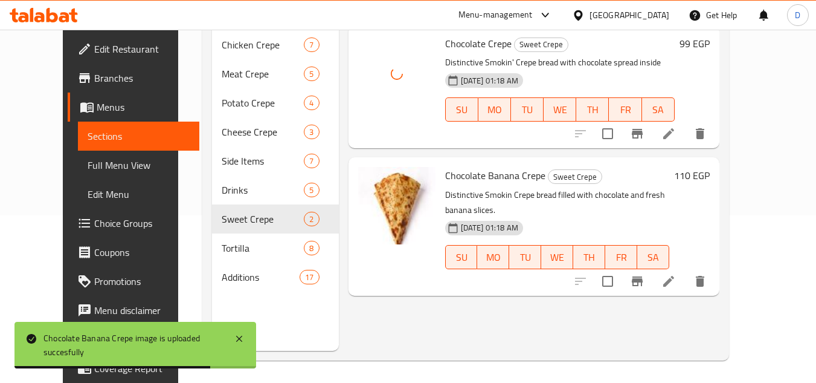
scroll to position [169, 0]
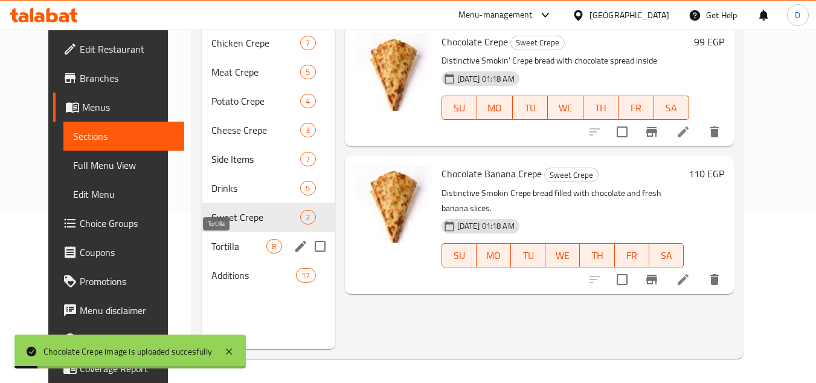
click at [248, 247] on span "Tortilla" at bounding box center [239, 246] width 55 height 15
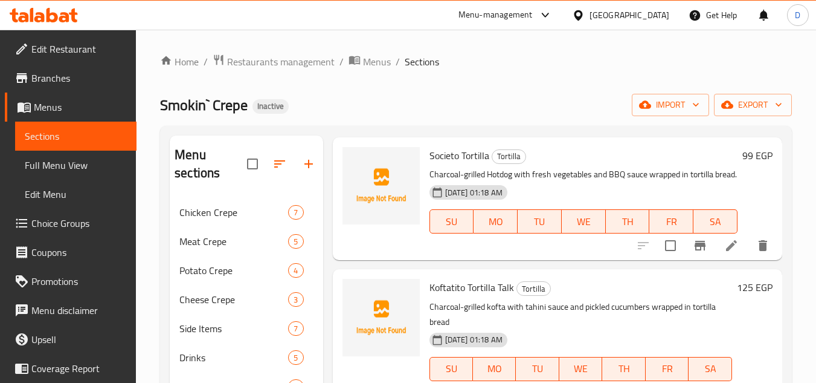
scroll to position [363, 0]
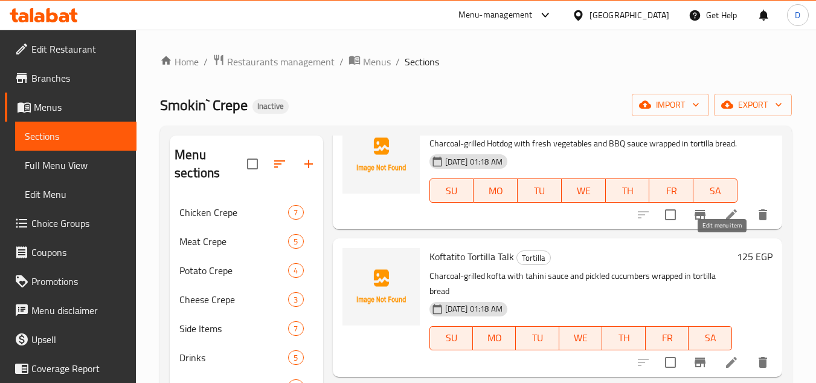
click at [725, 222] on icon at bounding box center [732, 214] width 15 height 15
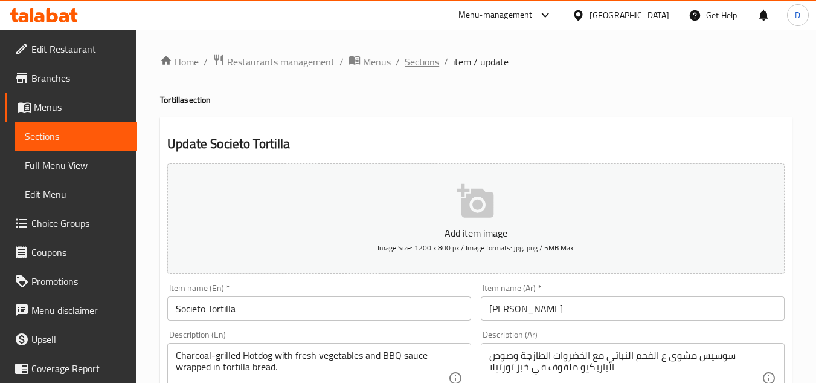
click at [428, 57] on span "Sections" at bounding box center [422, 61] width 34 height 15
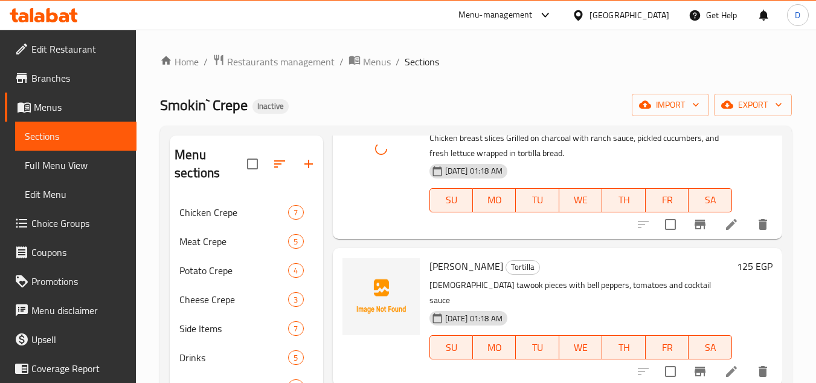
scroll to position [813, 0]
click at [466, 275] on span "Shishito Tortilla" at bounding box center [467, 266] width 74 height 18
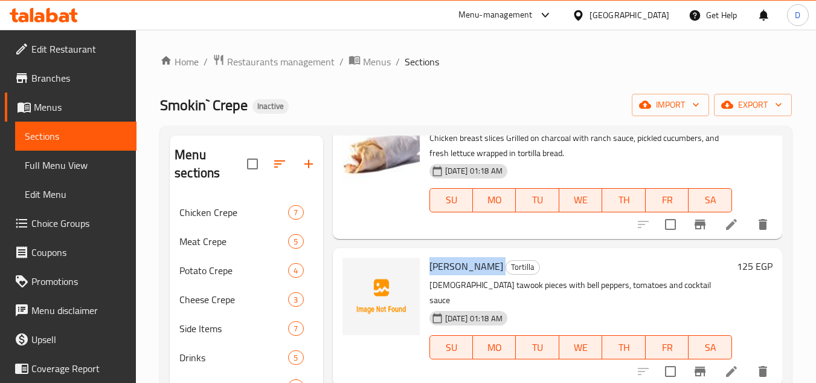
click at [466, 275] on span "Shishito Tortilla" at bounding box center [467, 266] width 74 height 18
copy h6 "Shishito Tortilla"
click at [466, 275] on span "Shishito Tortilla" at bounding box center [467, 266] width 74 height 18
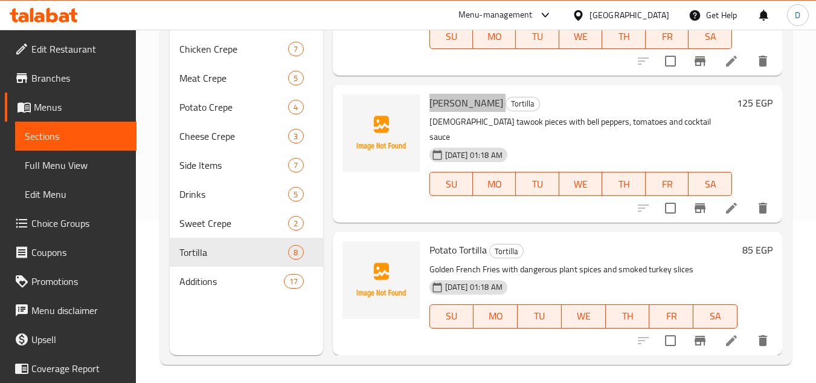
scroll to position [169, 0]
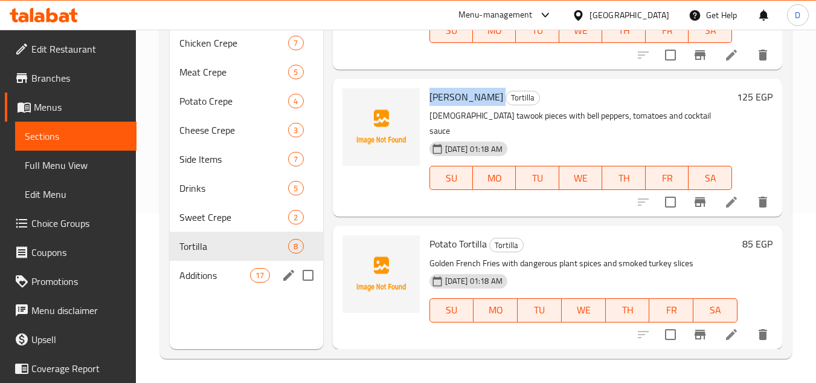
click at [221, 276] on span "Additions" at bounding box center [214, 275] width 71 height 15
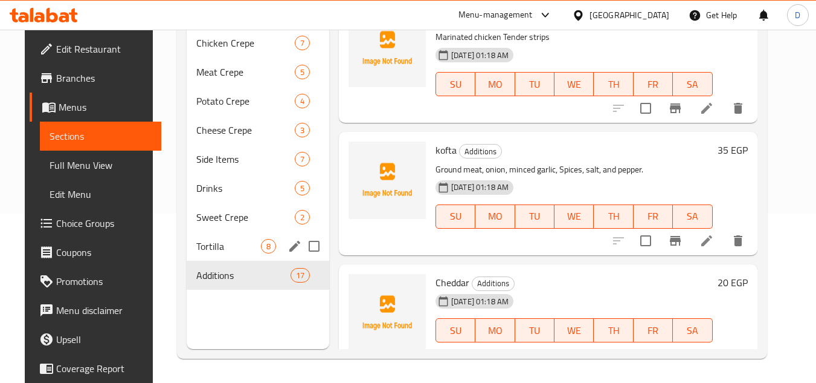
click at [227, 255] on div "Tortilla 8" at bounding box center [258, 245] width 143 height 29
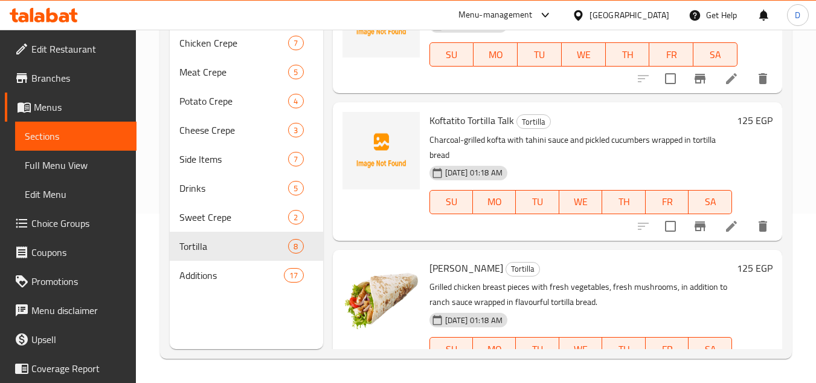
scroll to position [752, 0]
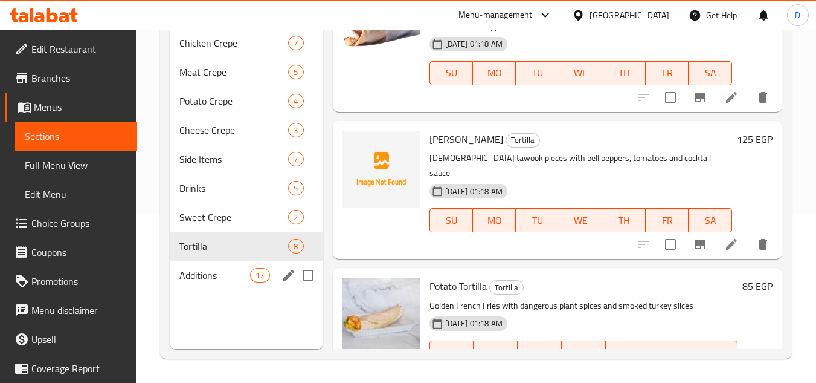
click at [249, 283] on div "Additions 17" at bounding box center [246, 274] width 153 height 29
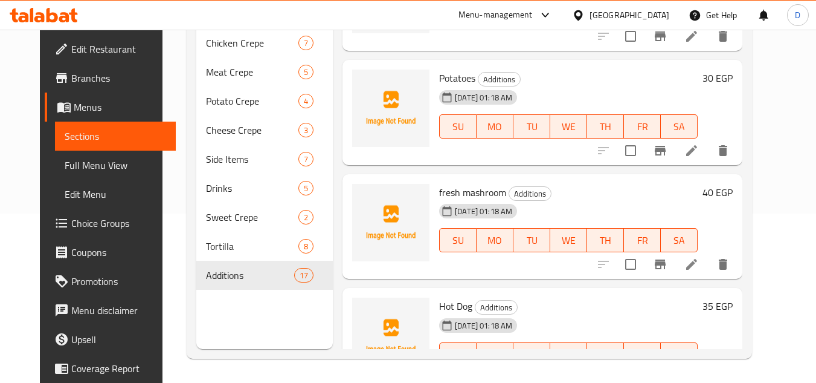
scroll to position [1745, 0]
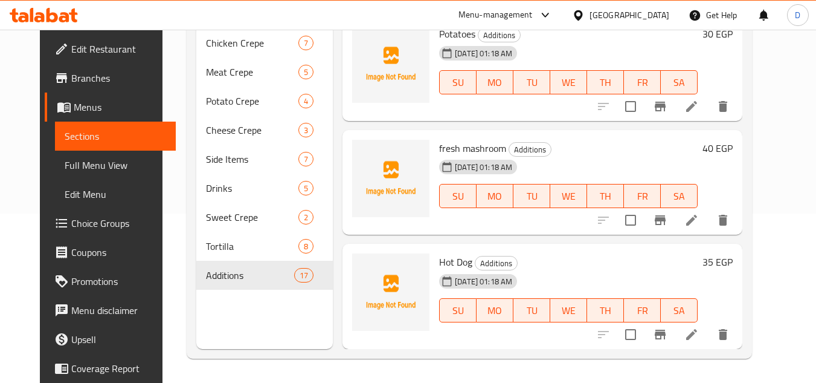
click at [67, 160] on span "Full Menu View" at bounding box center [116, 165] width 102 height 15
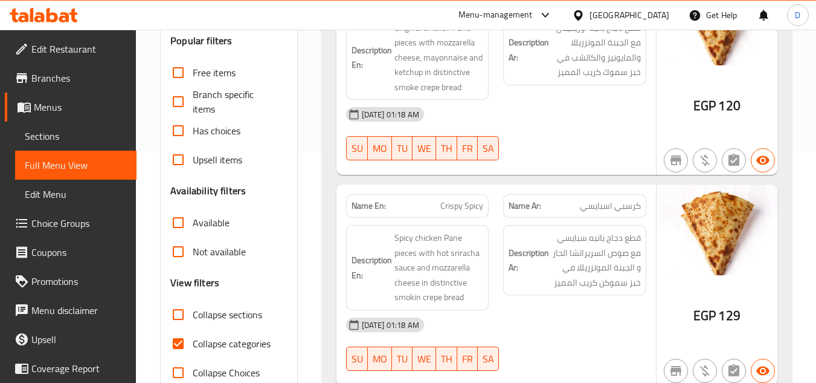
scroll to position [532, 0]
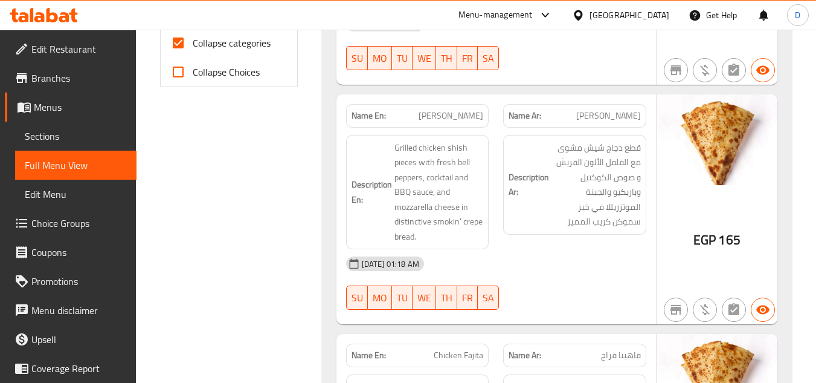
click at [183, 53] on input "Collapse categories" at bounding box center [178, 42] width 29 height 29
checkbox input "false"
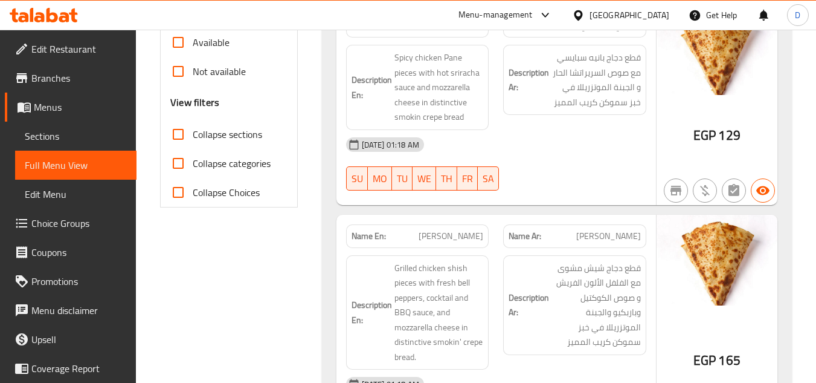
scroll to position [411, 0]
click at [199, 130] on span "Collapse sections" at bounding box center [227, 135] width 69 height 15
click at [193, 130] on input "Collapse sections" at bounding box center [178, 134] width 29 height 29
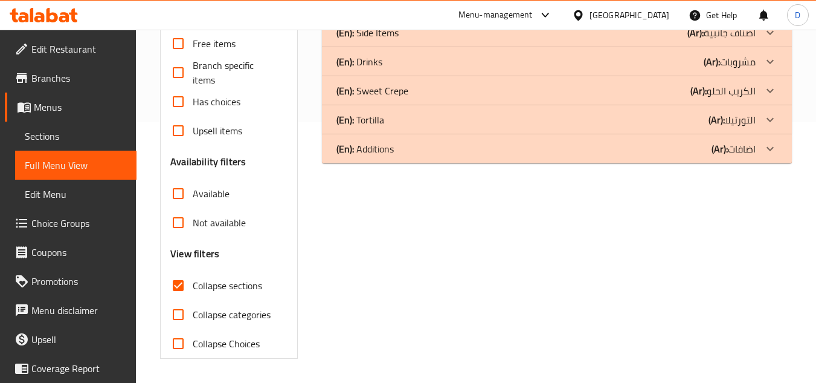
scroll to position [260, 0]
click at [204, 285] on span "Collapse sections" at bounding box center [227, 285] width 69 height 15
click at [193, 285] on input "Collapse sections" at bounding box center [178, 285] width 29 height 29
checkbox input "false"
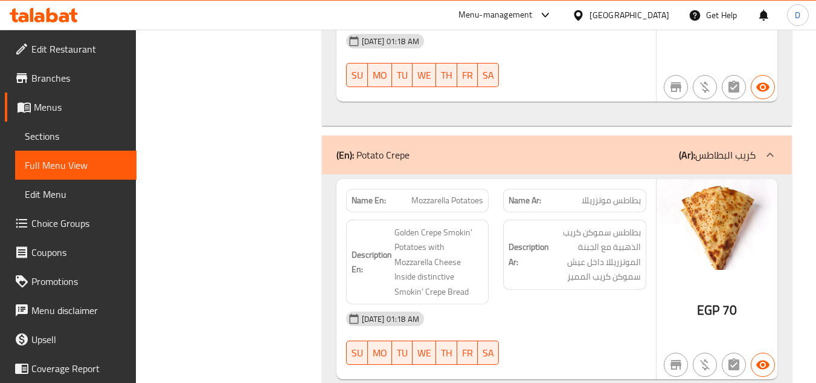
scroll to position [2599, 0]
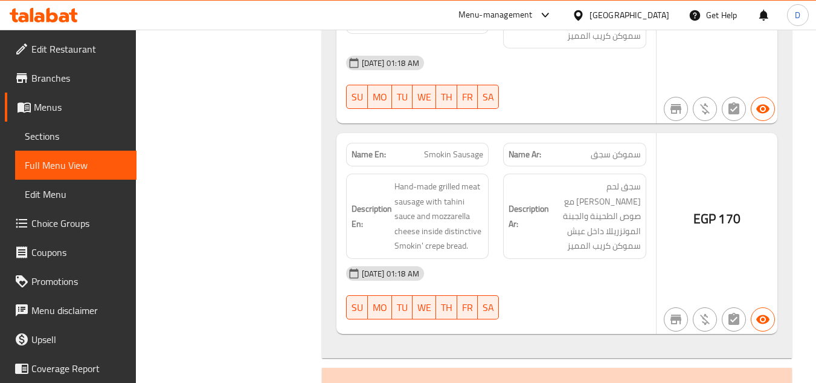
click at [688, 222] on div "EGP 170" at bounding box center [717, 233] width 121 height 201
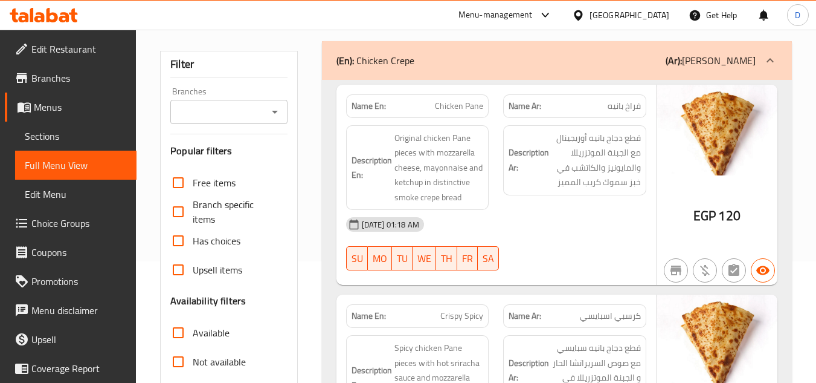
scroll to position [302, 0]
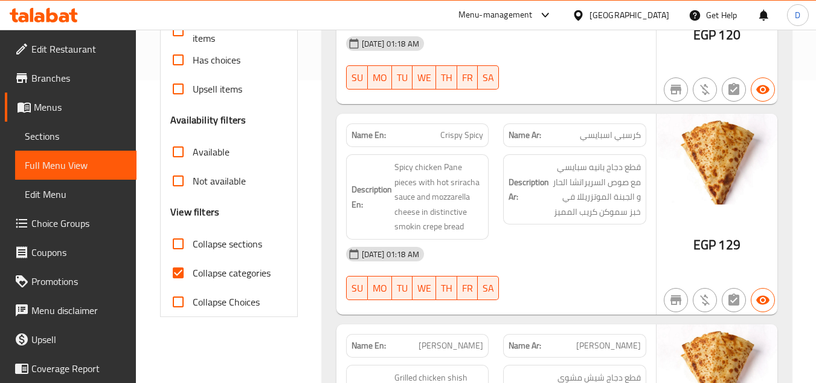
click at [184, 272] on input "Collapse categories" at bounding box center [178, 272] width 29 height 29
checkbox input "false"
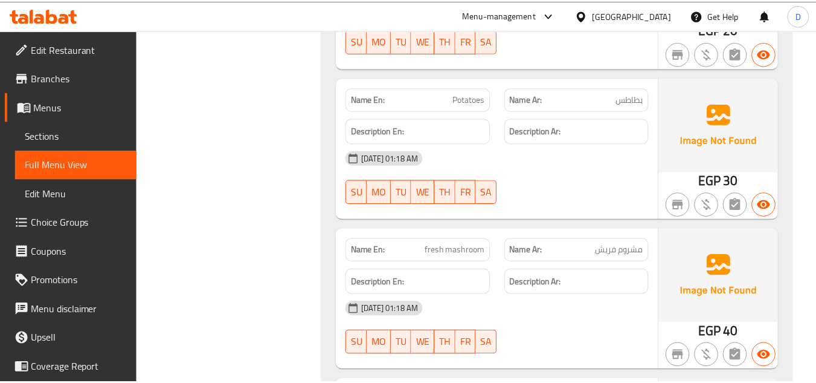
scroll to position [11110, 0]
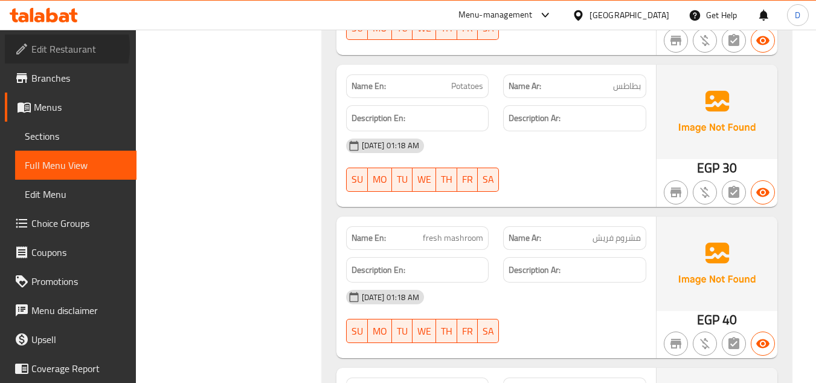
click at [54, 48] on span "Edit Restaurant" at bounding box center [78, 49] width 95 height 15
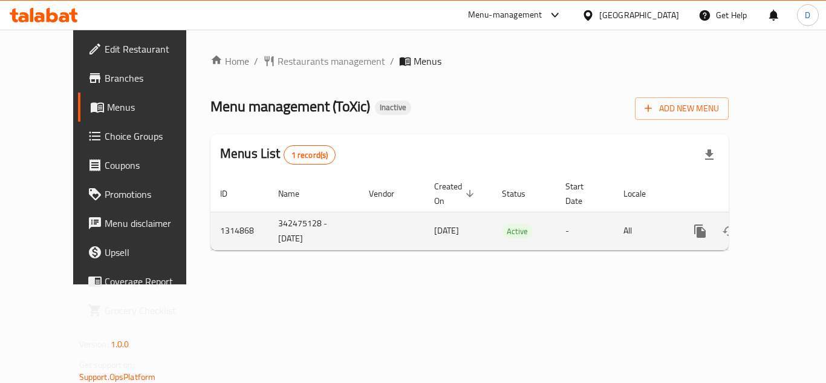
click at [780, 224] on icon "enhanced table" at bounding box center [787, 231] width 15 height 15
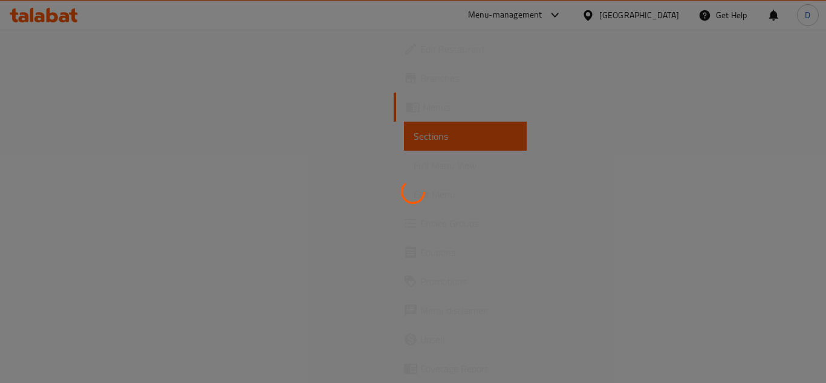
click at [430, 271] on div at bounding box center [413, 191] width 826 height 383
click at [447, 260] on div at bounding box center [413, 191] width 826 height 383
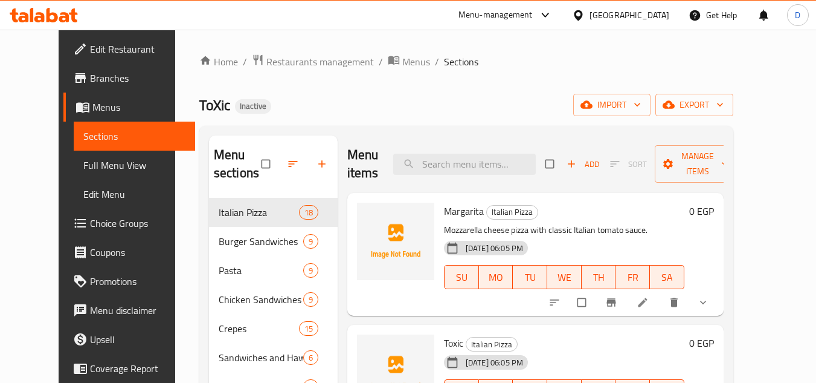
click at [90, 53] on span "Edit Restaurant" at bounding box center [137, 49] width 95 height 15
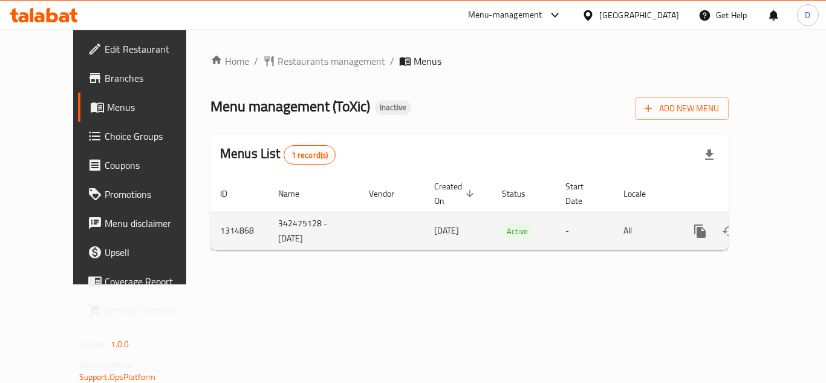
click at [781, 225] on icon "enhanced table" at bounding box center [786, 230] width 11 height 11
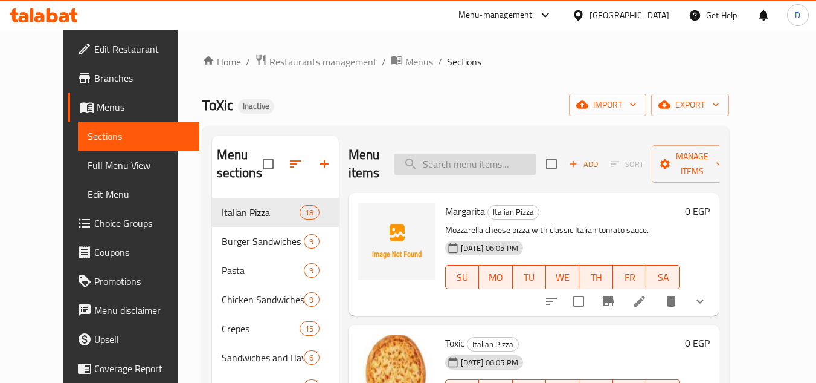
click at [497, 167] on input "search" at bounding box center [465, 163] width 143 height 21
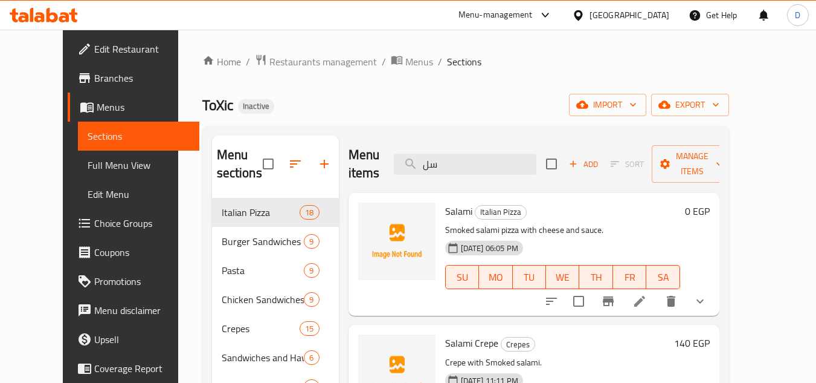
type input "س"
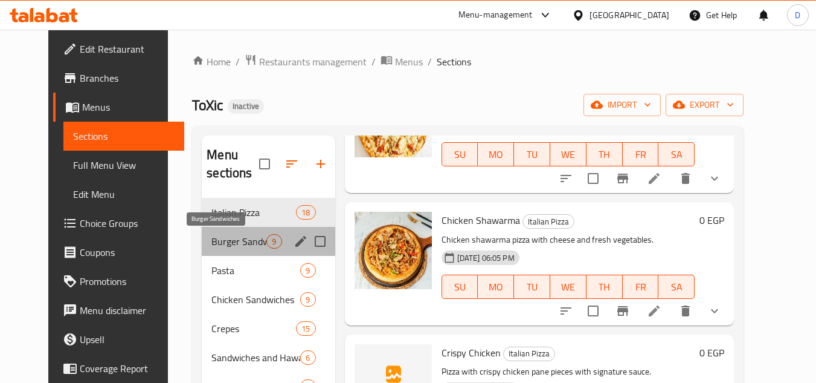
click at [232, 242] on span "Burger Sandwiches" at bounding box center [239, 241] width 55 height 15
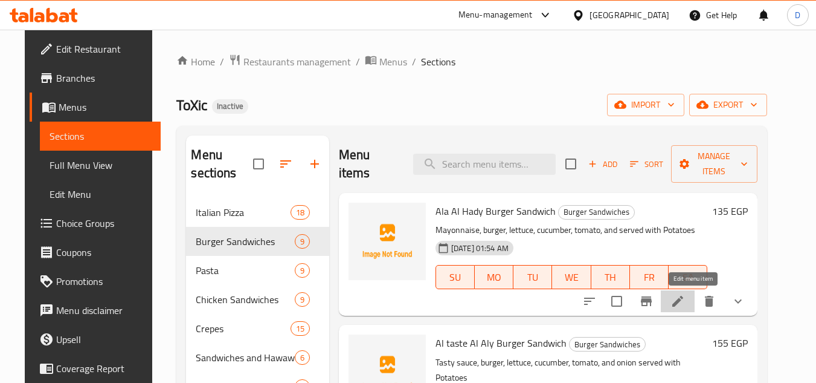
click at [685, 296] on icon at bounding box center [678, 301] width 15 height 15
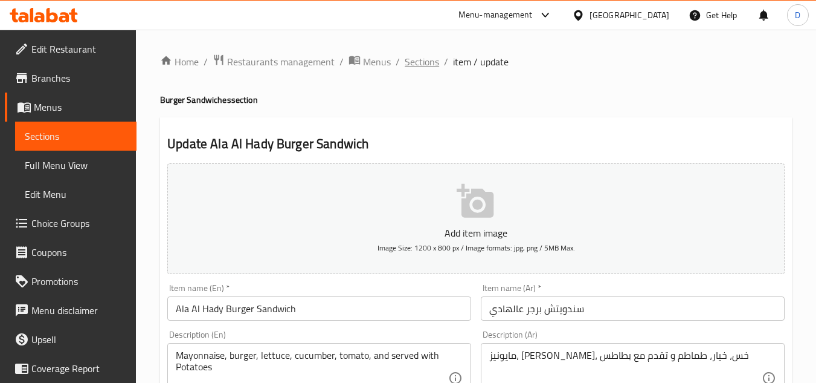
click at [419, 60] on span "Sections" at bounding box center [422, 61] width 34 height 15
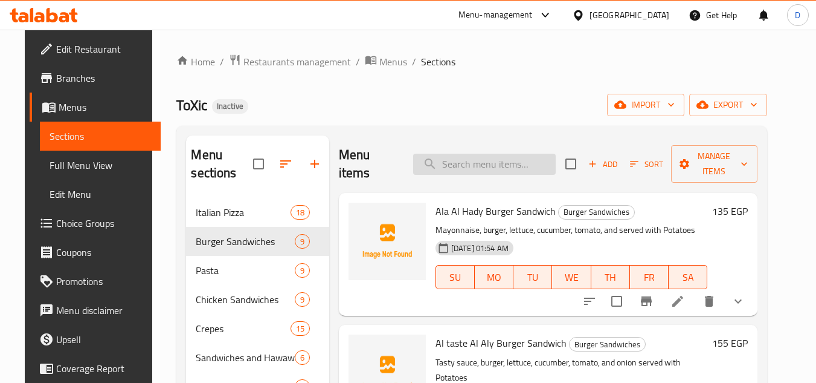
click at [499, 160] on input "search" at bounding box center [484, 163] width 143 height 21
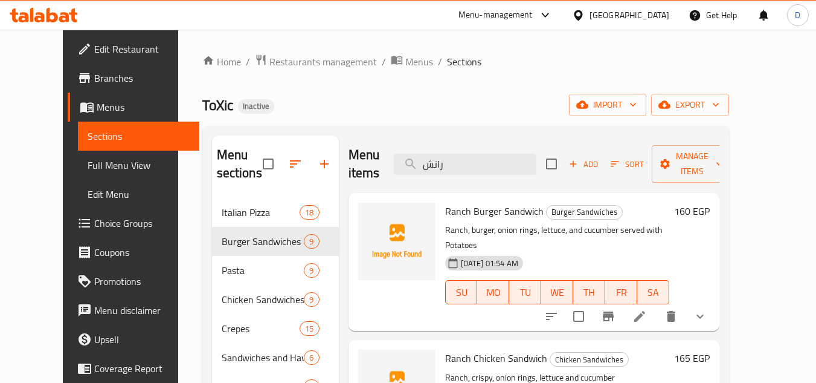
type input "رانش"
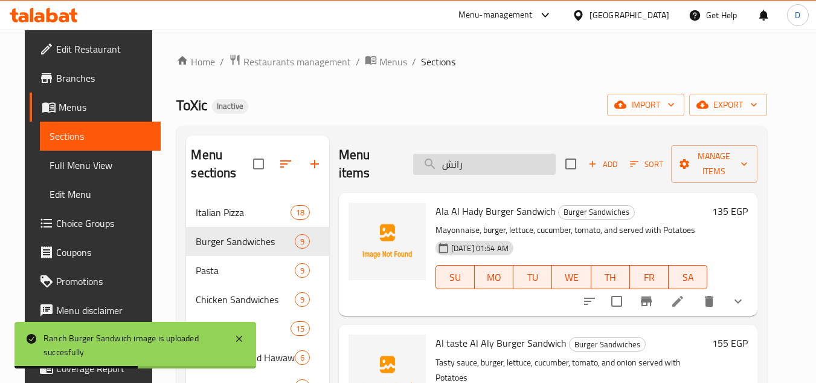
click at [474, 169] on input "رانش" at bounding box center [484, 163] width 143 height 21
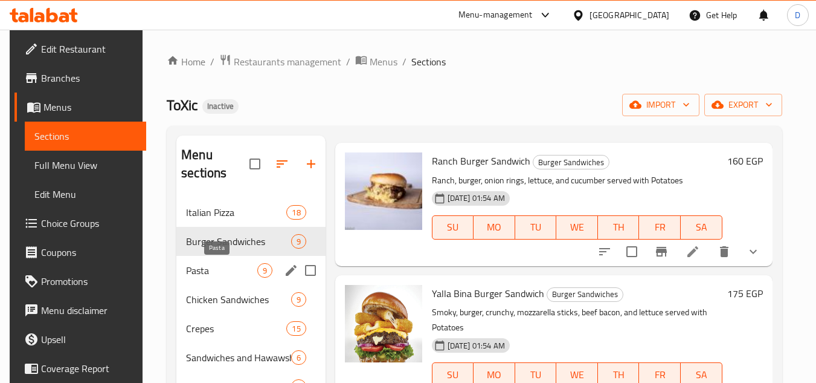
drag, startPoint x: 215, startPoint y: 274, endPoint x: 253, endPoint y: 276, distance: 38.1
click at [215, 274] on span "Pasta" at bounding box center [221, 270] width 71 height 15
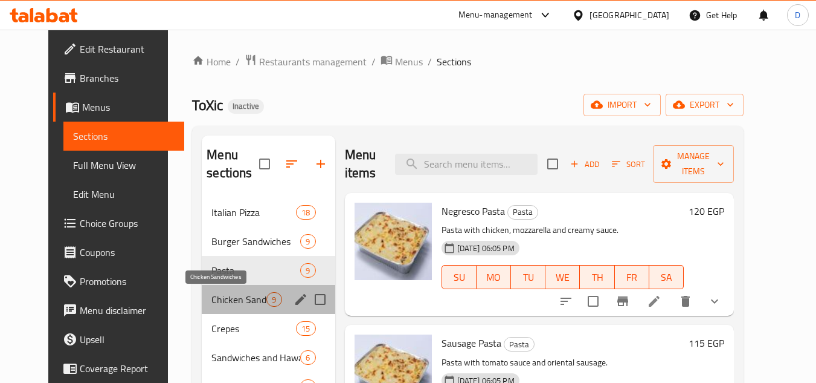
click at [224, 299] on span "Chicken Sandwiches" at bounding box center [239, 299] width 55 height 15
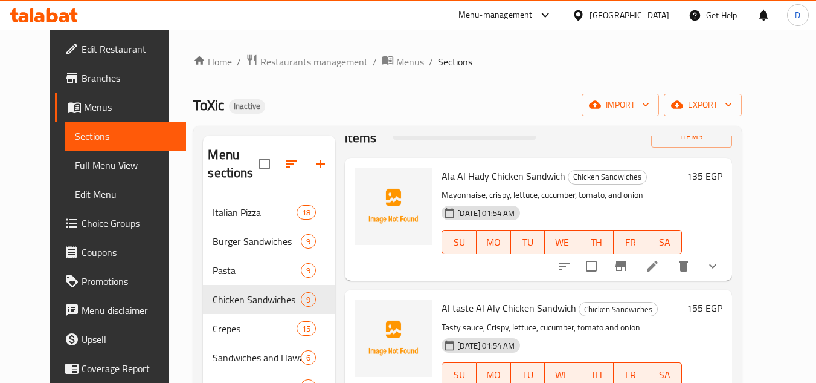
scroll to position [121, 0]
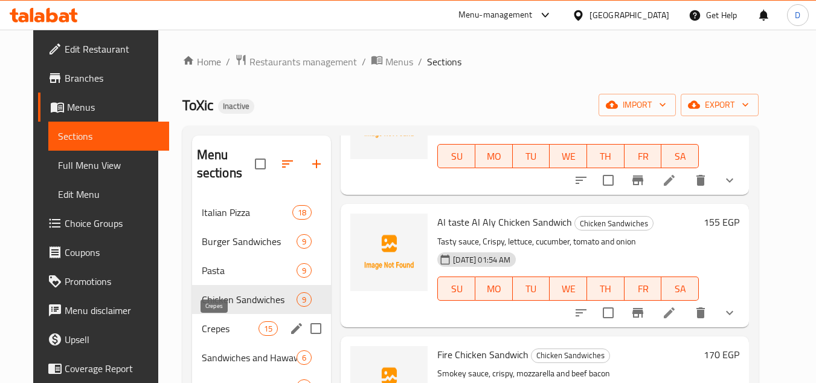
drag, startPoint x: 217, startPoint y: 332, endPoint x: 233, endPoint y: 325, distance: 17.1
click at [217, 332] on span "Crepes" at bounding box center [230, 328] width 57 height 15
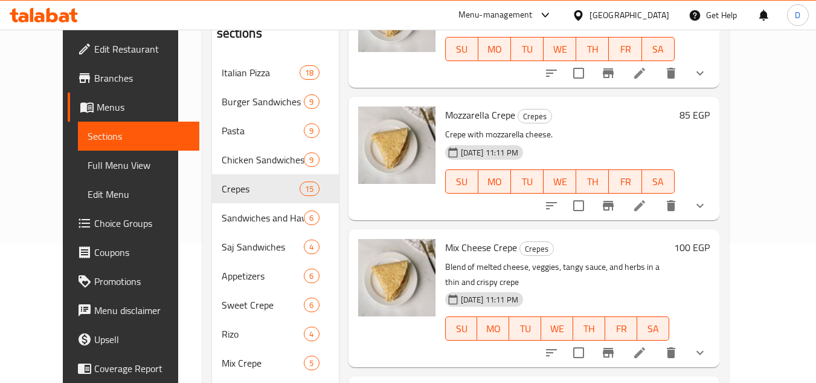
scroll to position [139, 0]
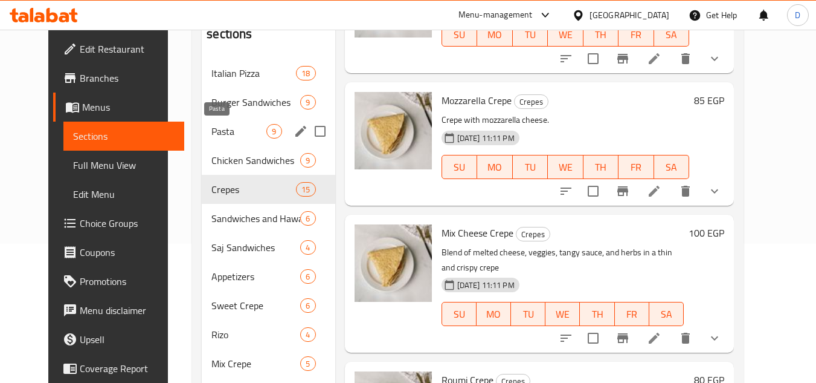
click at [212, 136] on span "Pasta" at bounding box center [239, 131] width 55 height 15
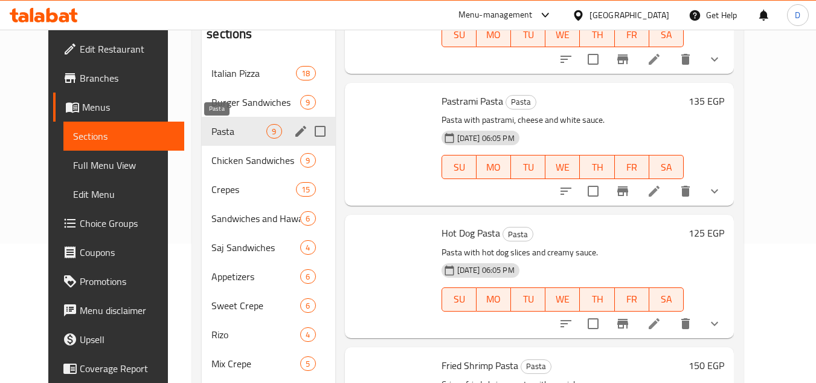
scroll to position [763, 0]
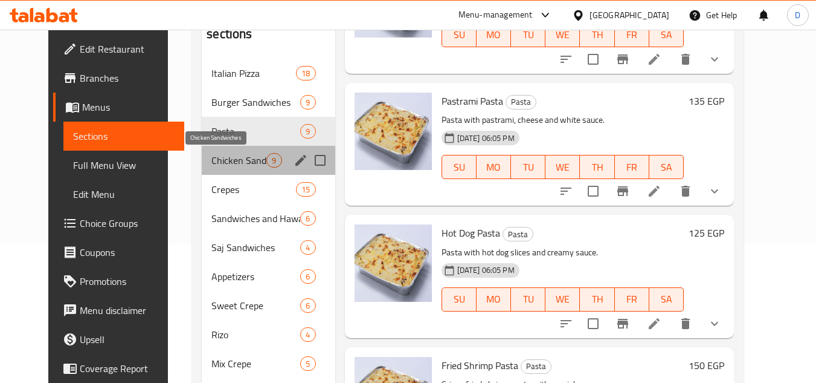
click at [212, 160] on span "Chicken Sandwiches" at bounding box center [239, 160] width 55 height 15
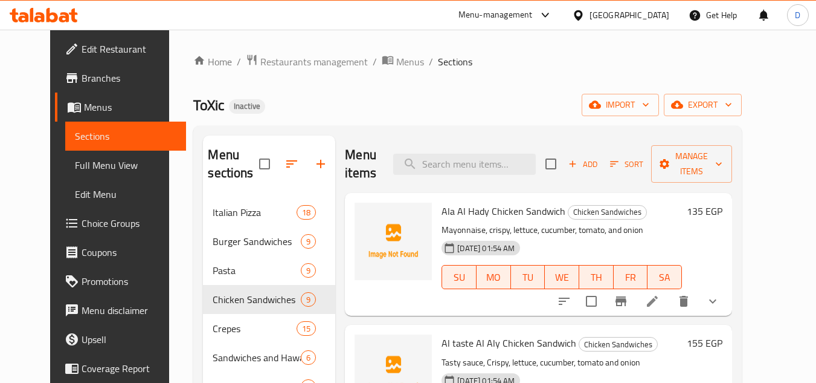
drag, startPoint x: 488, startPoint y: 164, endPoint x: 493, endPoint y: 133, distance: 31.3
click at [488, 164] on input "search" at bounding box center [464, 163] width 143 height 21
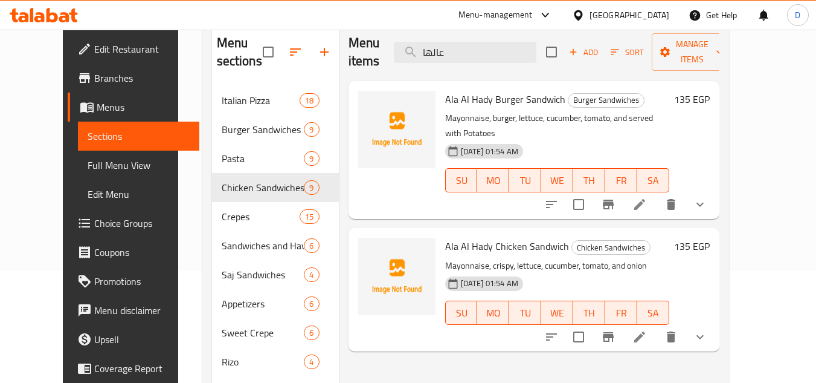
scroll to position [121, 0]
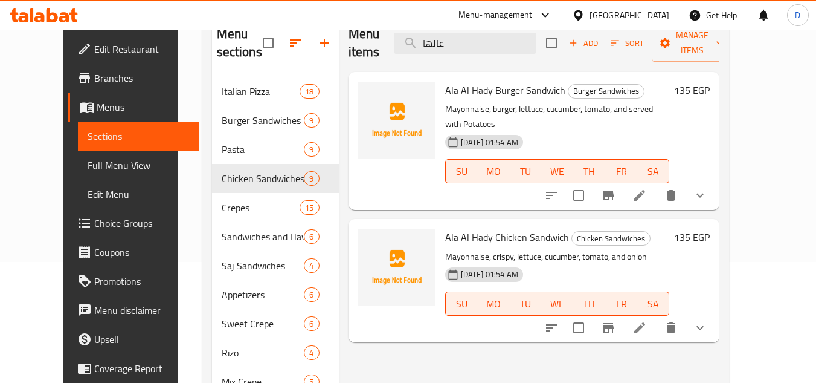
type input "عالها"
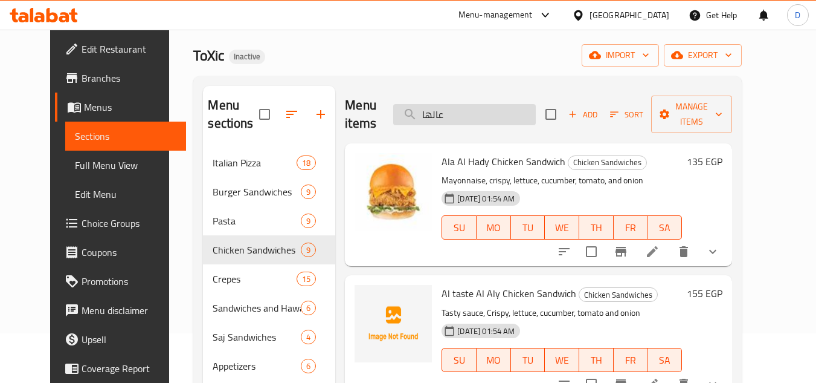
scroll to position [0, 0]
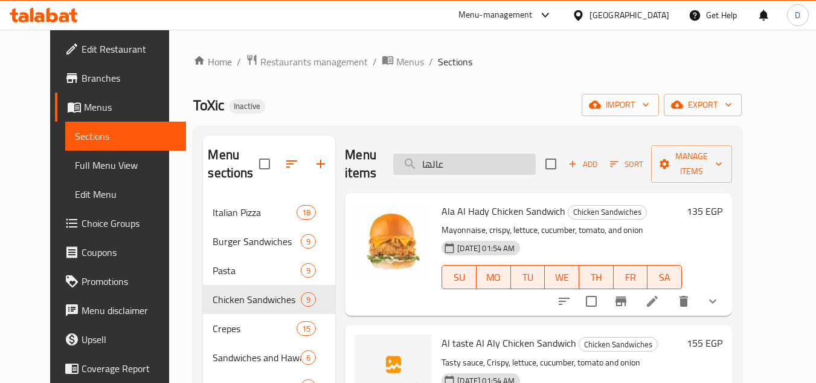
drag, startPoint x: 471, startPoint y: 169, endPoint x: 421, endPoint y: 160, distance: 51.0
click at [422, 160] on input "عالها" at bounding box center [464, 163] width 143 height 21
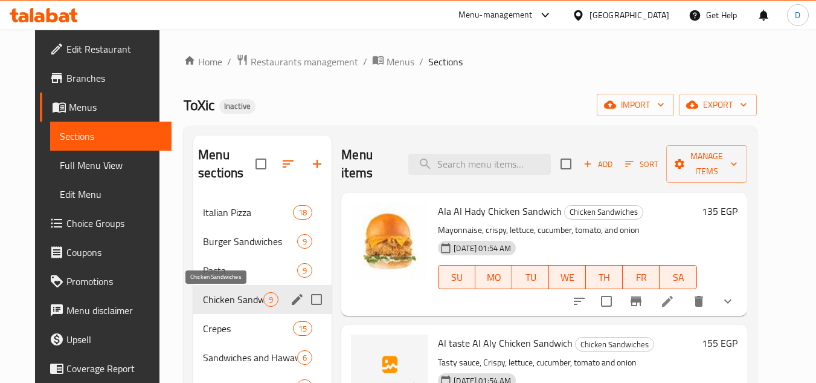
click at [222, 299] on span "Chicken Sandwiches" at bounding box center [233, 299] width 60 height 15
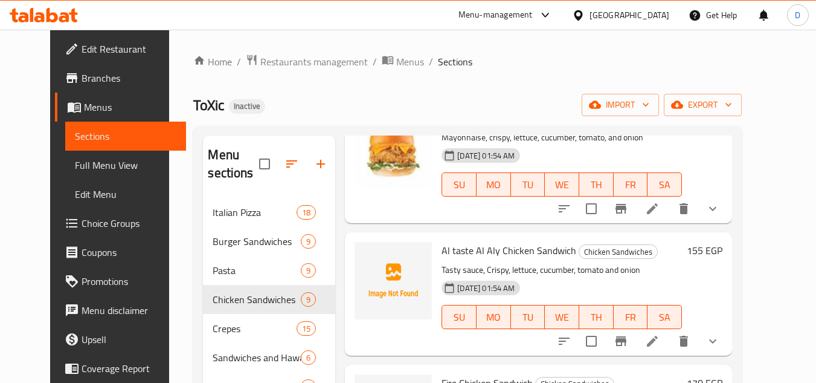
scroll to position [121, 0]
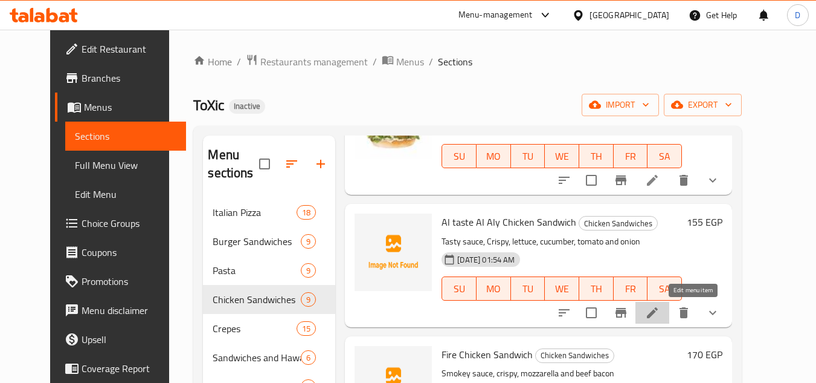
click at [660, 309] on icon at bounding box center [652, 312] width 15 height 15
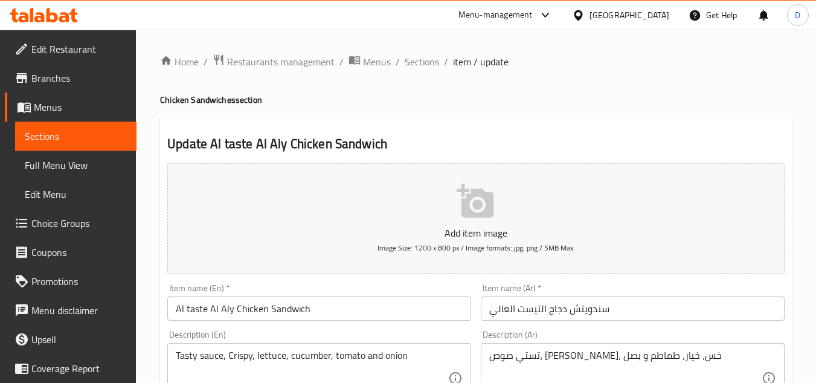
click at [557, 310] on input "سندويتش دجاج التيست العالي" at bounding box center [633, 308] width 304 height 24
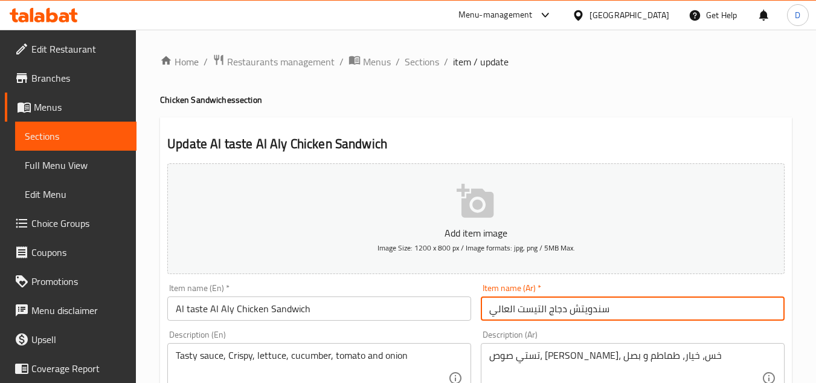
click at [557, 310] on input "سندويتش دجاج التيست العالي" at bounding box center [633, 308] width 304 height 24
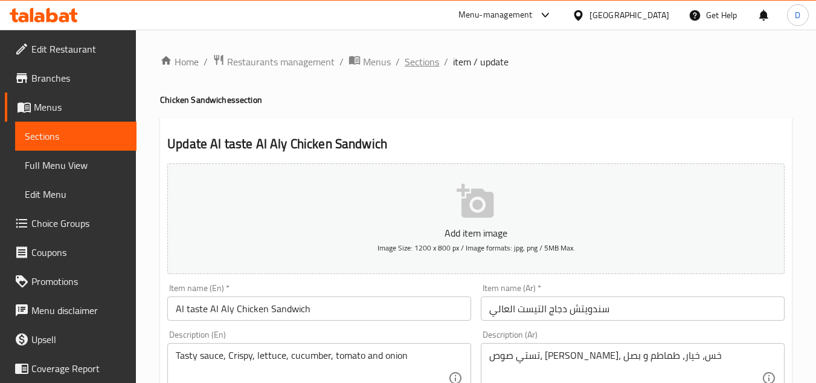
click at [422, 63] on span "Sections" at bounding box center [422, 61] width 34 height 15
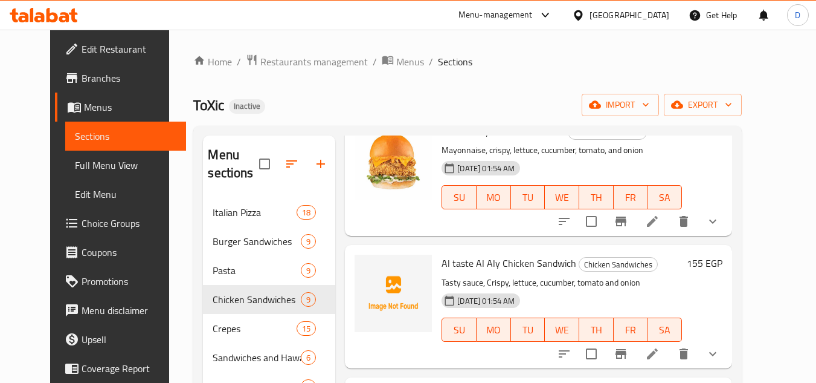
scroll to position [121, 0]
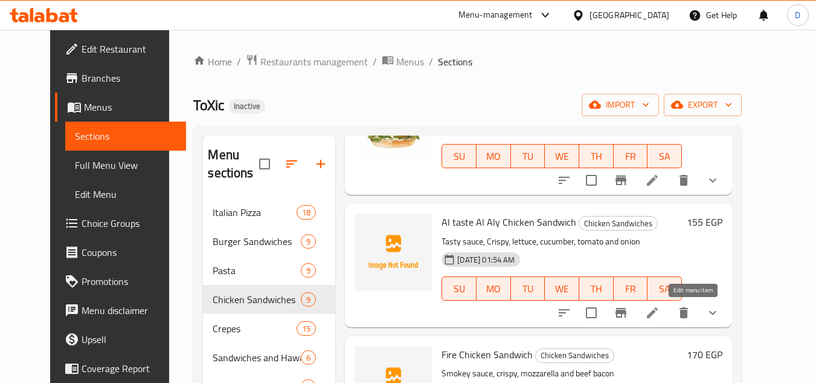
click at [660, 311] on icon at bounding box center [652, 312] width 15 height 15
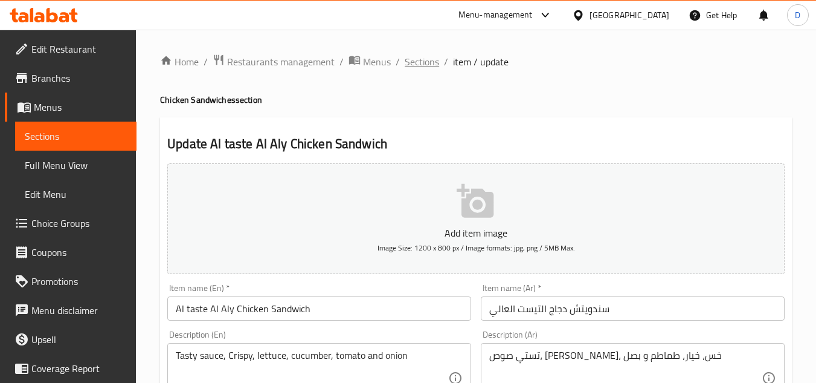
click at [430, 60] on span "Sections" at bounding box center [422, 61] width 34 height 15
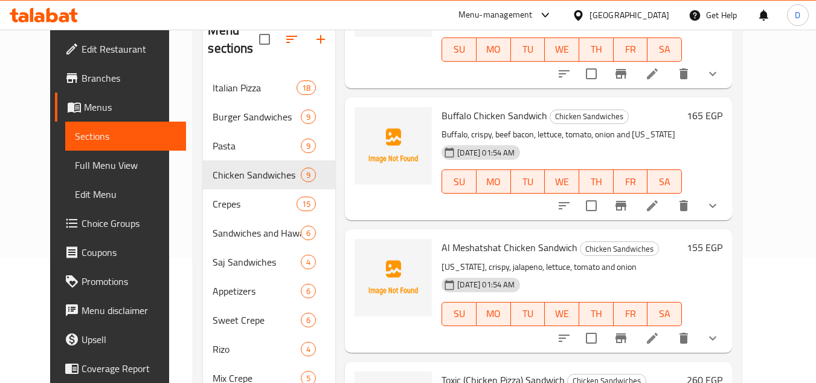
scroll to position [260, 0]
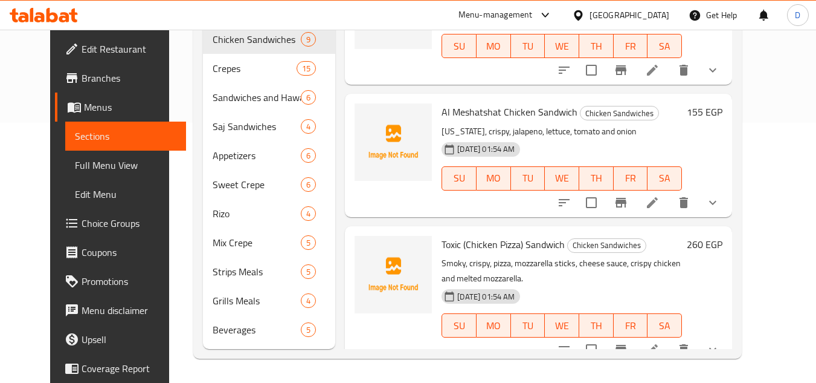
click at [635, 284] on div "29-09-2025 01:54 AM SU MO TU WE TH FR SA" at bounding box center [562, 316] width 250 height 65
click at [639, 256] on p "Smoky, crispy, pizza, mozzarella sticks, cheese sauce, crispy chicken and melte…" at bounding box center [562, 271] width 241 height 30
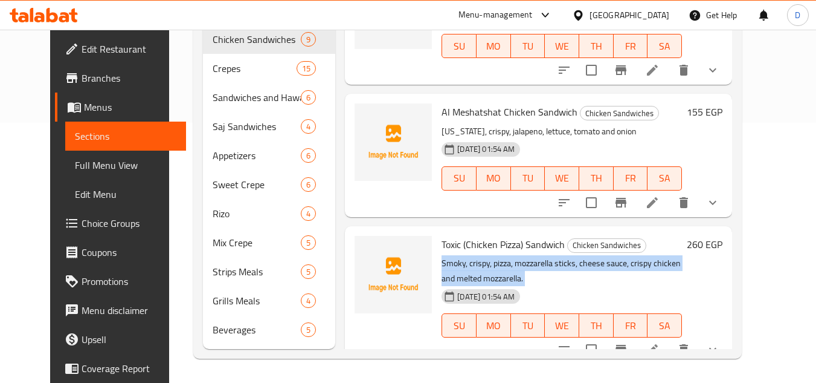
click at [639, 256] on p "Smoky, crispy, pizza, mozzarella sticks, cheese sauce, crispy chicken and melte…" at bounding box center [562, 271] width 241 height 30
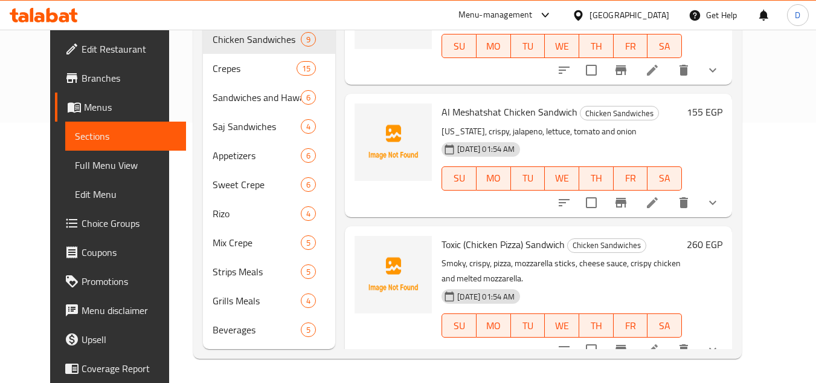
click at [634, 284] on div "29-09-2025 01:54 AM SU MO TU WE TH FR SA" at bounding box center [562, 316] width 250 height 65
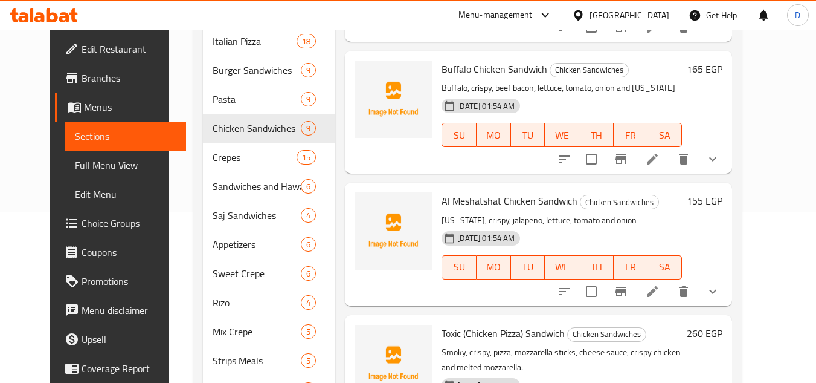
scroll to position [139, 0]
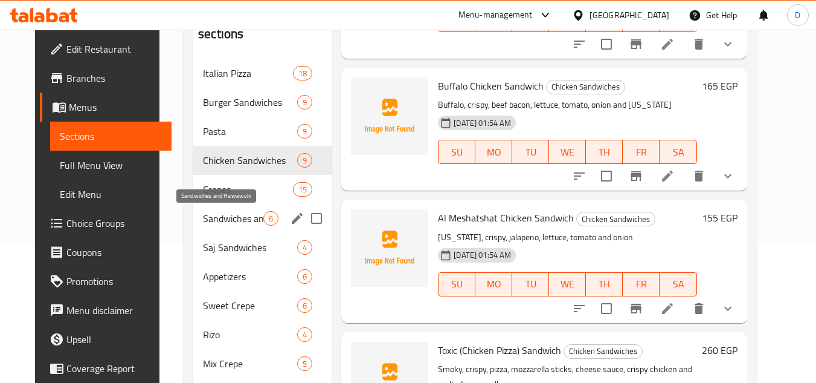
click at [371, 382] on div "Menu sections Italian Pizza 18 Burger Sandwiches 9 Pasta 9 Chicken Sandwiches 9…" at bounding box center [470, 232] width 554 height 473
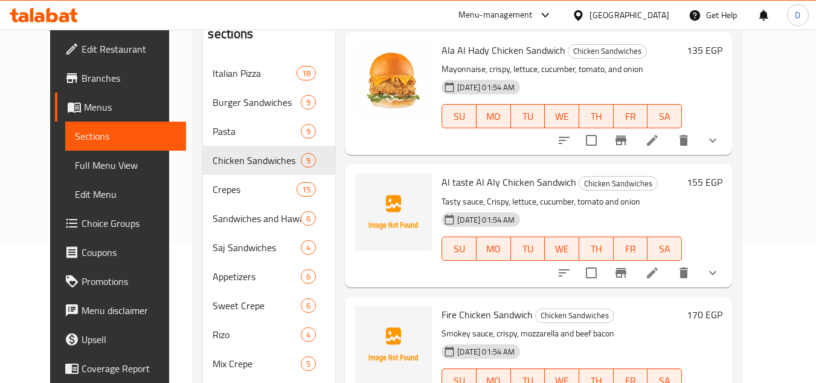
scroll to position [0, 0]
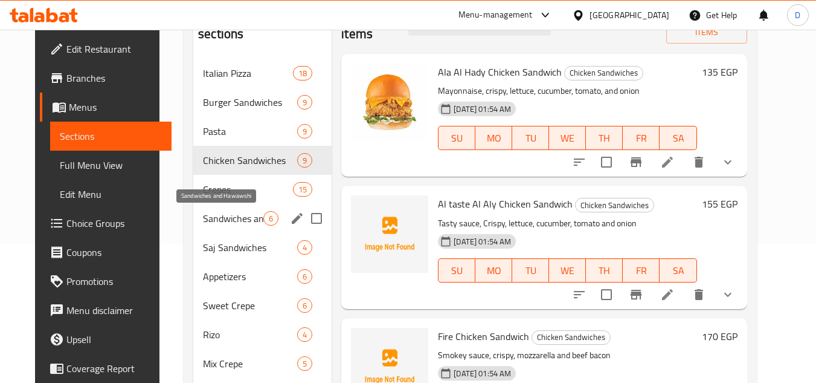
click at [218, 223] on span "Sandwiches and Hawawshi" at bounding box center [233, 218] width 60 height 15
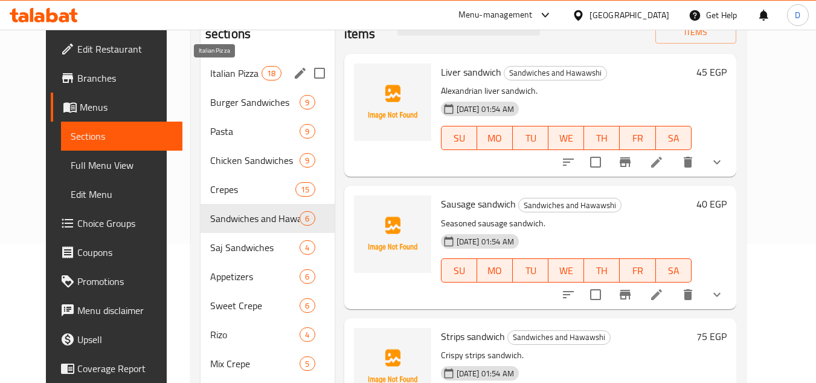
drag, startPoint x: 231, startPoint y: 82, endPoint x: 237, endPoint y: 77, distance: 7.3
click at [235, 78] on div "Italian Pizza 18 Burger Sandwiches 9 Pasta 9 Chicken Sandwiches 9 Crepes 15 San…" at bounding box center [268, 262] width 134 height 406
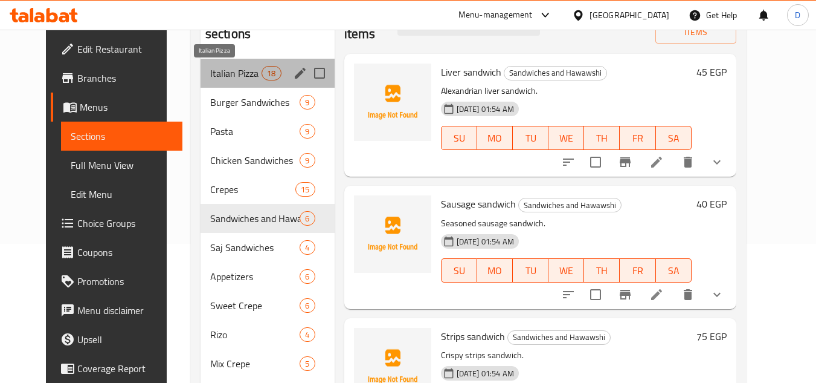
click at [237, 77] on span "Italian Pizza" at bounding box center [235, 73] width 51 height 15
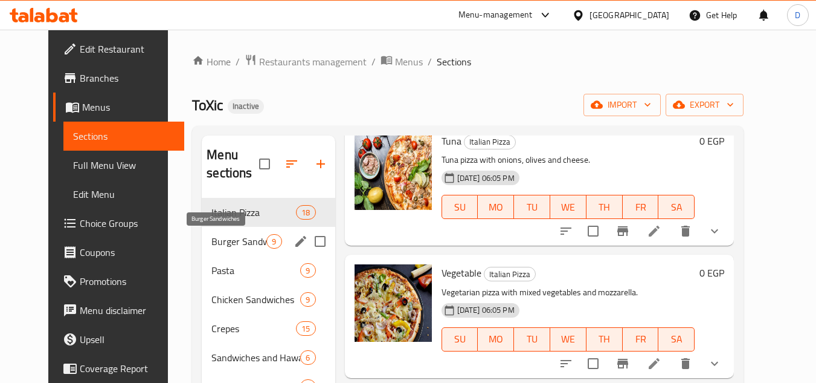
click at [212, 239] on span "Burger Sandwiches" at bounding box center [239, 241] width 55 height 15
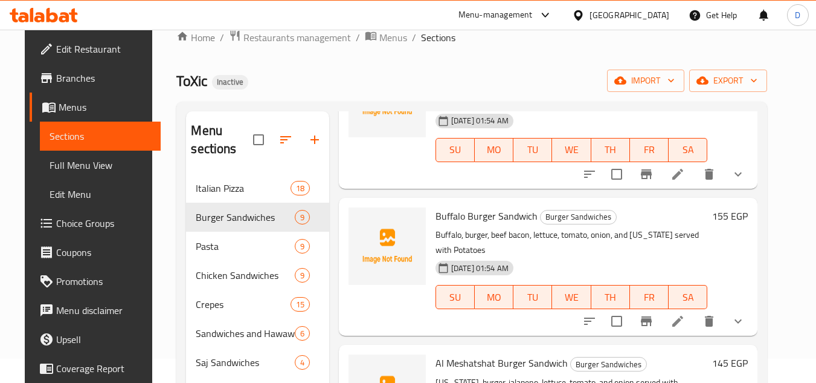
scroll to position [18, 0]
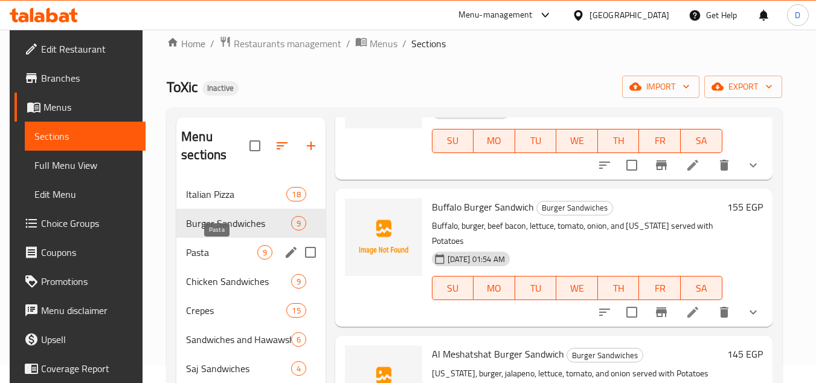
click at [201, 245] on span "Pasta" at bounding box center [221, 252] width 71 height 15
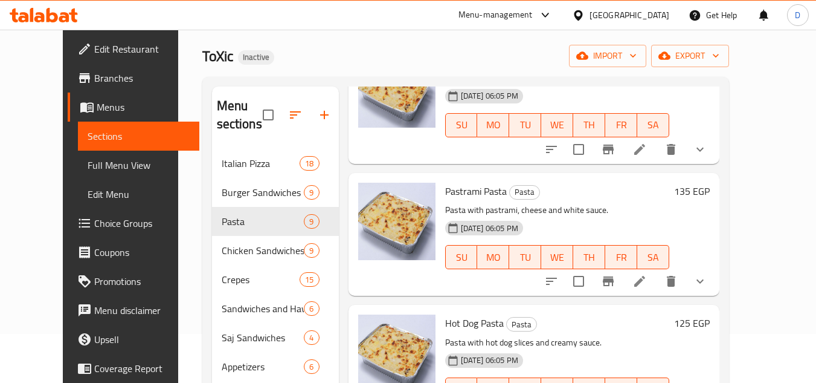
scroll to position [18, 0]
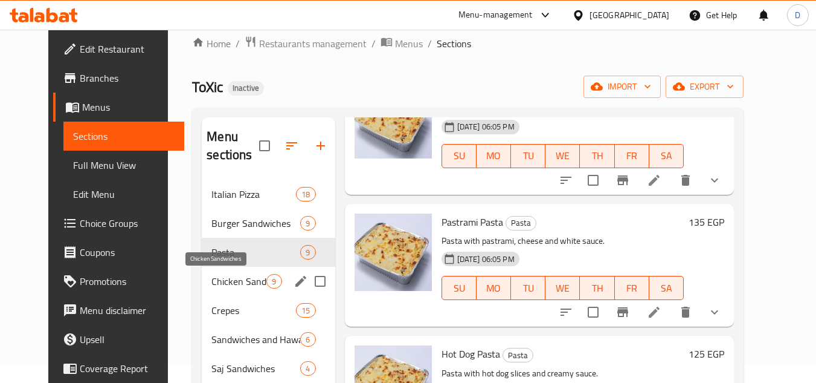
click at [212, 276] on span "Chicken Sandwiches" at bounding box center [239, 281] width 55 height 15
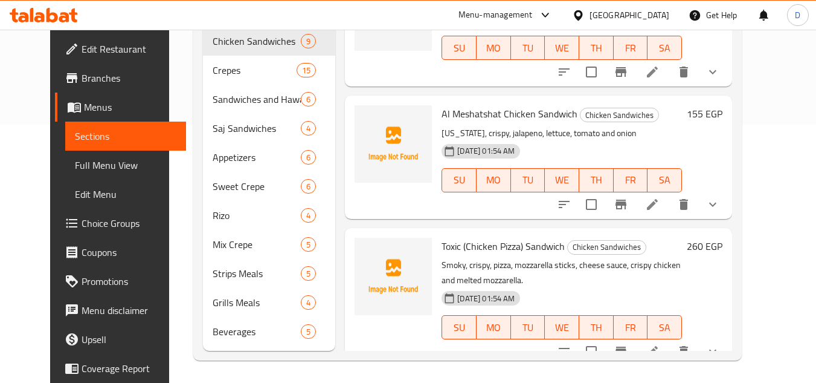
scroll to position [260, 0]
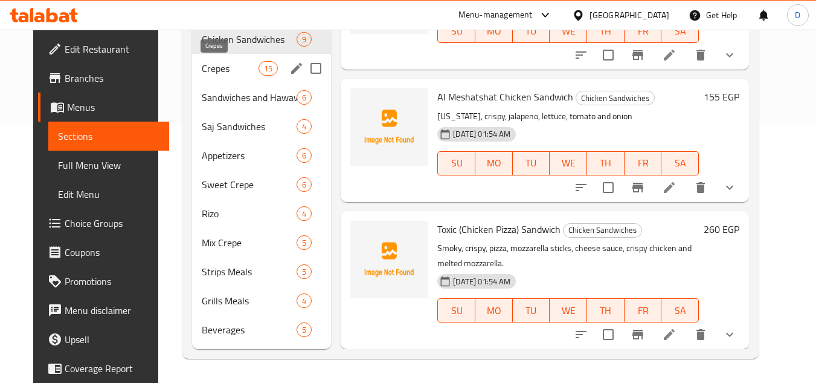
drag, startPoint x: 217, startPoint y: 75, endPoint x: 239, endPoint y: 83, distance: 23.9
click at [217, 75] on span "Crepes" at bounding box center [230, 68] width 57 height 15
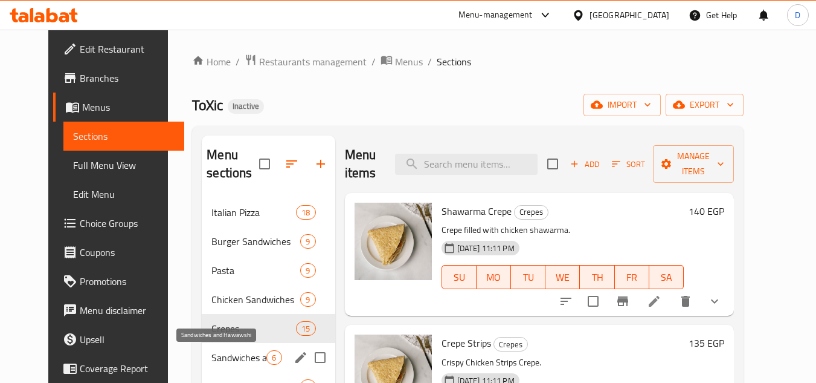
click at [253, 361] on span "Sandwiches and Hawawshi" at bounding box center [239, 357] width 55 height 15
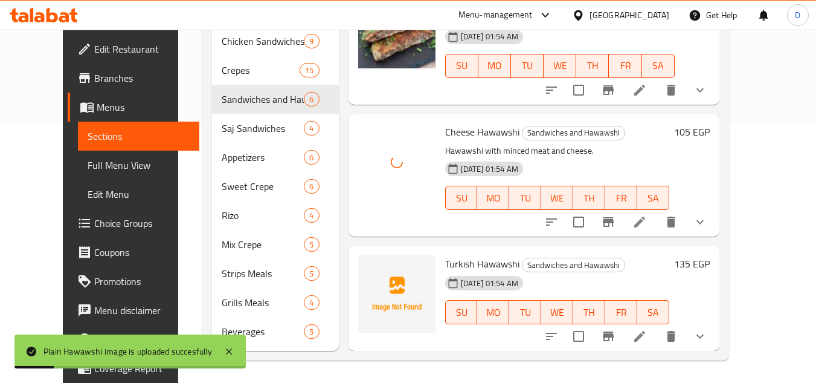
scroll to position [260, 0]
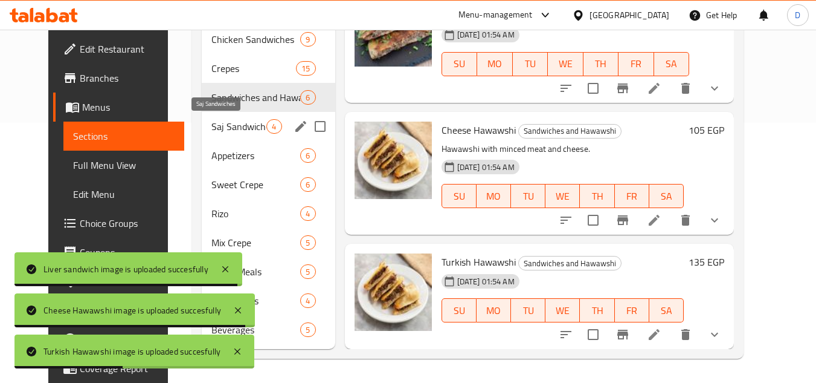
click at [212, 124] on span "Saj Sandwiches" at bounding box center [239, 126] width 55 height 15
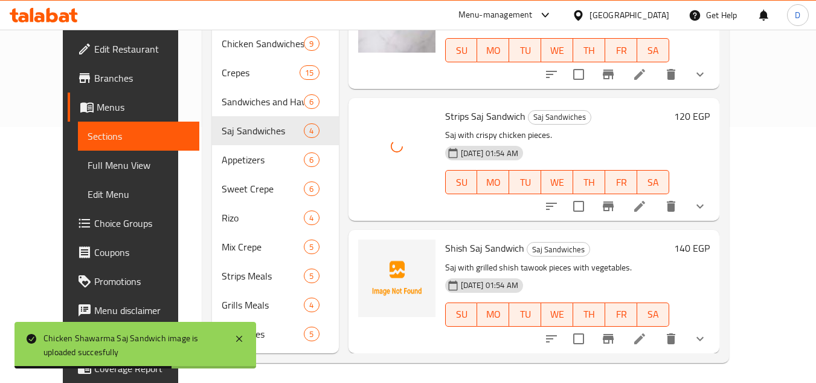
scroll to position [260, 0]
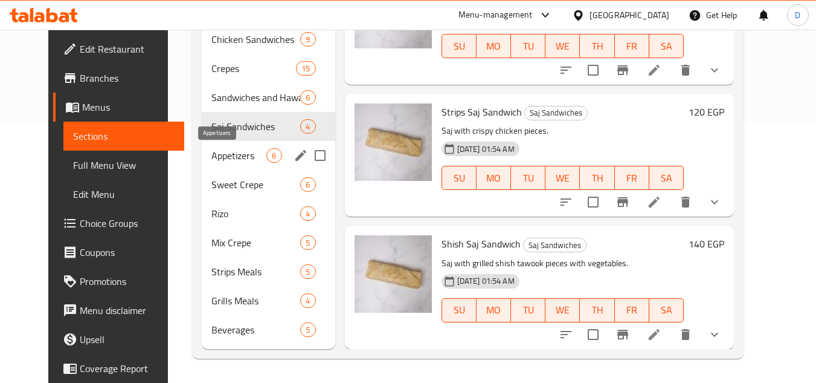
click at [223, 152] on span "Appetizers" at bounding box center [239, 155] width 55 height 15
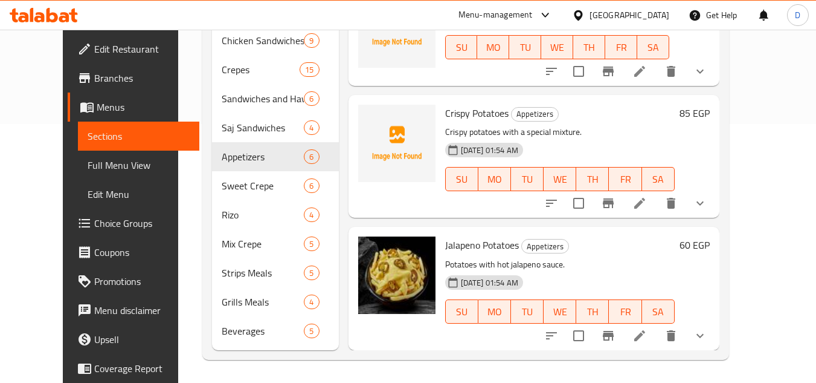
scroll to position [260, 0]
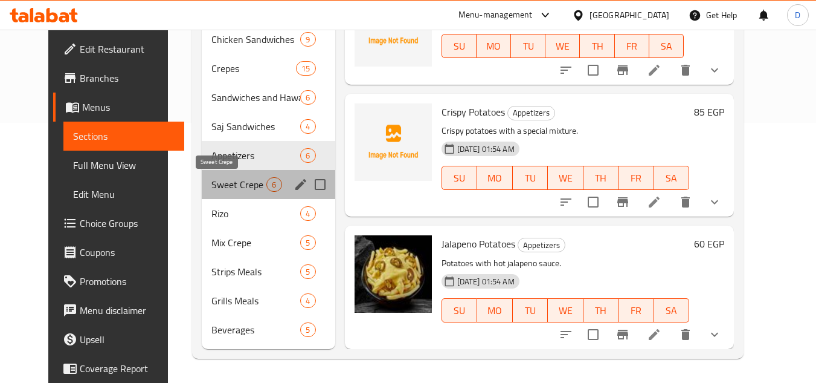
click at [212, 186] on span "Sweet Crepe" at bounding box center [239, 184] width 55 height 15
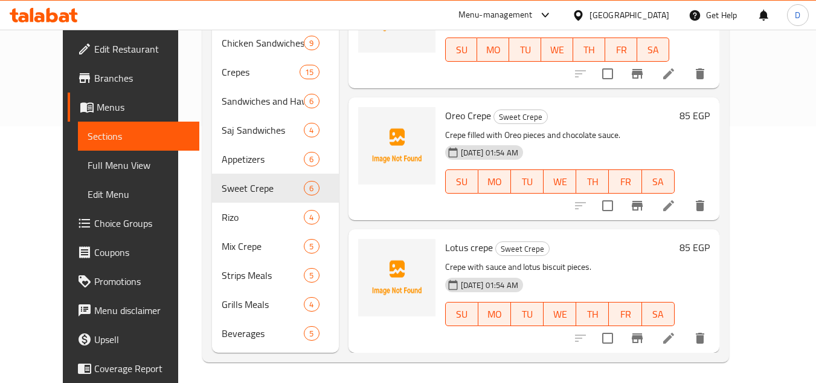
scroll to position [260, 0]
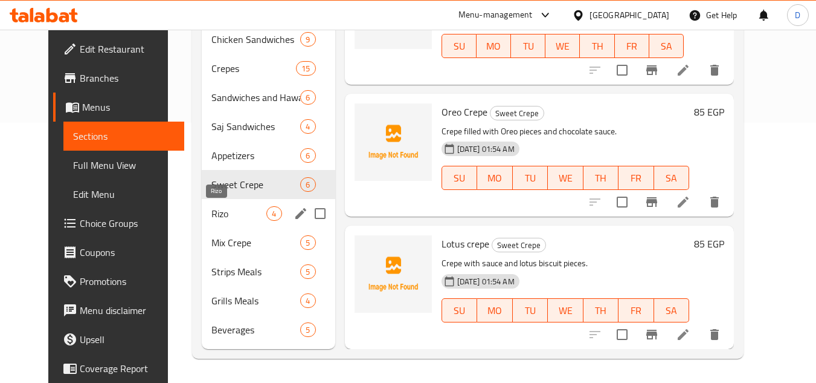
drag, startPoint x: 204, startPoint y: 214, endPoint x: 265, endPoint y: 230, distance: 62.4
click at [212, 214] on span "Rizo" at bounding box center [239, 213] width 55 height 15
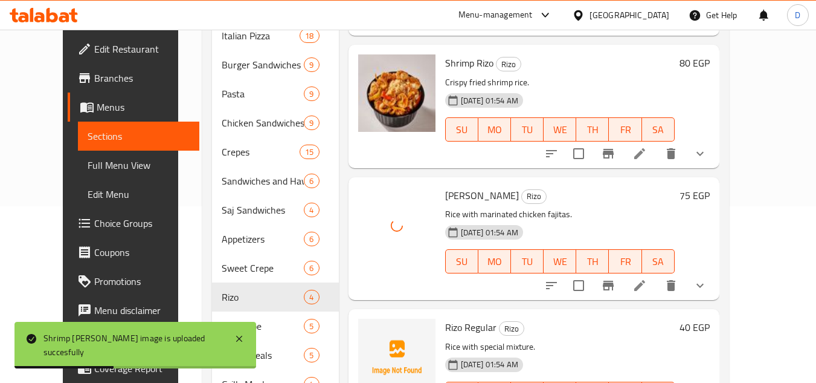
scroll to position [242, 0]
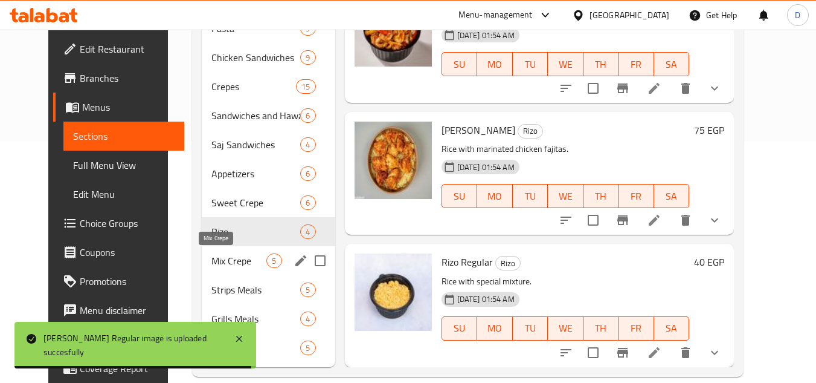
click at [222, 255] on span "Mix Crepe" at bounding box center [239, 260] width 55 height 15
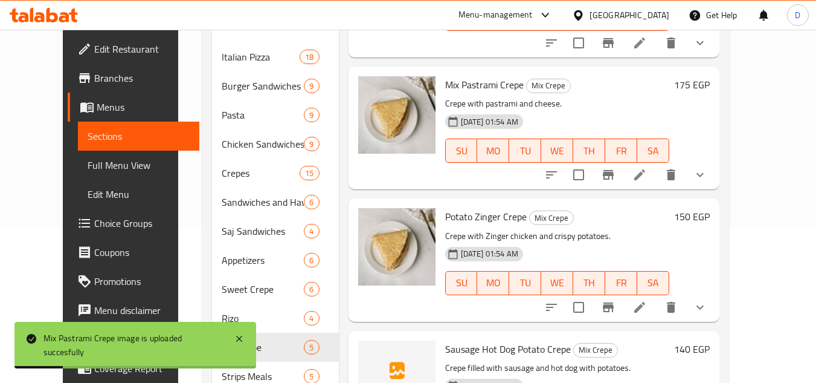
scroll to position [260, 0]
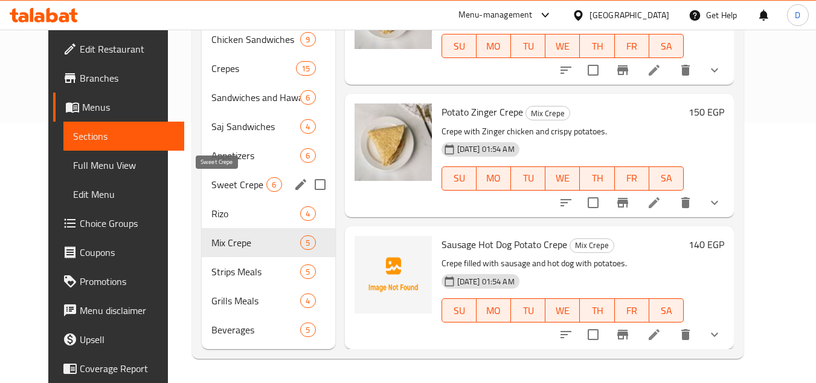
click at [234, 187] on span "Sweet Crepe" at bounding box center [239, 184] width 55 height 15
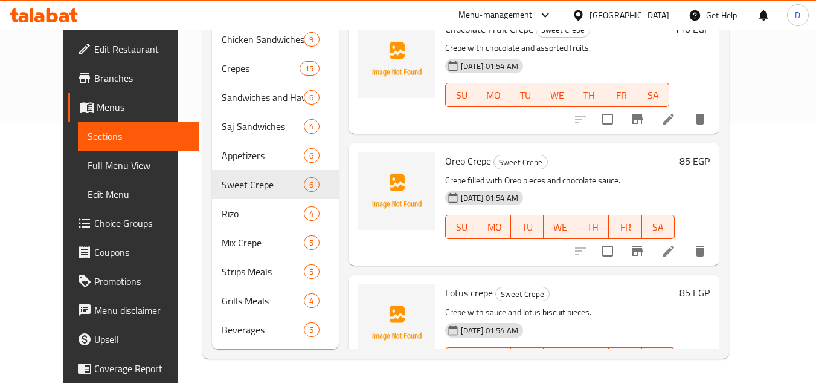
scroll to position [210, 0]
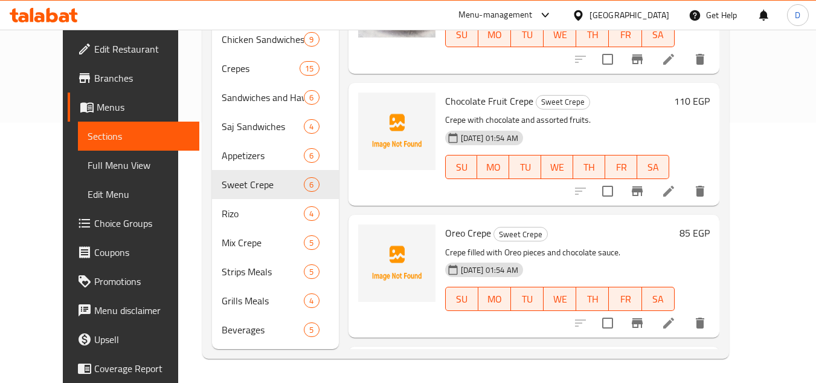
click at [468, 237] on span "Oreo Crepe" at bounding box center [468, 233] width 46 height 18
copy h6 "Oreo Crepe"
click at [563, 252] on p "Crepe filled with Oreo pieces and chocolate sauce." at bounding box center [560, 252] width 230 height 15
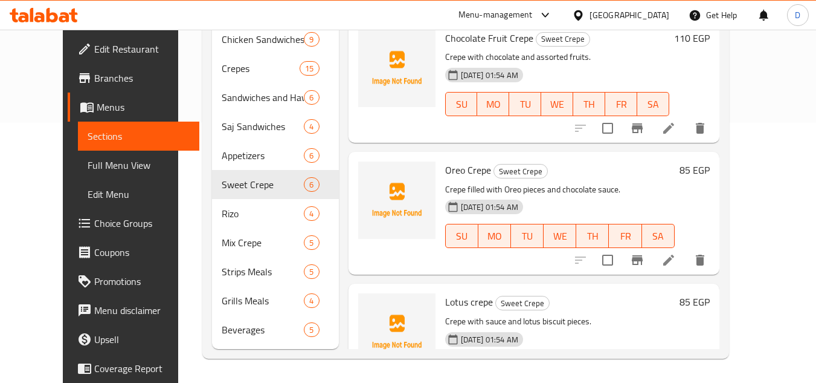
scroll to position [331, 0]
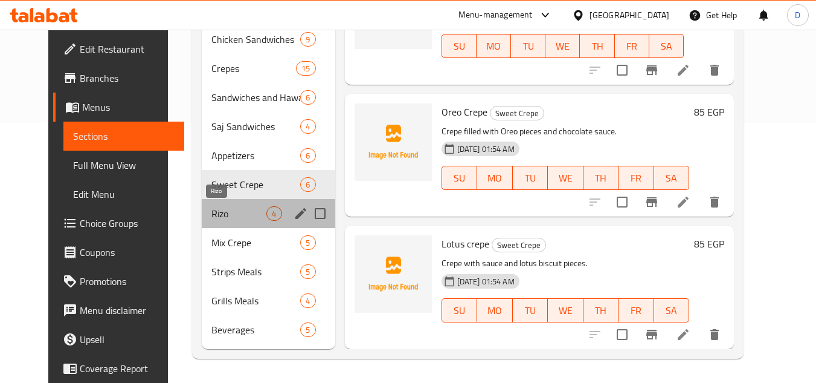
click at [212, 214] on span "Rizo" at bounding box center [239, 213] width 55 height 15
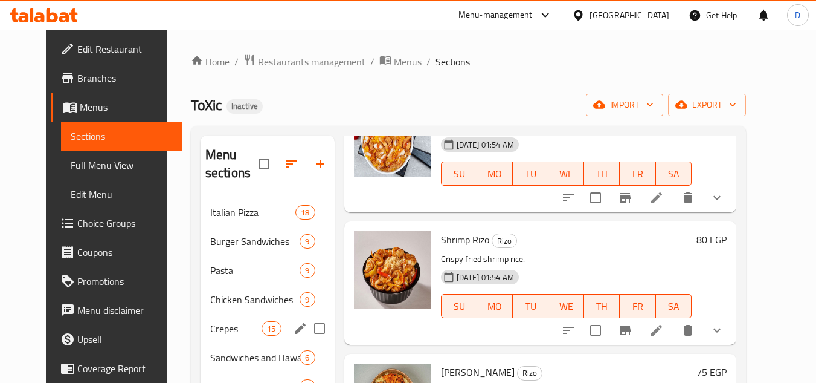
scroll to position [260, 0]
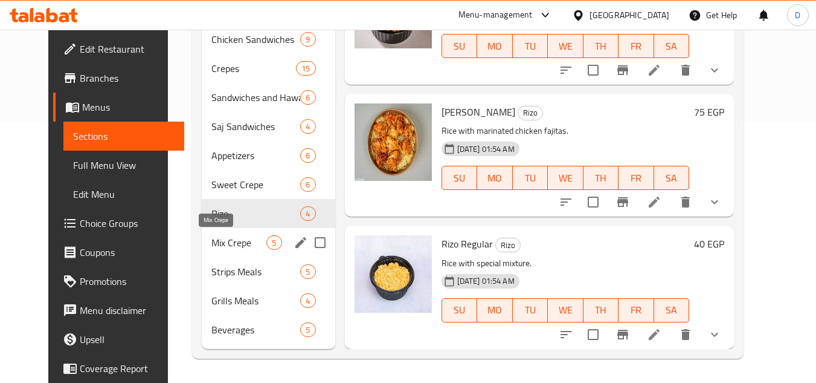
click at [232, 245] on span "Mix Crepe" at bounding box center [239, 242] width 55 height 15
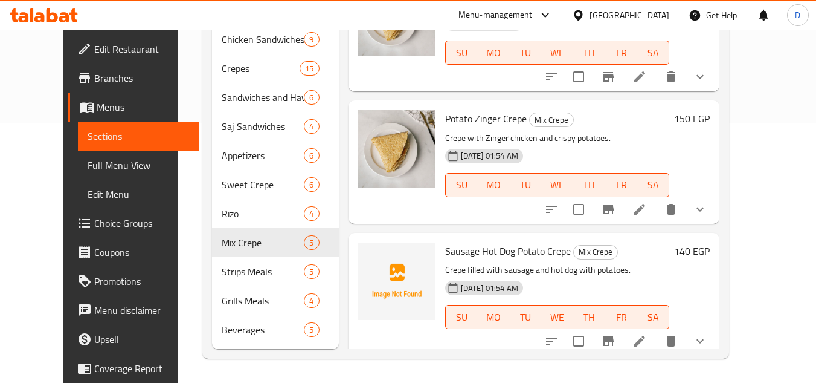
scroll to position [235, 0]
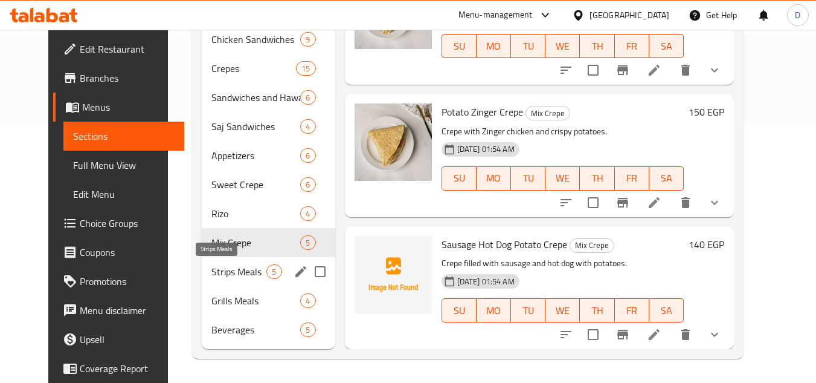
click at [216, 276] on span "Strips Meals" at bounding box center [239, 271] width 55 height 15
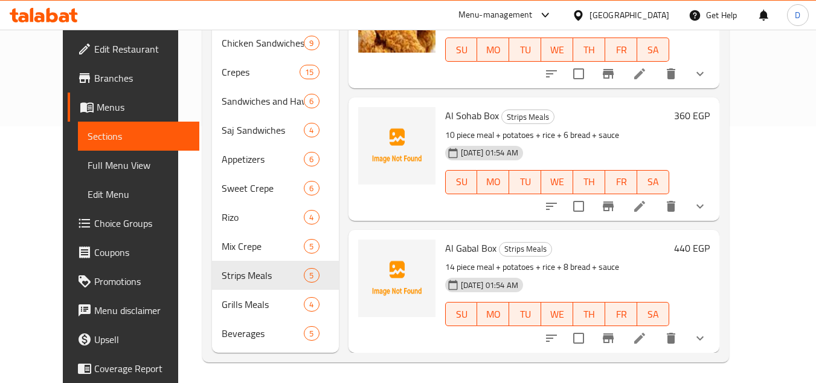
scroll to position [260, 0]
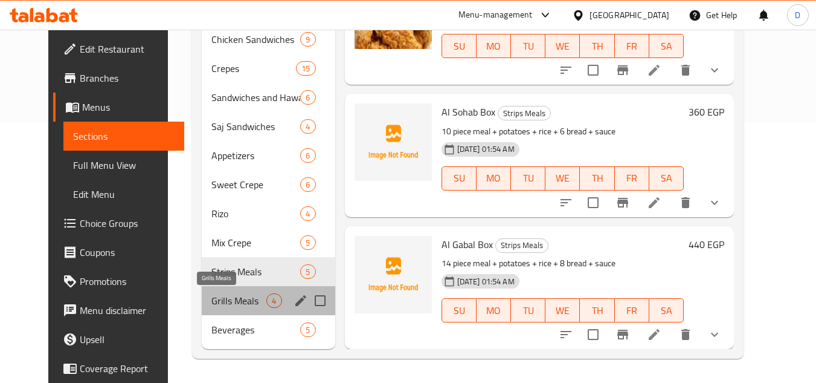
drag, startPoint x: 213, startPoint y: 297, endPoint x: 279, endPoint y: 291, distance: 65.5
click at [215, 297] on span "Grills Meals" at bounding box center [239, 300] width 55 height 15
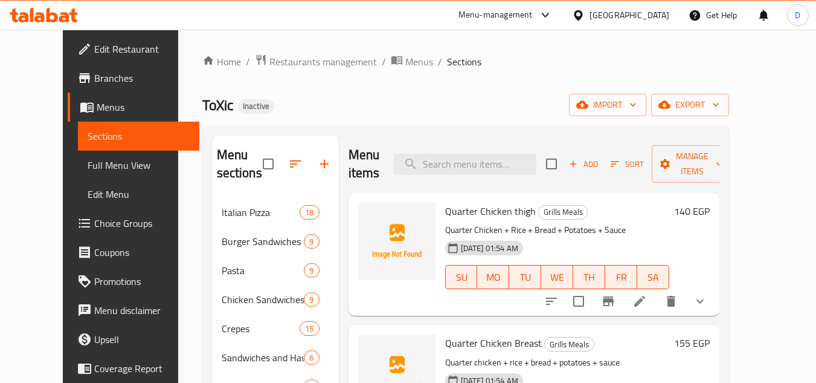
click at [447, 216] on span "Quarter Chicken thigh" at bounding box center [490, 211] width 91 height 18
click at [483, 216] on span "Quarter Chicken thigh" at bounding box center [490, 211] width 91 height 18
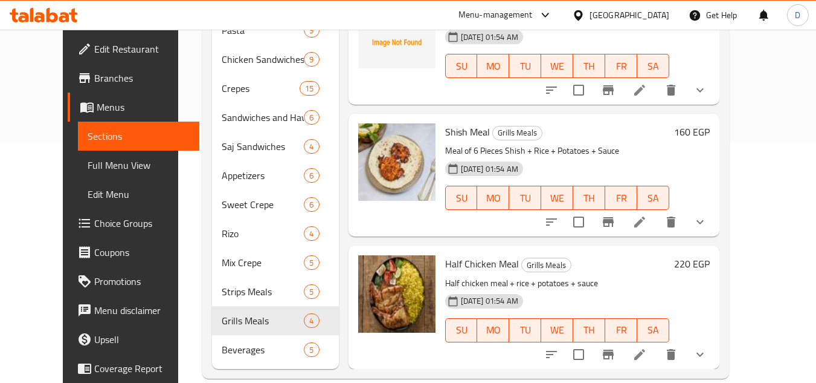
scroll to position [260, 0]
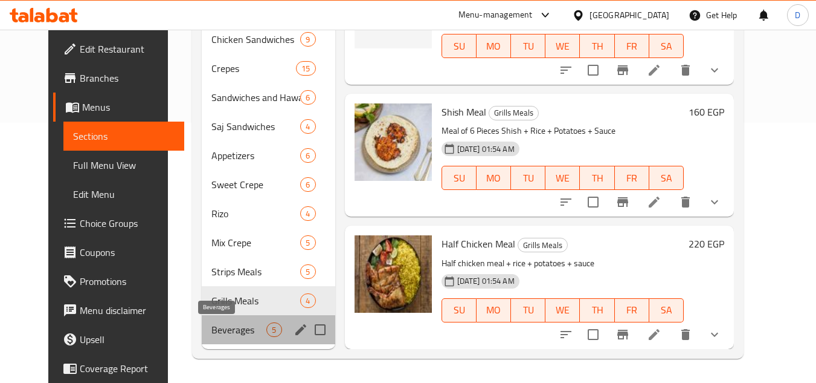
click at [221, 335] on span "Beverages" at bounding box center [239, 329] width 55 height 15
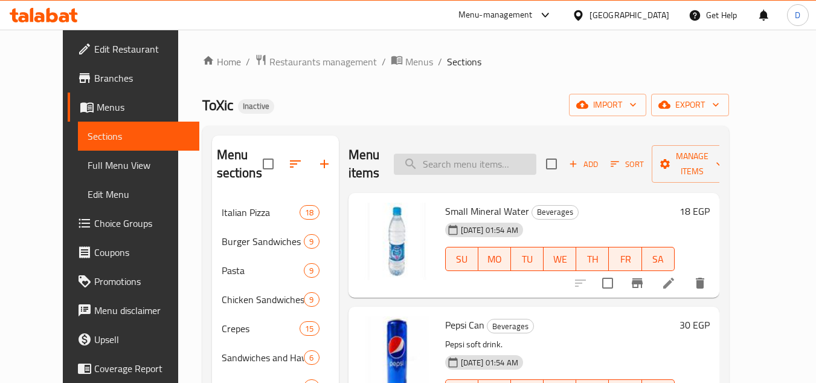
click at [493, 168] on input "search" at bounding box center [465, 163] width 143 height 21
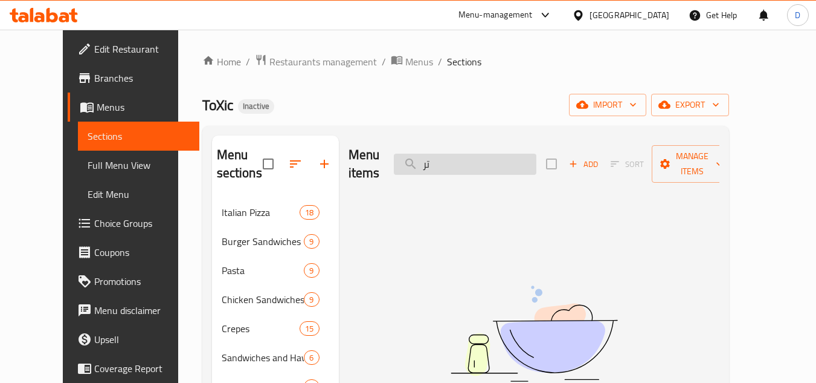
type input "ت"
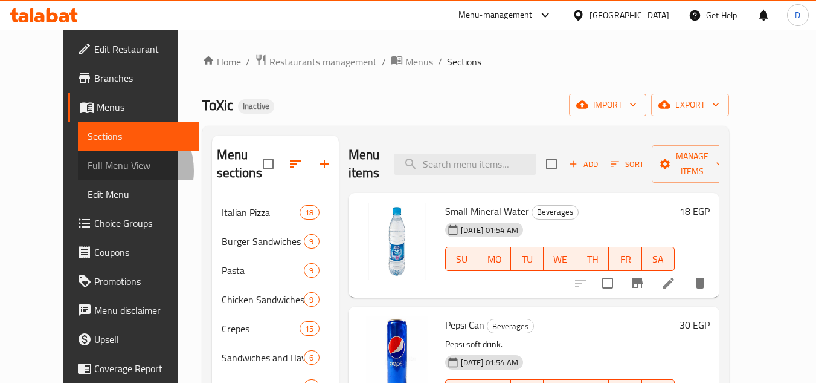
click at [88, 170] on span "Full Menu View" at bounding box center [139, 165] width 102 height 15
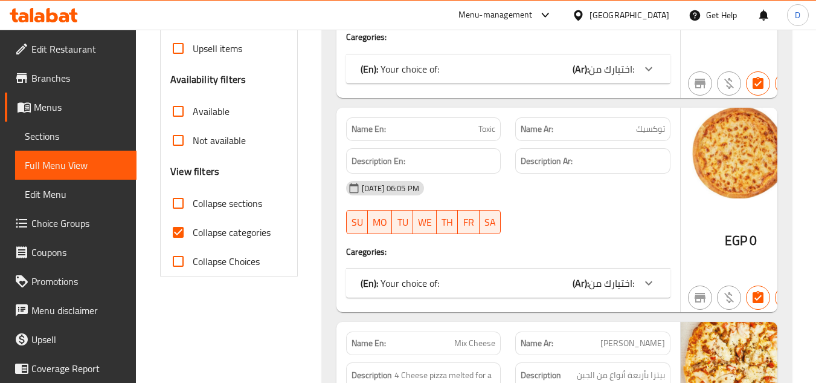
scroll to position [363, 0]
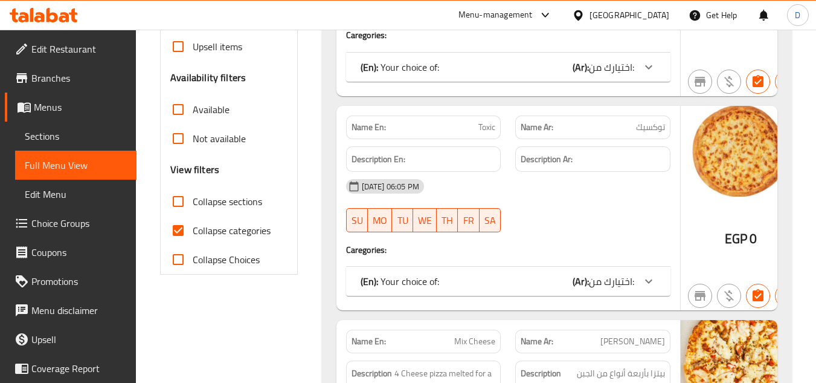
click at [210, 229] on span "Collapse categories" at bounding box center [232, 230] width 78 height 15
click at [193, 229] on input "Collapse categories" at bounding box center [178, 230] width 29 height 29
checkbox input "false"
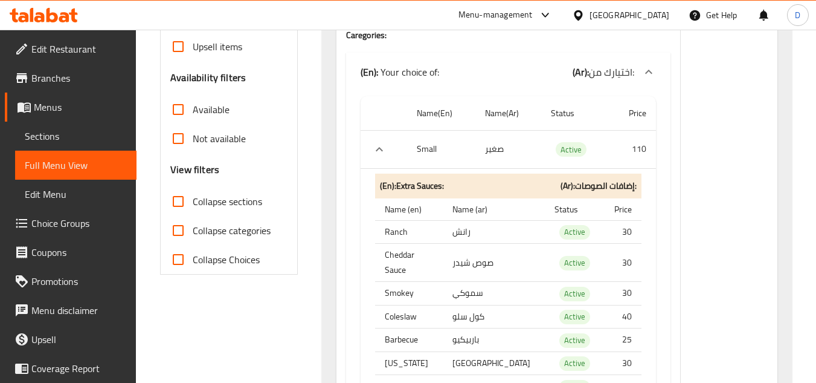
click at [227, 201] on span "Collapse sections" at bounding box center [227, 201] width 69 height 15
click at [193, 201] on input "Collapse sections" at bounding box center [178, 201] width 29 height 29
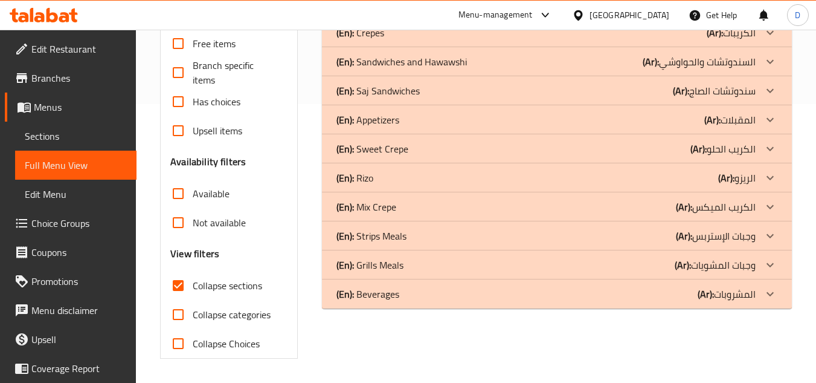
click at [227, 278] on span "Collapse sections" at bounding box center [227, 285] width 69 height 15
click at [193, 271] on input "Collapse sections" at bounding box center [178, 285] width 29 height 29
checkbox input "false"
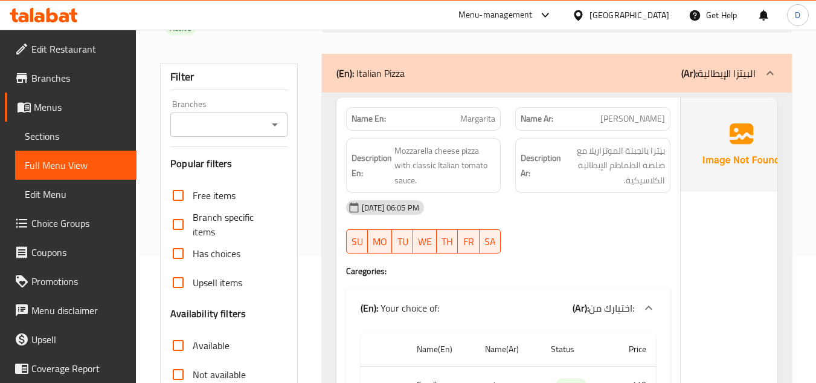
scroll to position [181, 0]
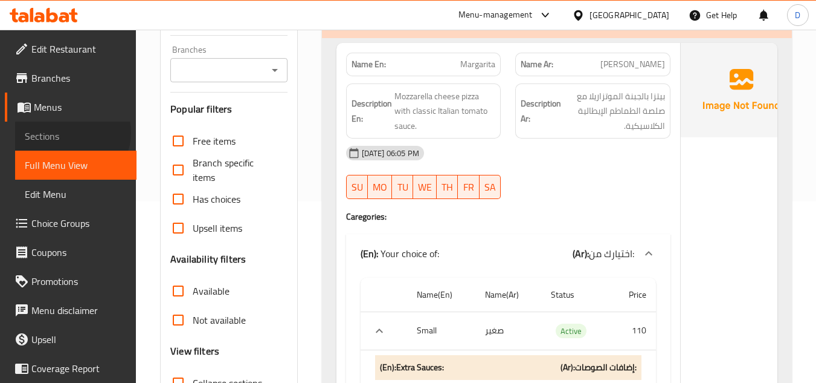
click at [70, 132] on span "Sections" at bounding box center [76, 136] width 102 height 15
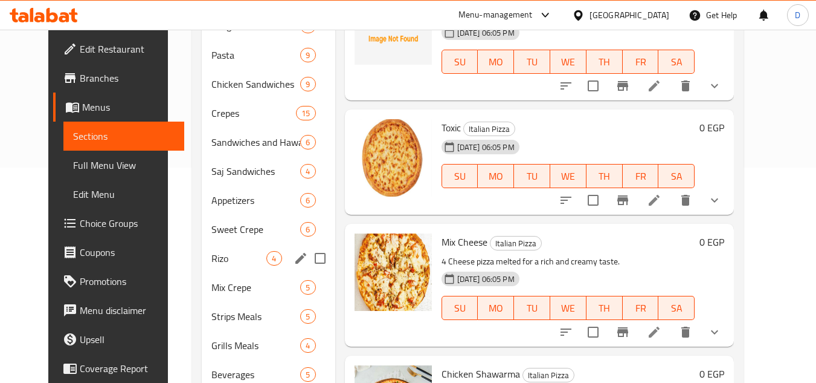
scroll to position [260, 0]
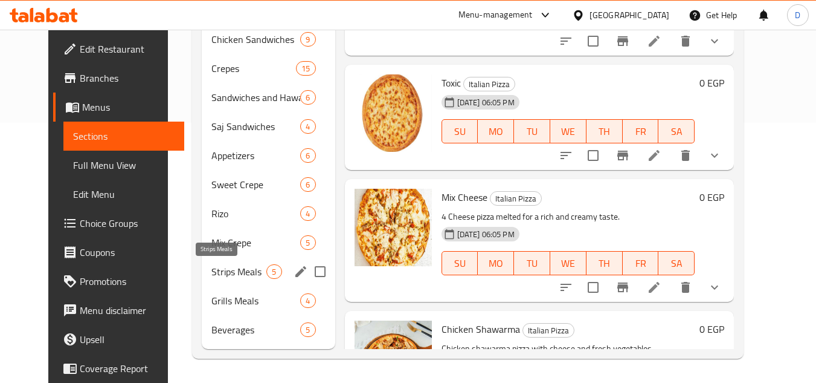
click at [229, 271] on span "Strips Meals" at bounding box center [239, 271] width 55 height 15
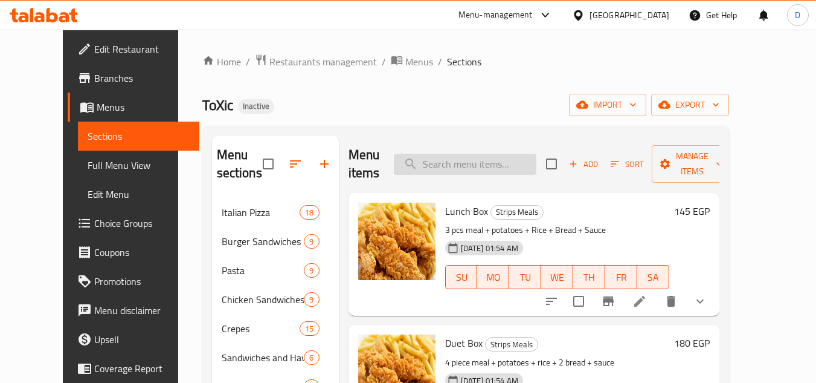
click at [501, 157] on input "search" at bounding box center [465, 163] width 143 height 21
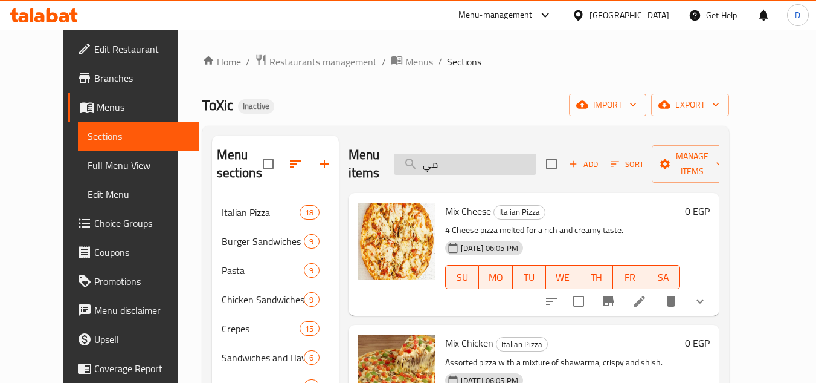
type input "م"
type input "بسطر"
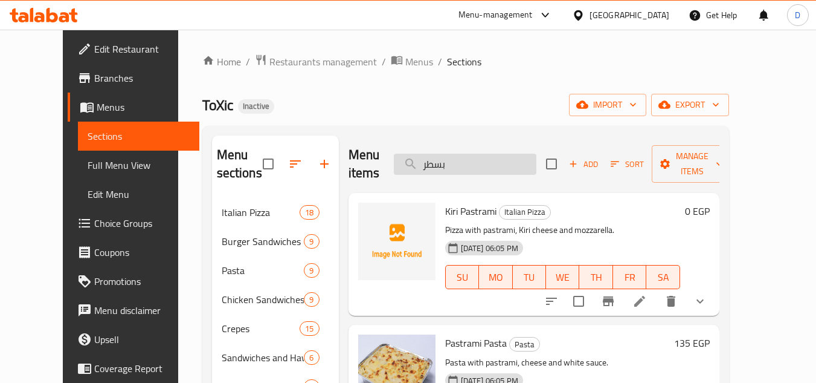
drag, startPoint x: 474, startPoint y: 161, endPoint x: 427, endPoint y: 161, distance: 47.1
click at [427, 161] on input "بسطر" at bounding box center [465, 163] width 143 height 21
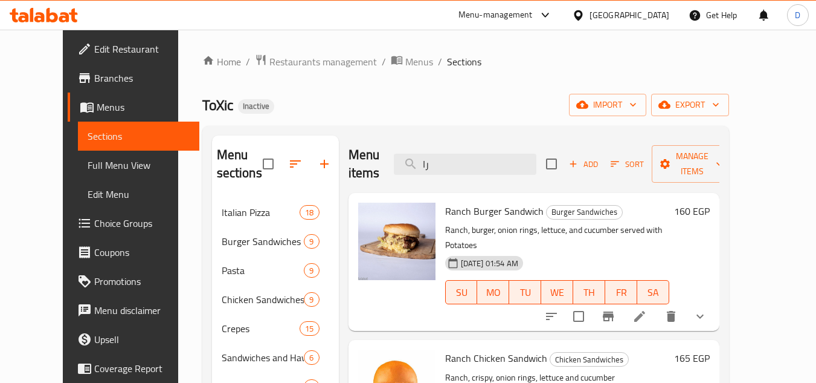
type input "ر"
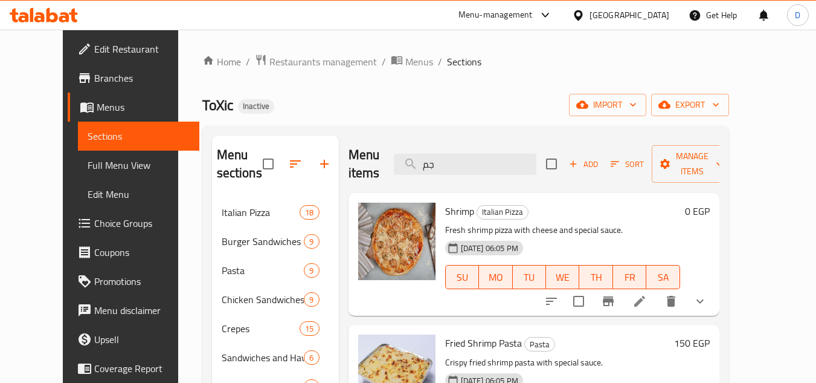
type input "ج"
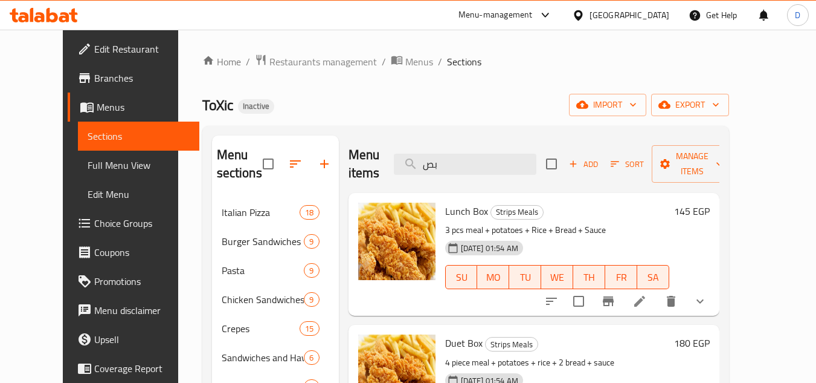
type input "ب"
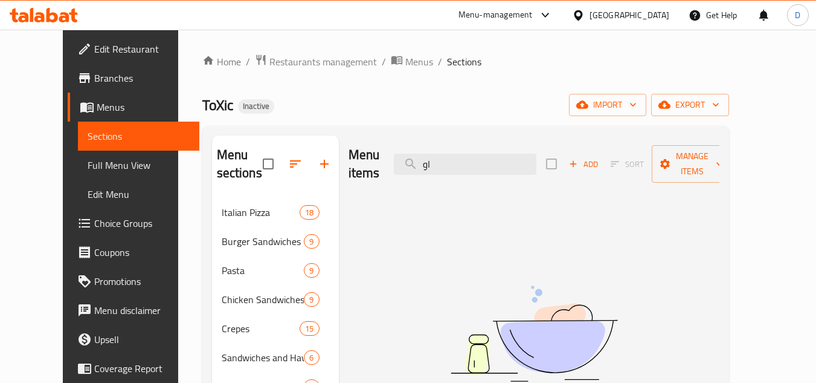
type input "ا"
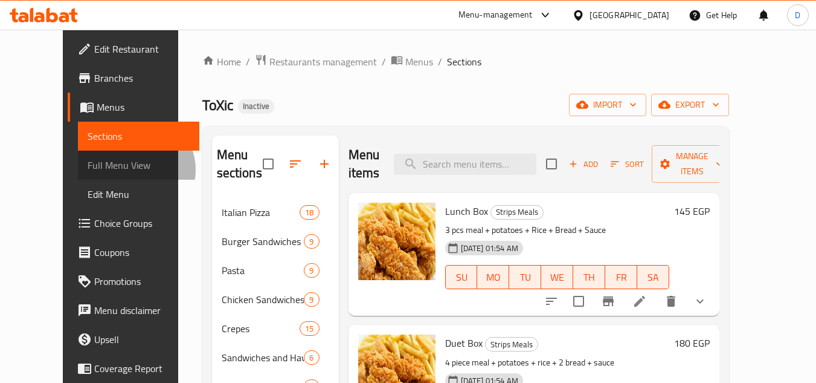
click at [88, 170] on span "Full Menu View" at bounding box center [139, 165] width 102 height 15
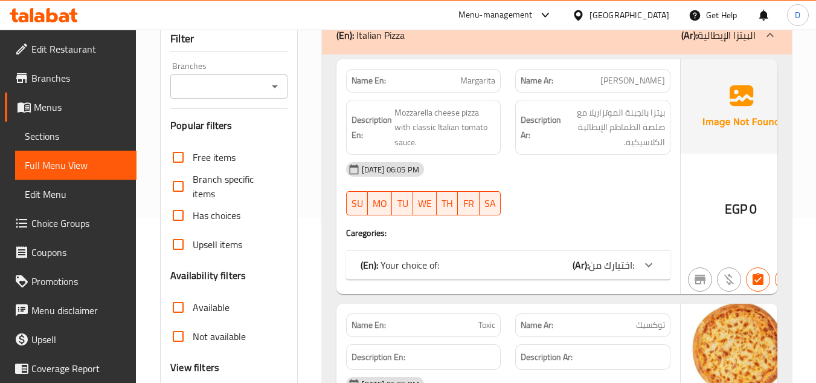
scroll to position [242, 0]
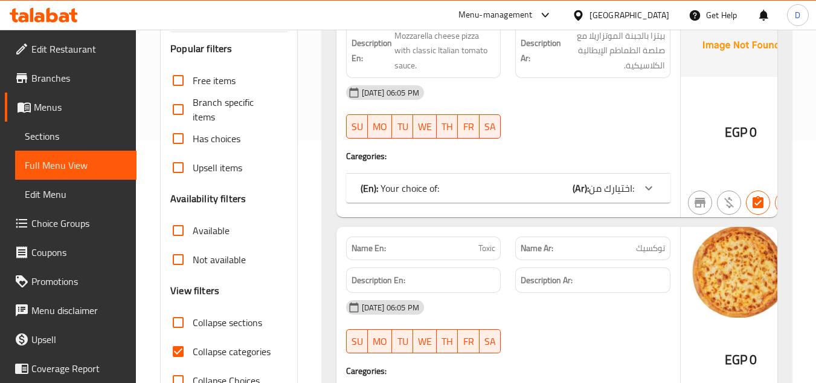
drag, startPoint x: 215, startPoint y: 354, endPoint x: 228, endPoint y: 328, distance: 28.9
click at [216, 354] on span "Collapse categories" at bounding box center [232, 351] width 78 height 15
click at [193, 354] on input "Collapse categories" at bounding box center [178, 351] width 29 height 29
checkbox input "false"
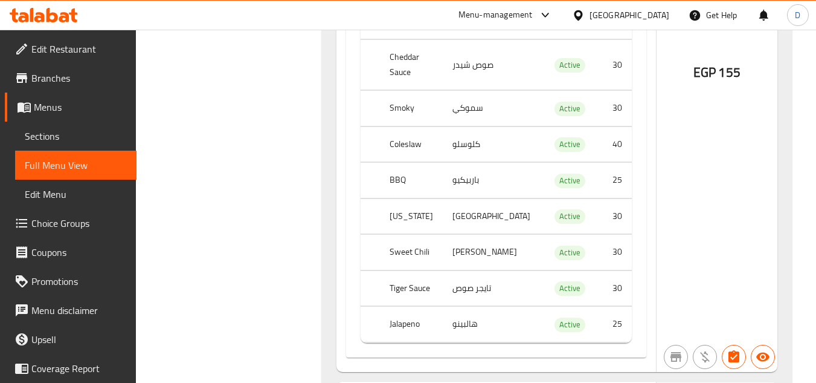
scroll to position [23629, 0]
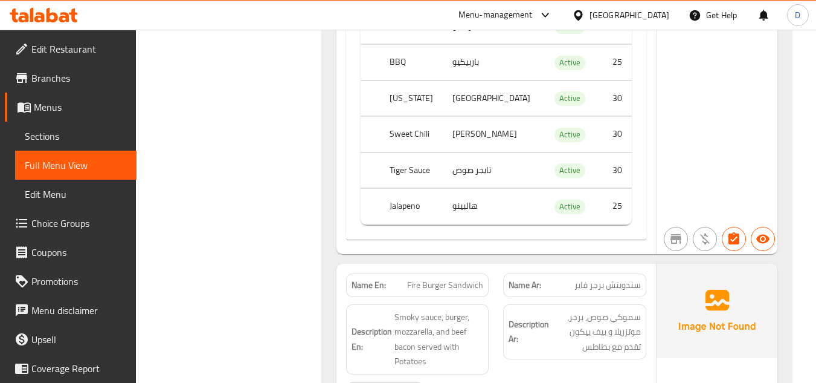
drag, startPoint x: 522, startPoint y: 58, endPoint x: 604, endPoint y: 58, distance: 82.2
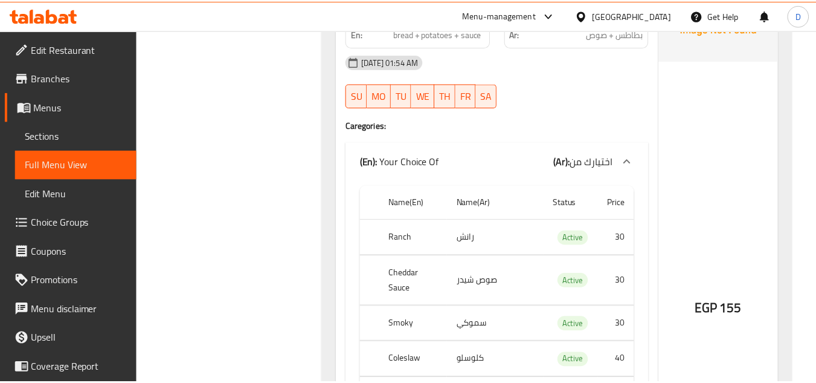
scroll to position [71469, 0]
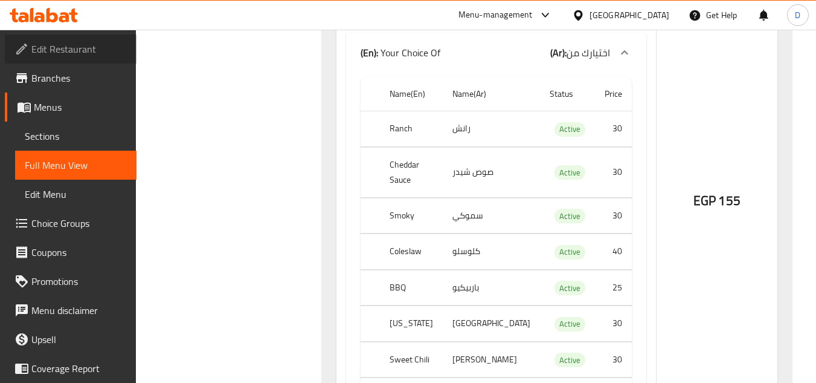
click at [86, 44] on span "Edit Restaurant" at bounding box center [78, 49] width 95 height 15
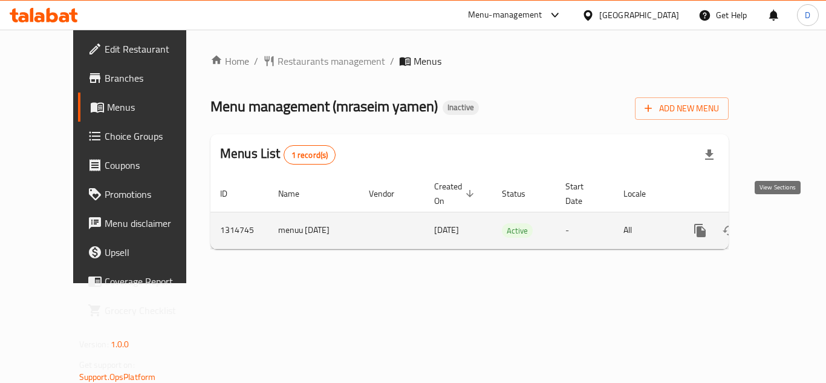
click at [783, 223] on icon "enhanced table" at bounding box center [787, 230] width 15 height 15
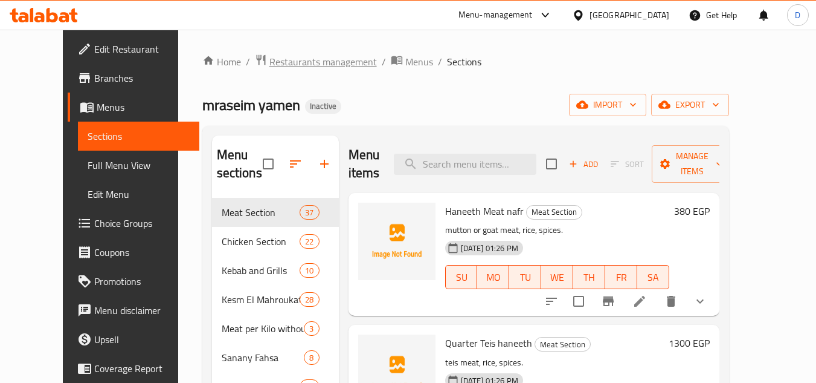
click at [275, 54] on span "Restaurants management" at bounding box center [324, 61] width 108 height 15
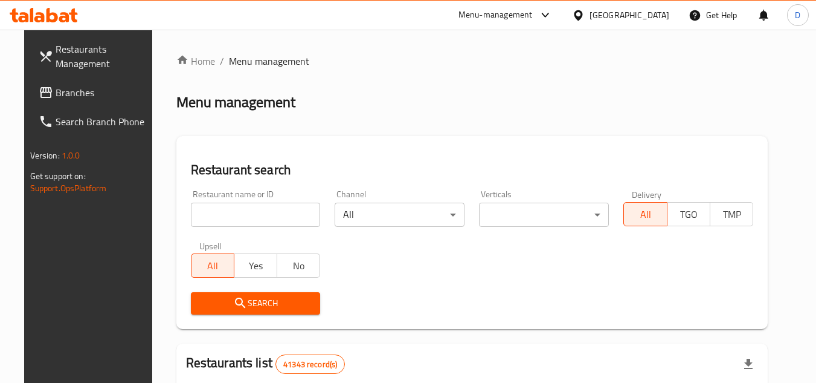
click at [64, 88] on span "Branches" at bounding box center [103, 92] width 95 height 15
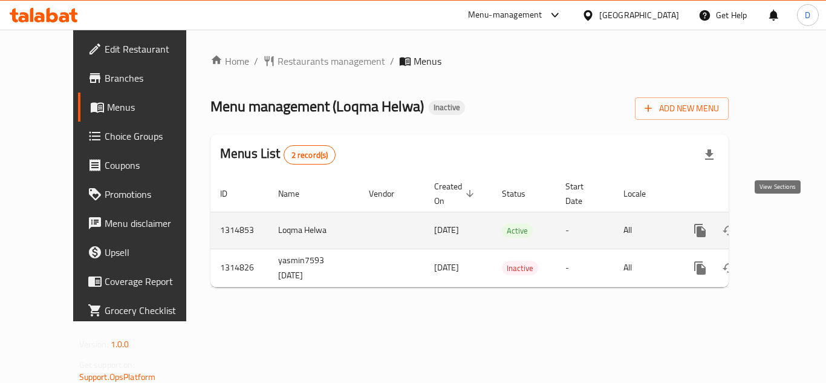
click at [780, 223] on icon "enhanced table" at bounding box center [787, 230] width 15 height 15
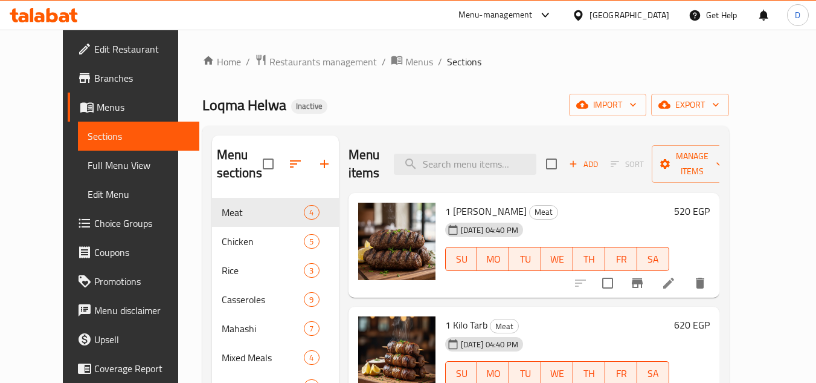
click at [659, 20] on div "[GEOGRAPHIC_DATA]" at bounding box center [630, 14] width 80 height 13
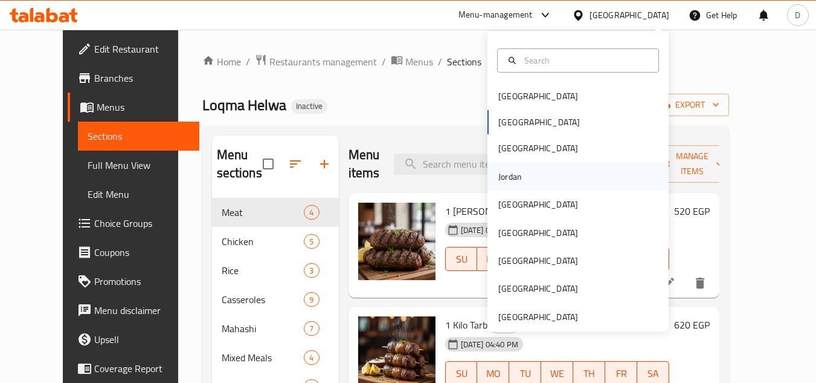
click at [517, 178] on div "Jordan" at bounding box center [510, 177] width 43 height 28
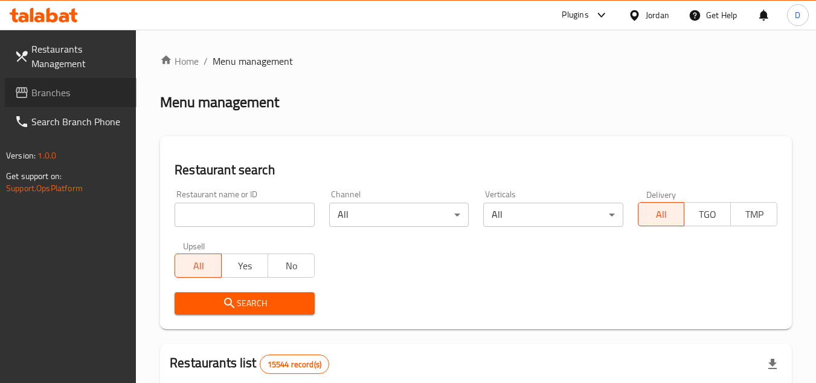
click at [51, 94] on span "Branches" at bounding box center [78, 92] width 95 height 15
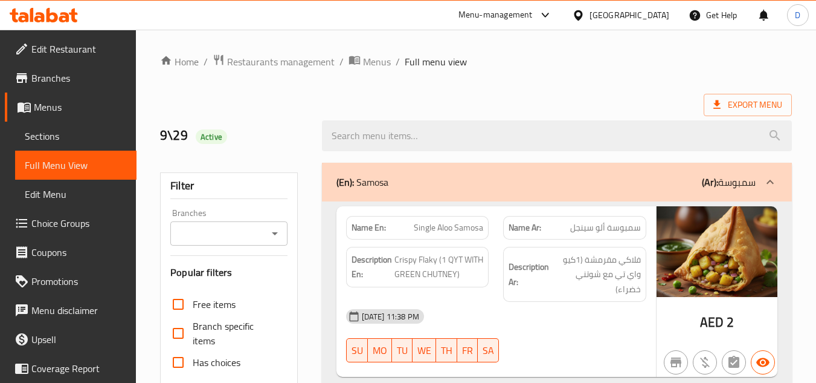
scroll to position [17082, 0]
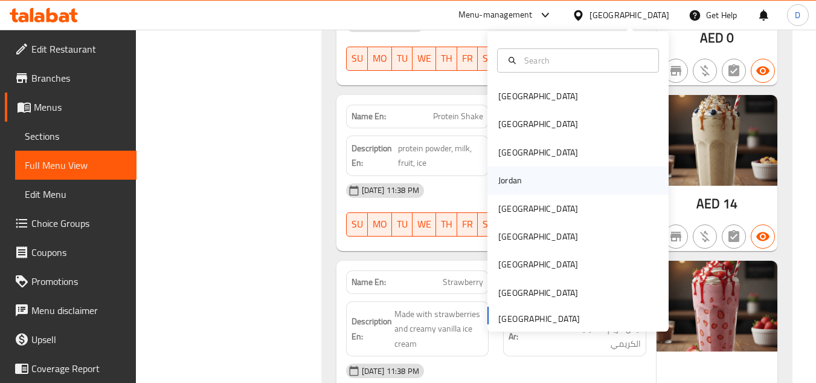
click at [506, 179] on div "Jordan" at bounding box center [511, 179] width 24 height 13
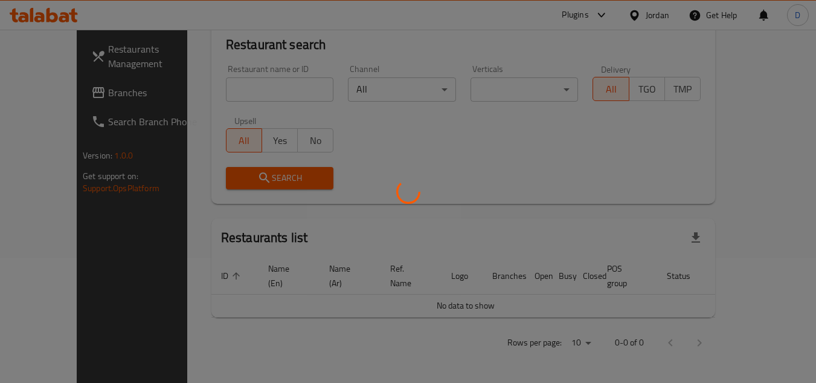
scroll to position [111, 0]
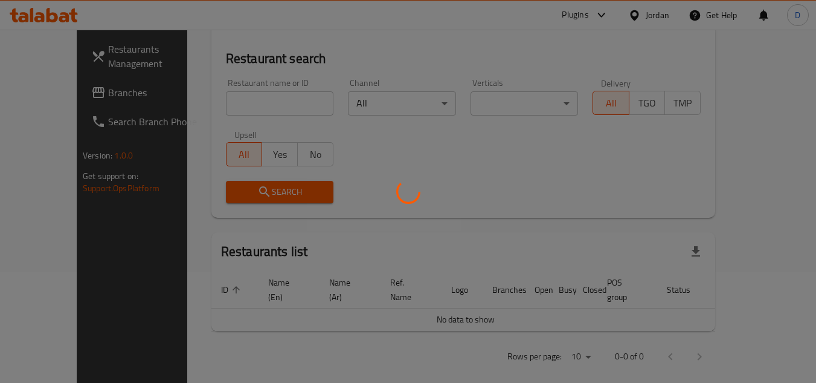
click at [463, 198] on div at bounding box center [408, 191] width 816 height 383
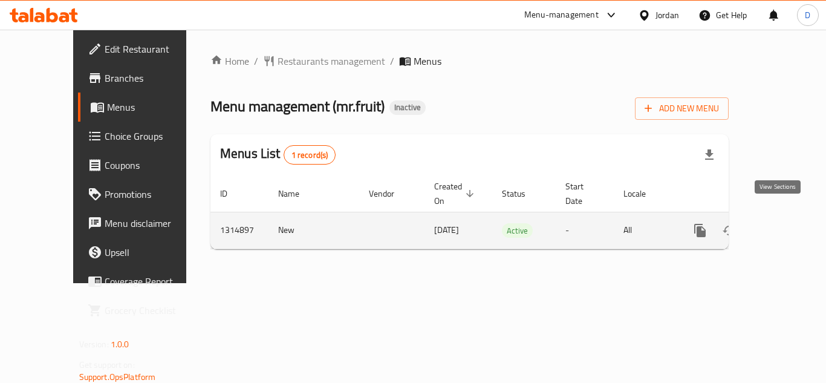
click at [780, 223] on icon "enhanced table" at bounding box center [787, 230] width 15 height 15
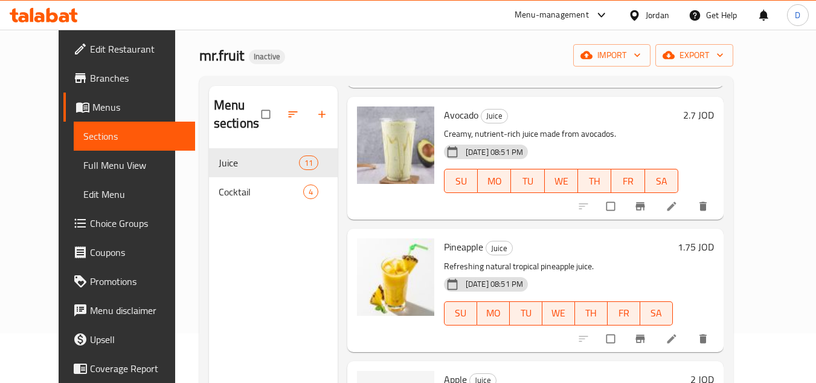
scroll to position [169, 0]
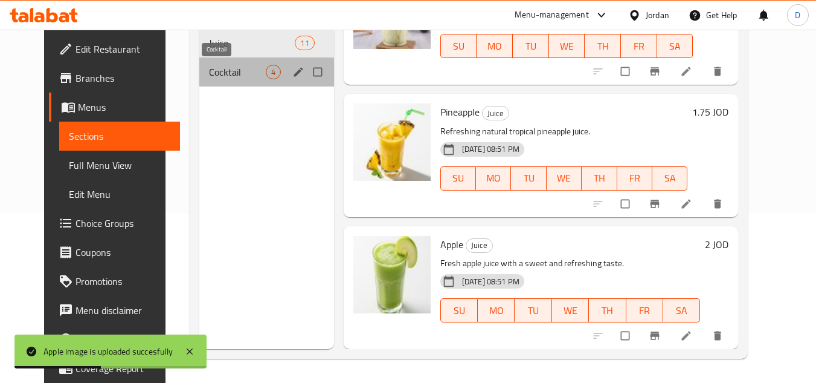
click at [228, 68] on span "Cocktail" at bounding box center [237, 72] width 57 height 15
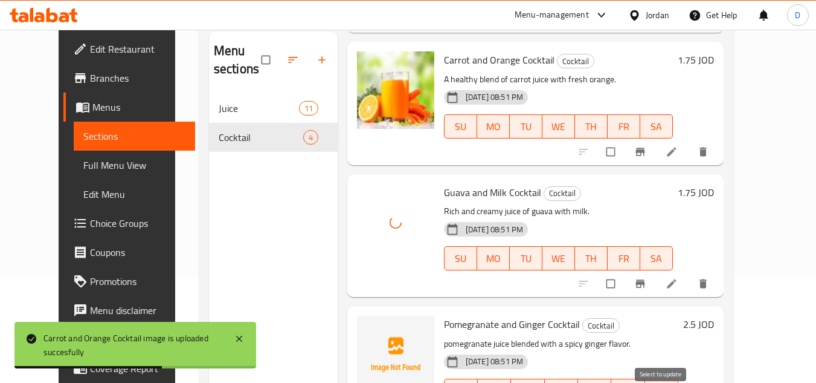
scroll to position [169, 0]
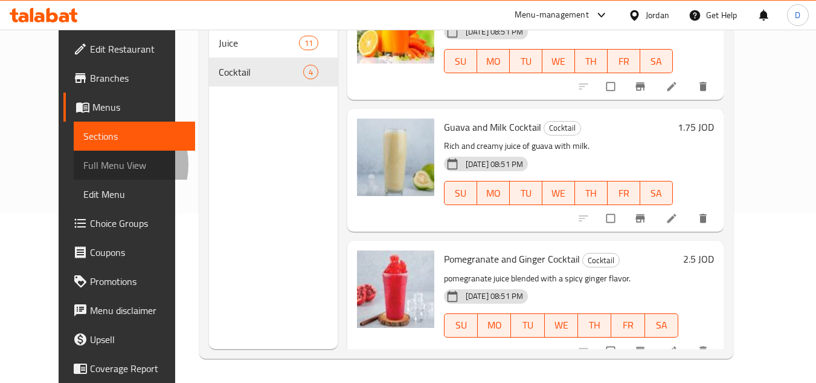
click at [83, 164] on span "Full Menu View" at bounding box center [134, 165] width 102 height 15
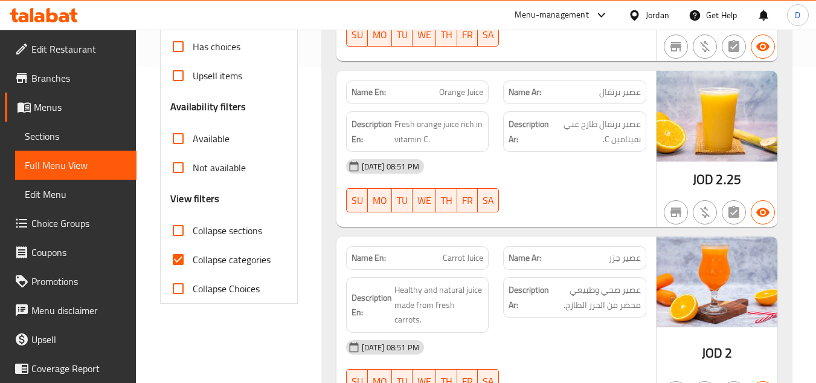
scroll to position [351, 0]
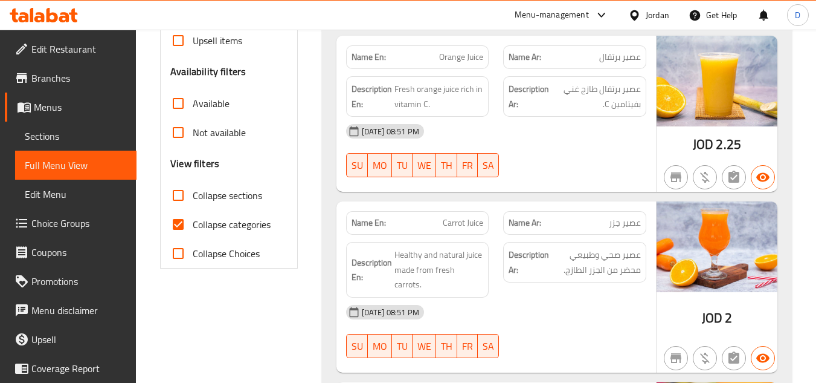
click at [218, 224] on span "Collapse categories" at bounding box center [232, 224] width 78 height 15
click at [193, 224] on input "Collapse categories" at bounding box center [178, 224] width 29 height 29
checkbox input "false"
click at [220, 195] on span "Collapse sections" at bounding box center [227, 195] width 69 height 15
click at [193, 195] on input "Collapse sections" at bounding box center [178, 195] width 29 height 29
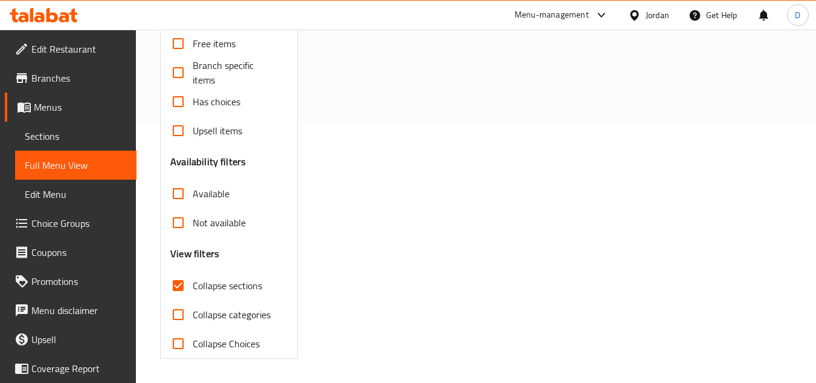
scroll to position [260, 0]
click at [209, 282] on span "Collapse sections" at bounding box center [227, 285] width 69 height 15
click at [193, 282] on input "Collapse sections" at bounding box center [178, 285] width 29 height 29
checkbox input "false"
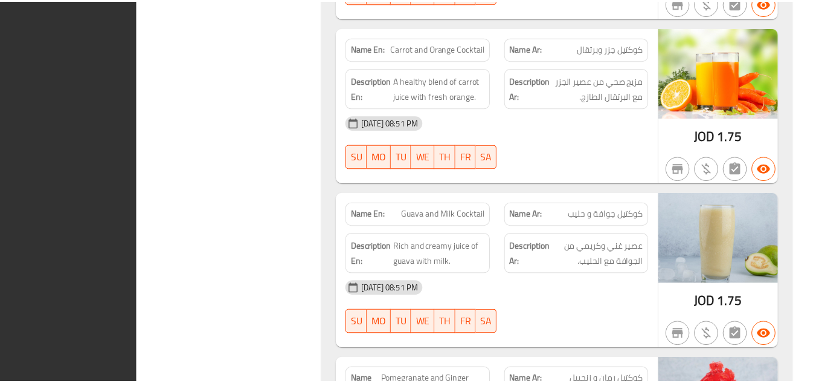
scroll to position [2557, 0]
